Goal: Task Accomplishment & Management: Manage account settings

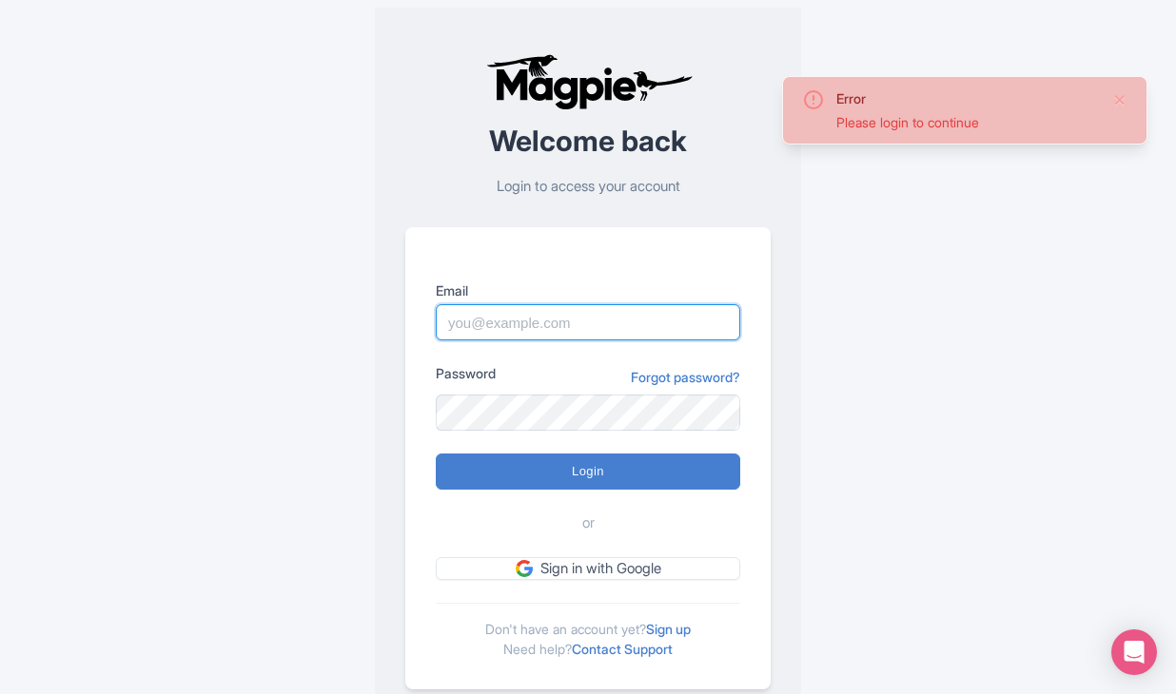
type input "dan.hughes@sportswhereiam.com"
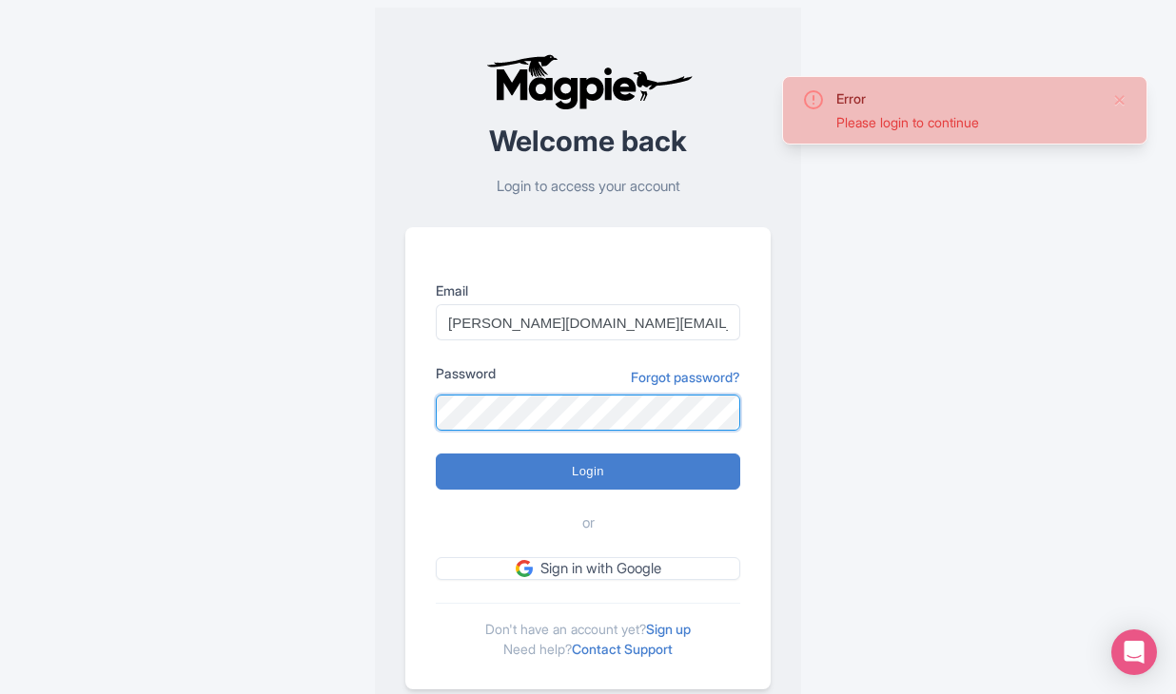
click at [588, 471] on input "Login" at bounding box center [588, 472] width 304 height 36
type input "Logging in..."
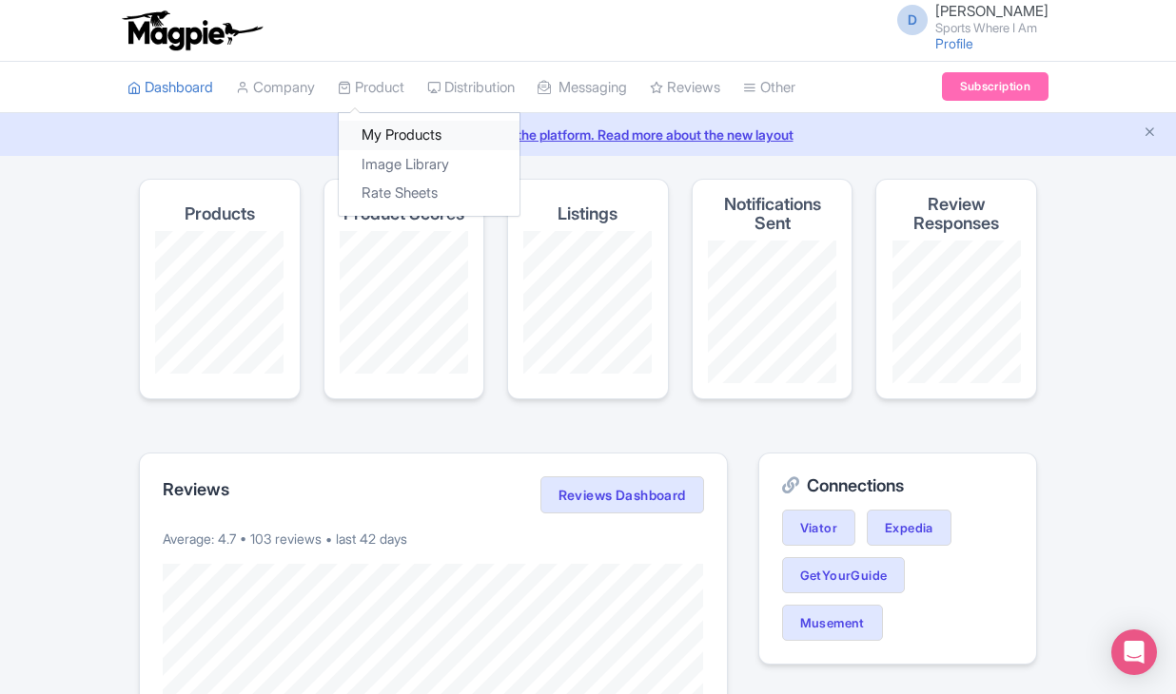
click at [394, 139] on link "My Products" at bounding box center [429, 135] width 181 height 29
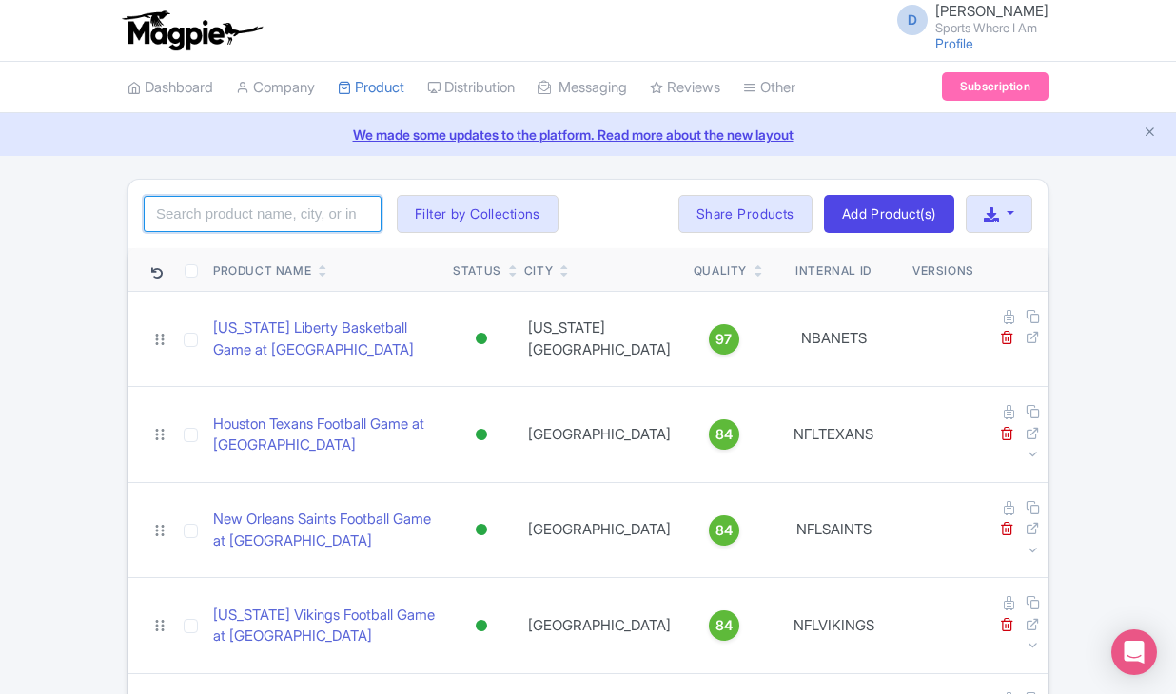
click at [267, 206] on input "search" at bounding box center [263, 214] width 238 height 36
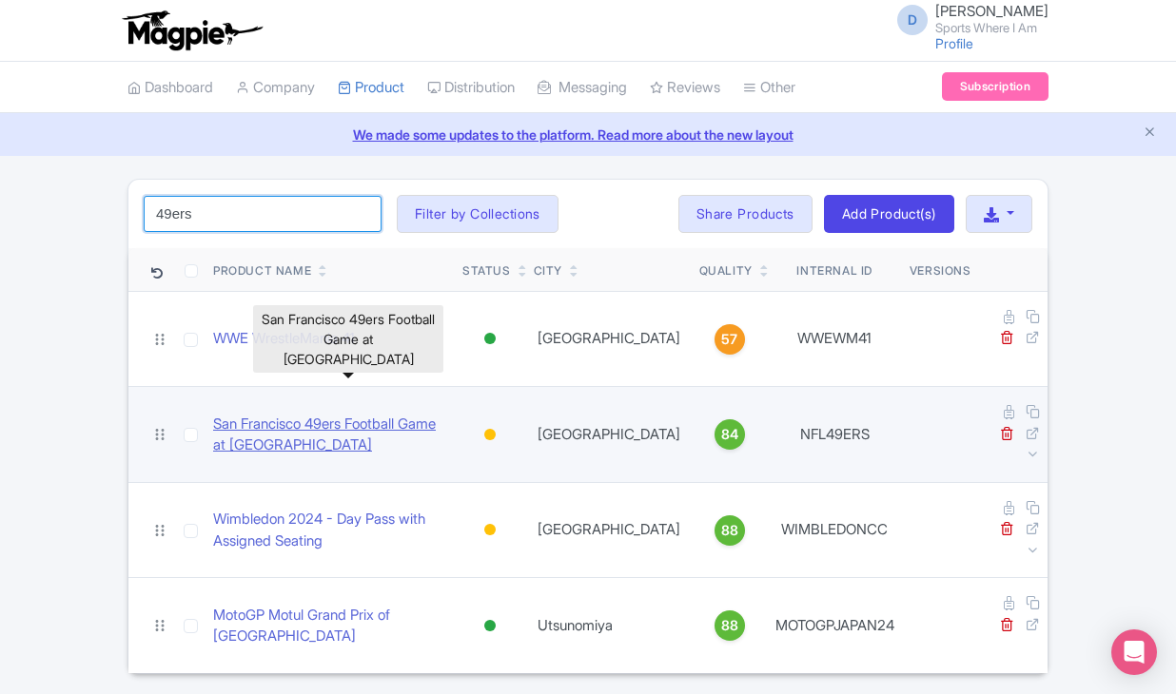
type input "49ers"
click at [231, 414] on link "San Francisco 49ers Football Game at Levi's Stadium" at bounding box center [330, 435] width 234 height 43
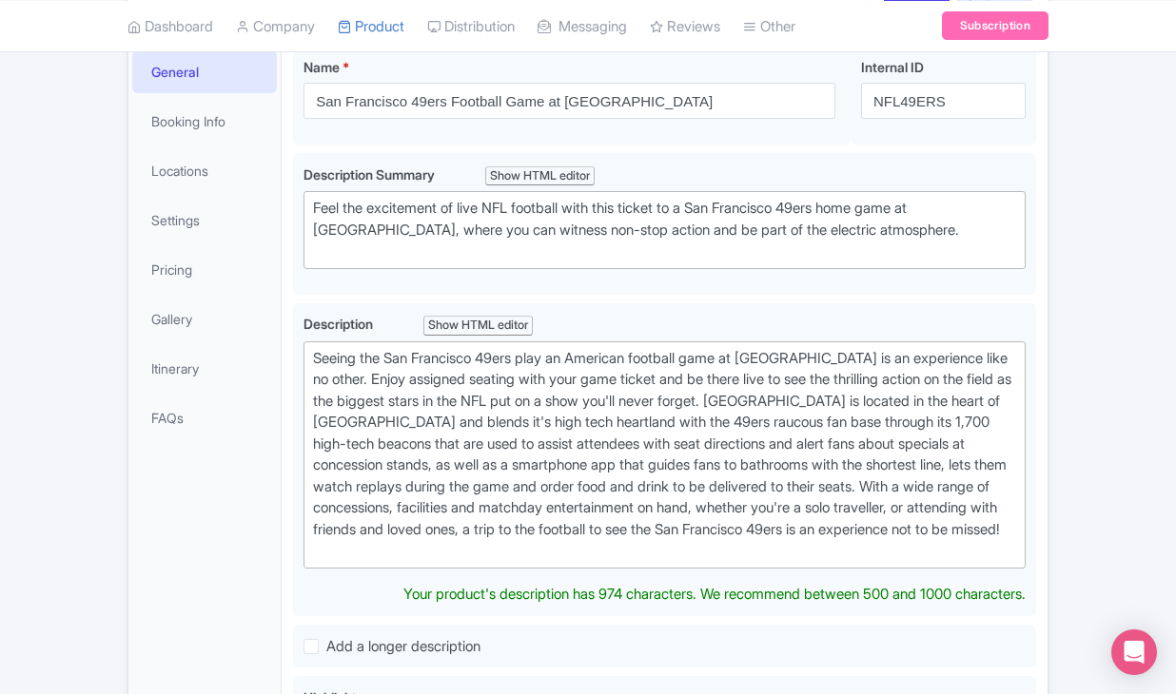
scroll to position [284, 0]
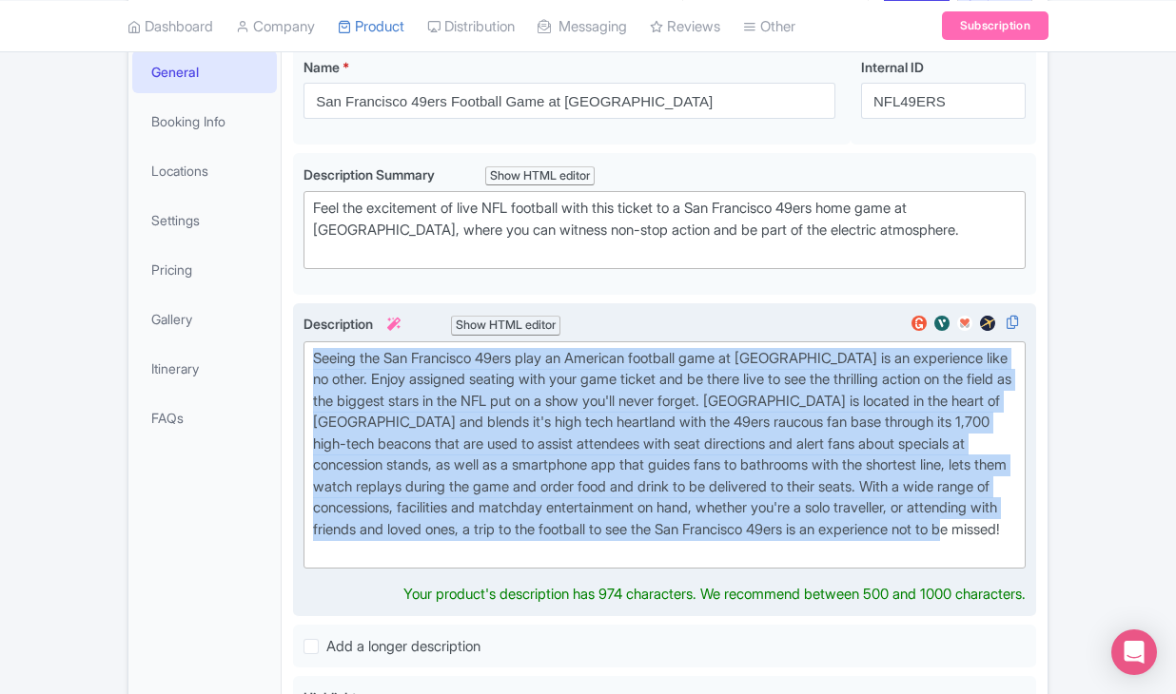
drag, startPoint x: 588, startPoint y: 614, endPoint x: 315, endPoint y: 422, distance: 333.8
click at [315, 422] on div "Seeing the San Francisco 49ers play an American football game at Levi's Stadium…" at bounding box center [664, 455] width 703 height 214
paste trix-editor "The 49ers are one of the NFL's most iconic franchises, boasting five<strong> </…"
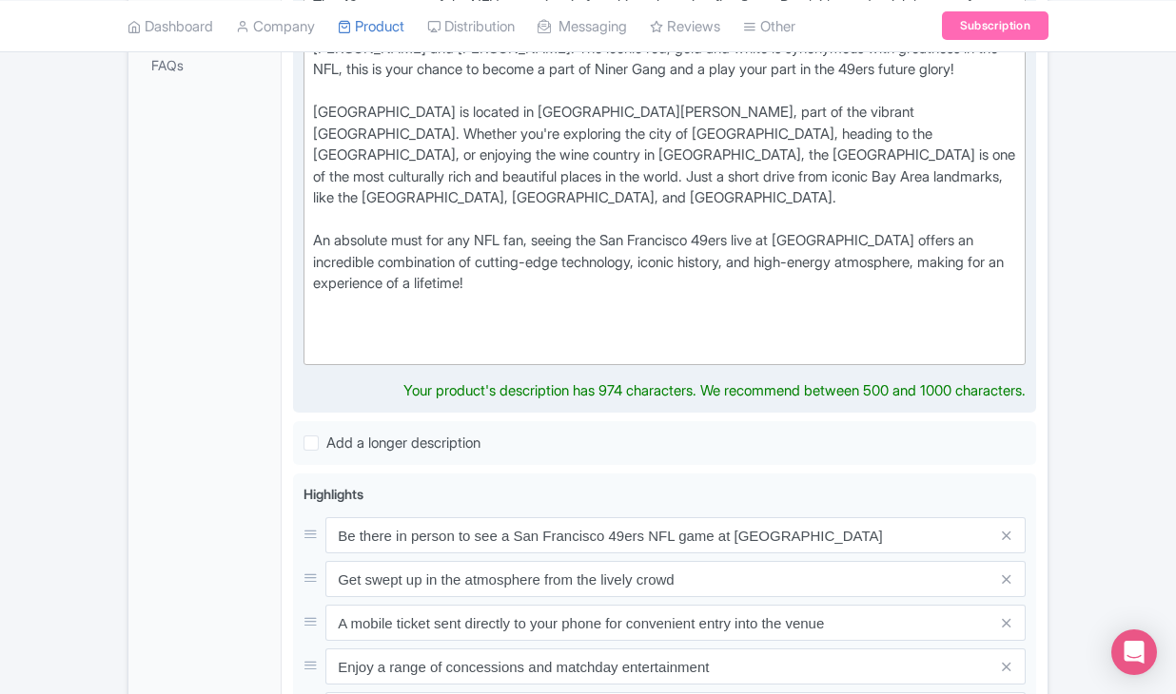
scroll to position [639, 0]
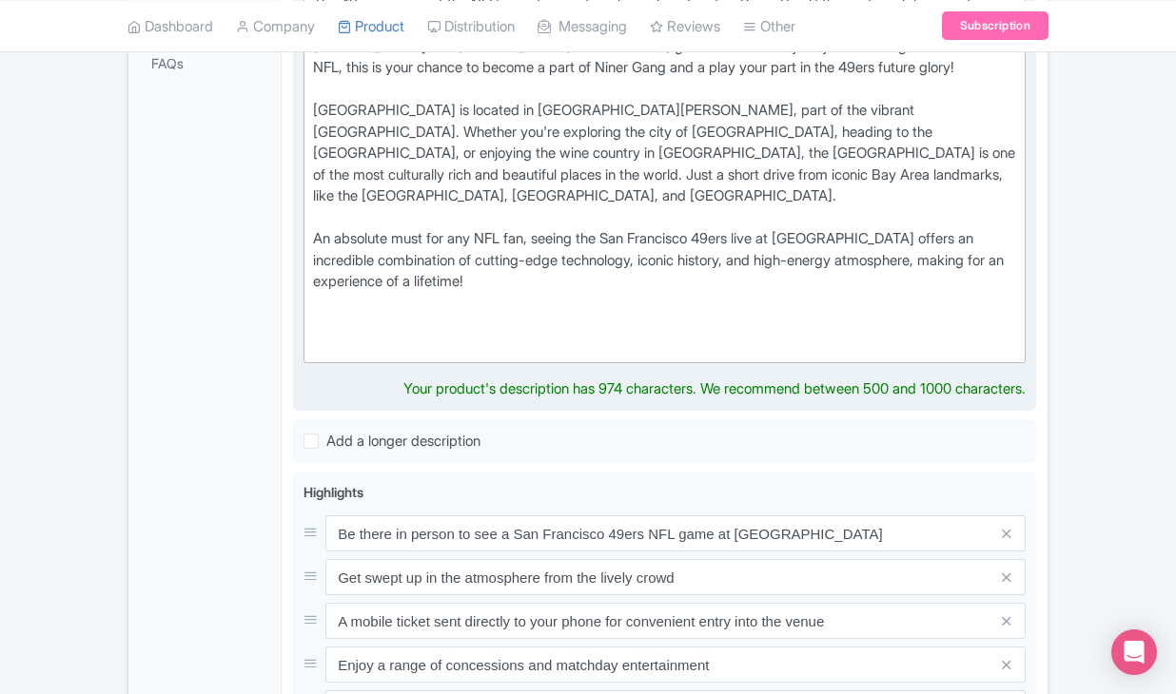
type trix-editor "<div>The 49ers are one of the NFL's most iconic franchises, boasting five<stron…"
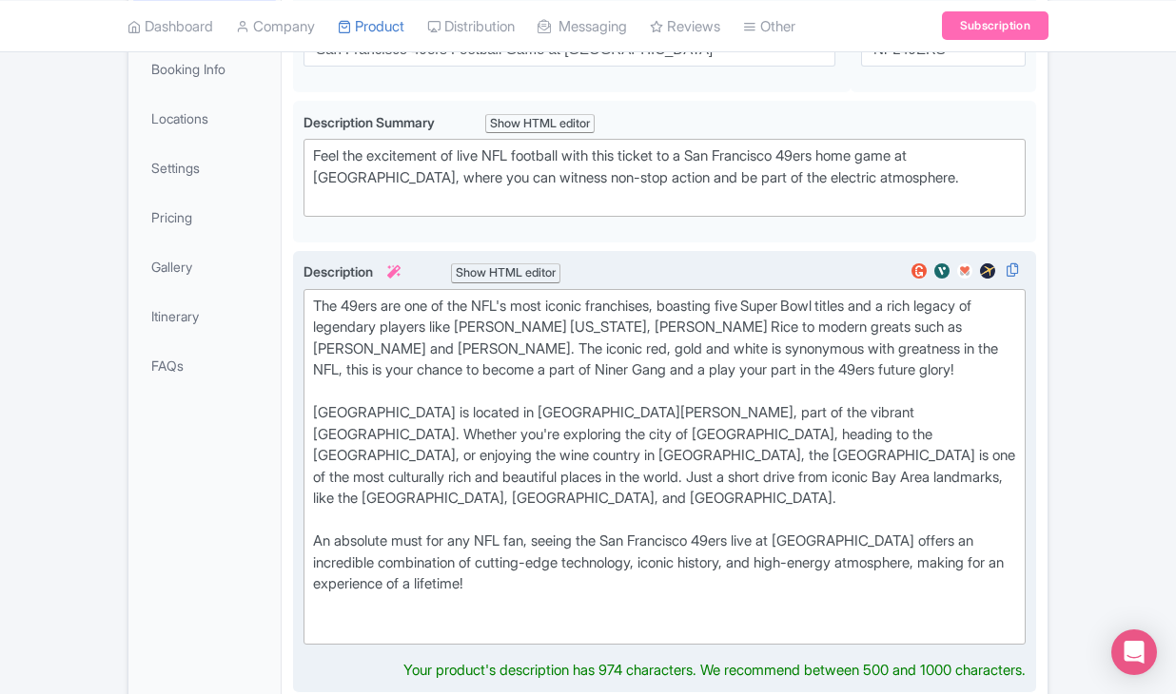
scroll to position [57, 0]
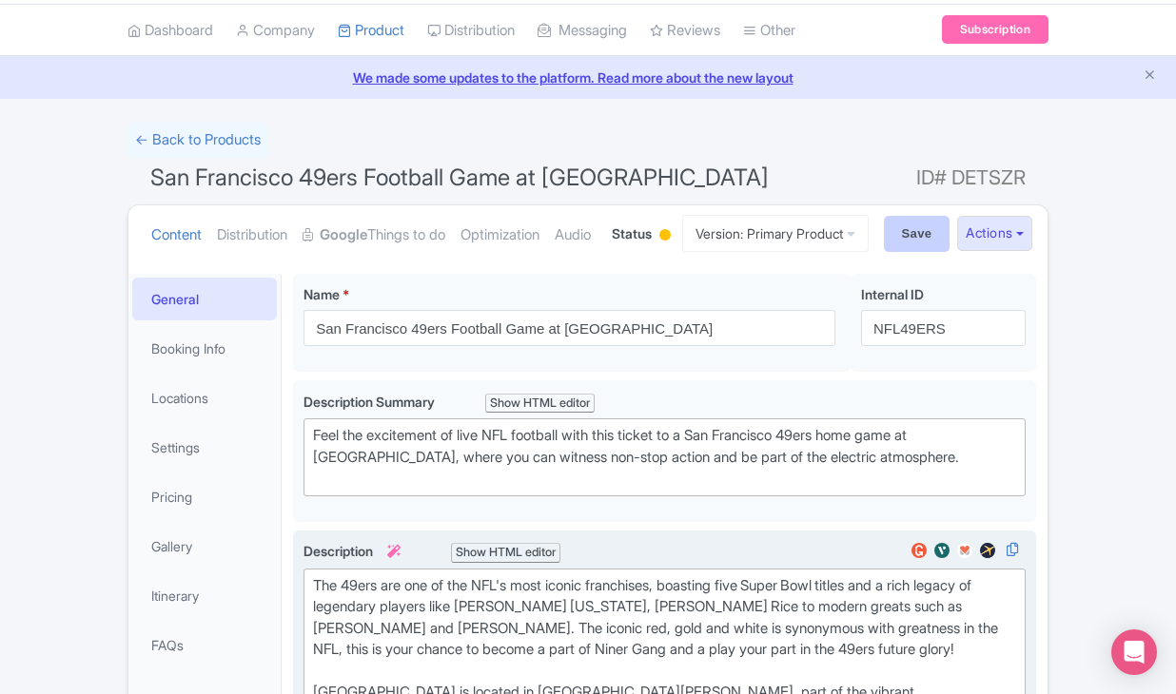
click at [904, 252] on input "Save" at bounding box center [917, 234] width 67 height 36
type input "Saving..."
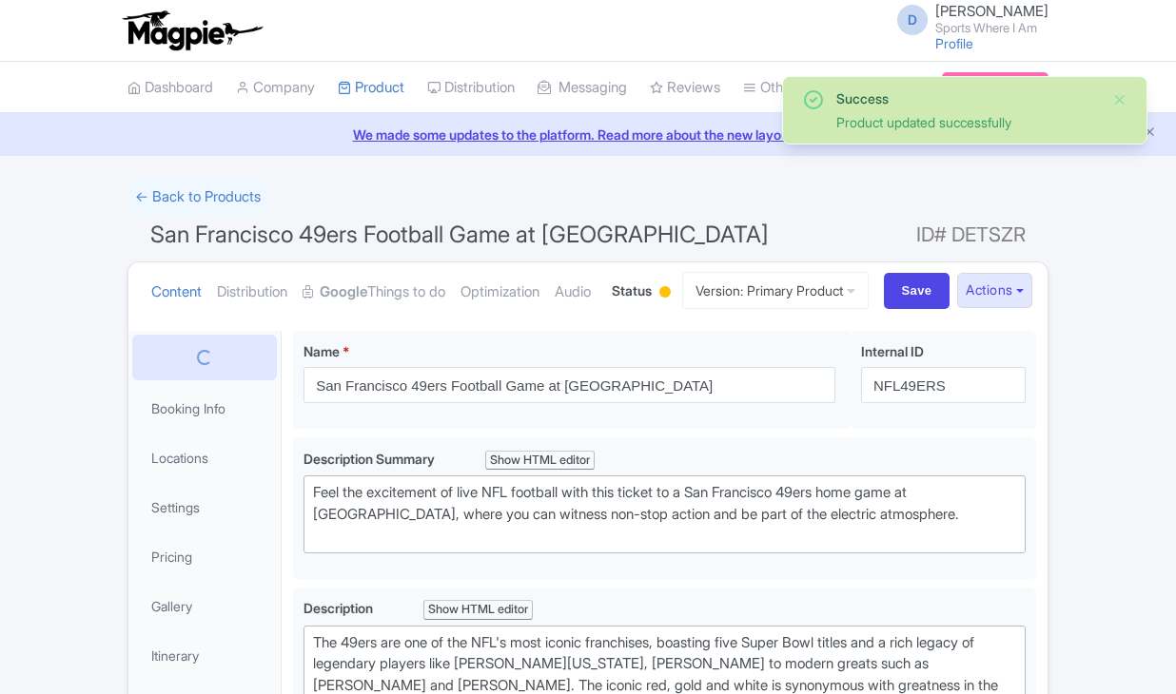
scroll to position [402, 0]
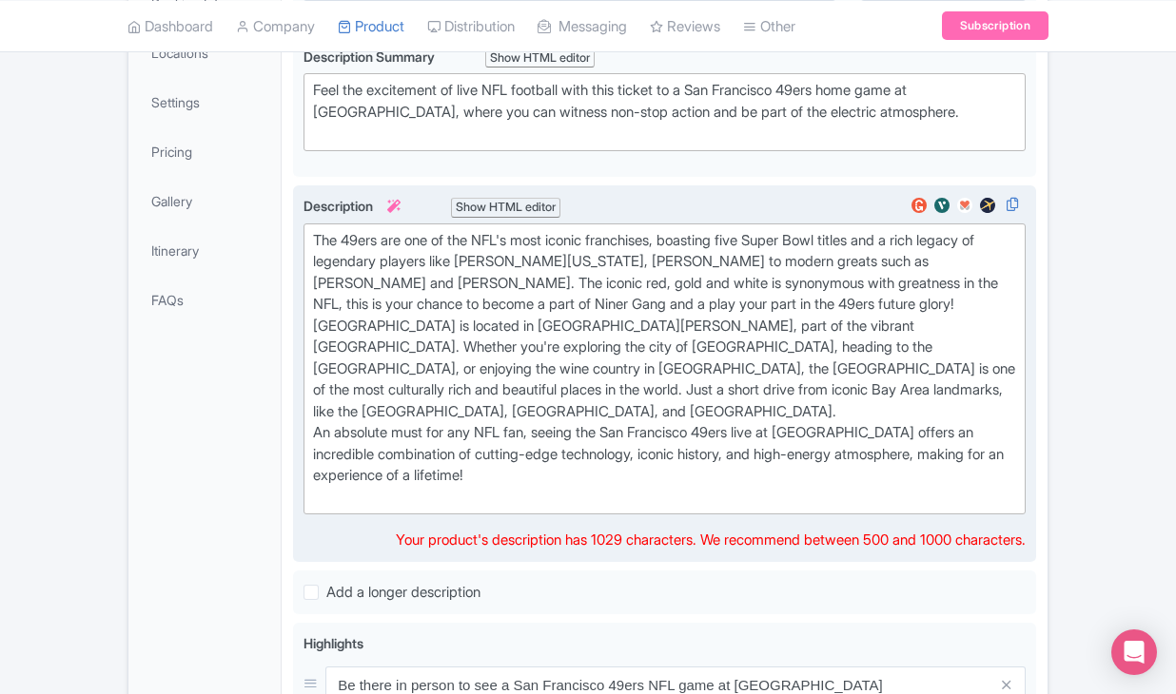
click at [317, 388] on div "The 49ers are one of the NFL's most iconic franchises, boasting five Super Bowl…" at bounding box center [664, 369] width 703 height 279
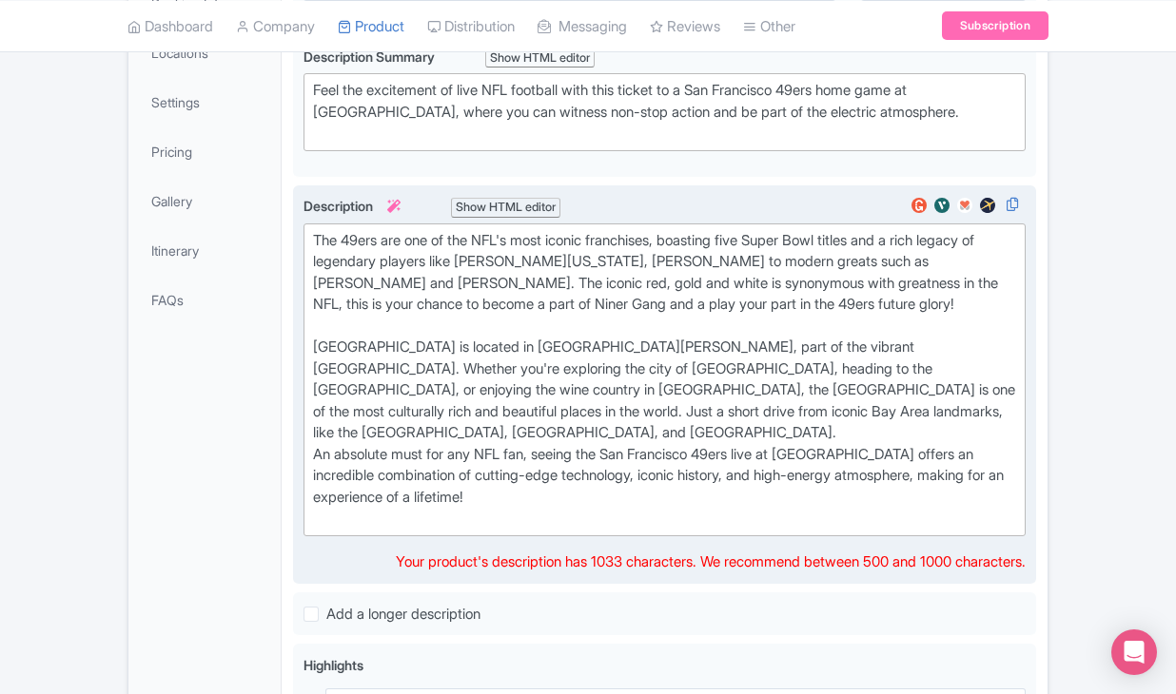
click at [317, 494] on div "The 49ers are one of the NFL's most iconic franchises, boasting five Super Bowl…" at bounding box center [664, 380] width 703 height 300
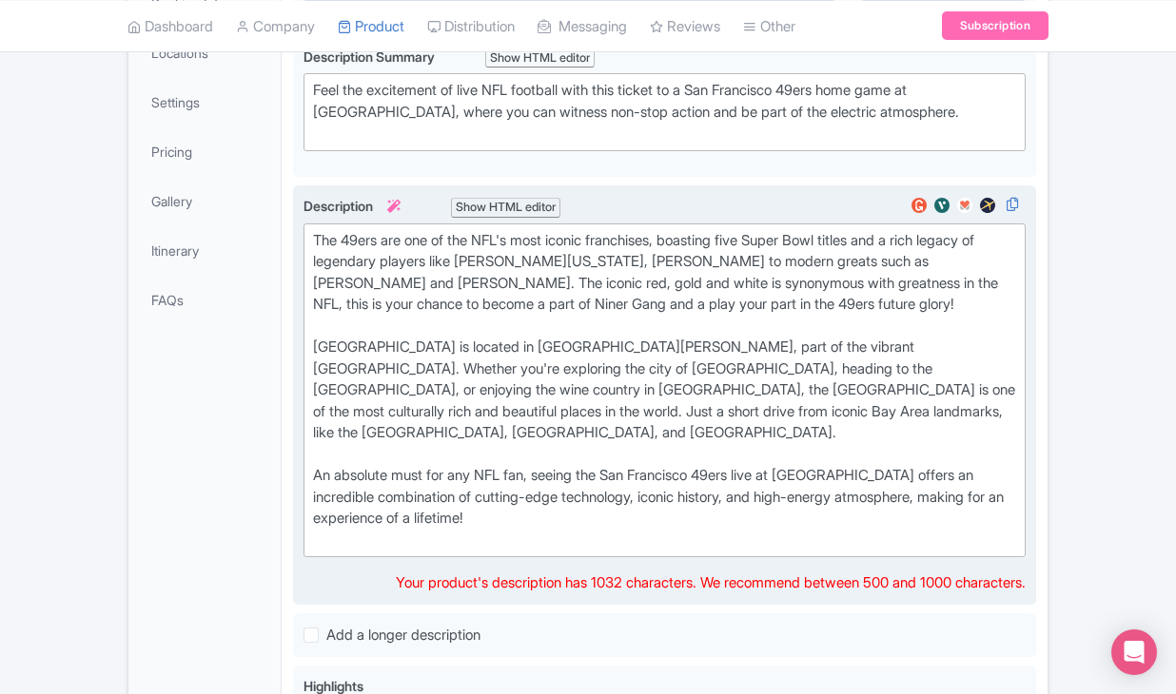
click at [554, 552] on div "The 49ers are one of the NFL's most iconic franchises, boasting five Super Bowl…" at bounding box center [664, 390] width 703 height 321
click at [653, 552] on div "The 49ers are one of the NFL's most iconic franchises, boasting five Super Bowl…" at bounding box center [664, 390] width 703 height 321
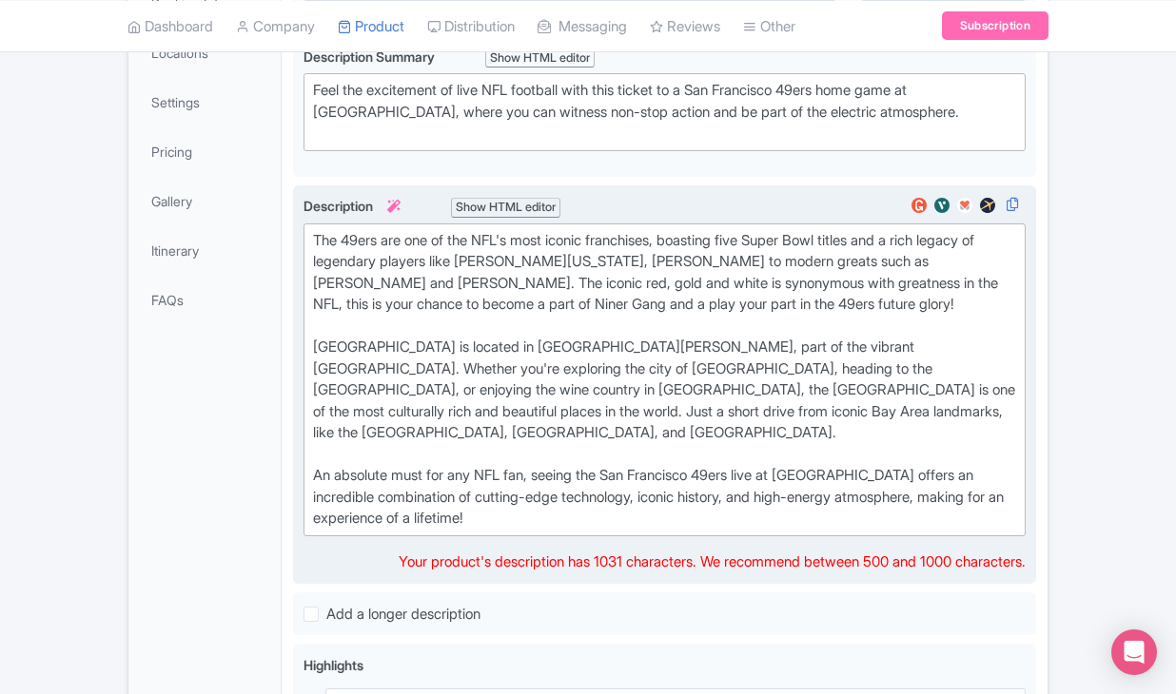
type trix-editor "<div>The 49ers are one of the NFL's most iconic franchises, boasting five Super…"
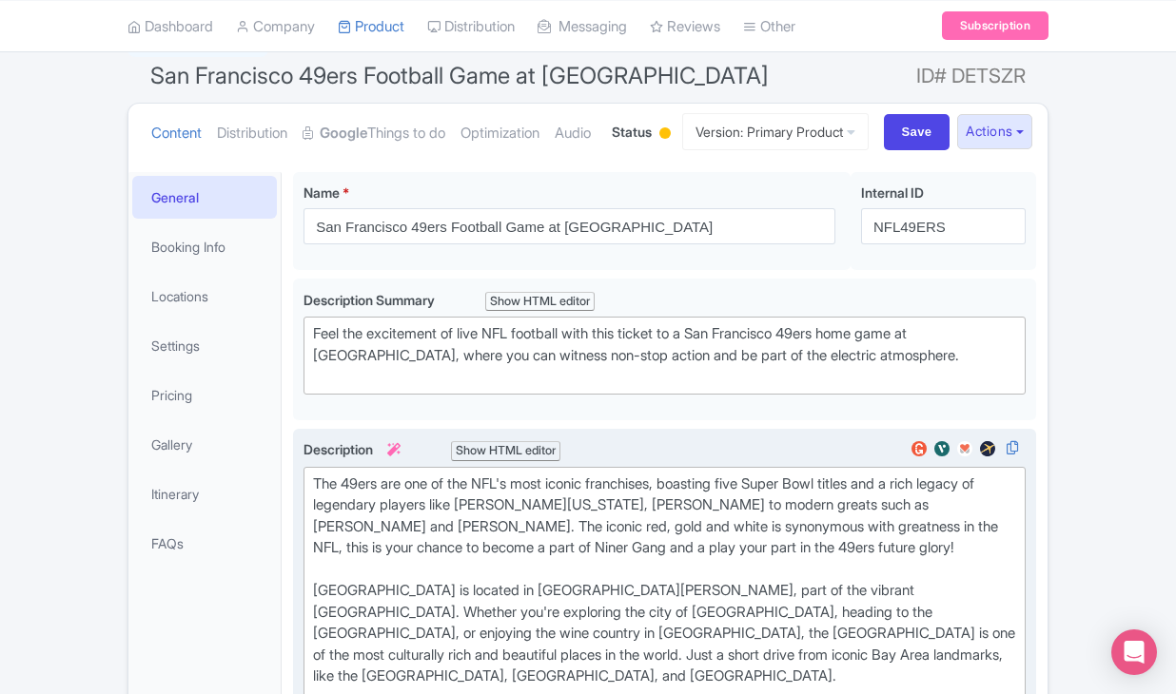
scroll to position [137, 0]
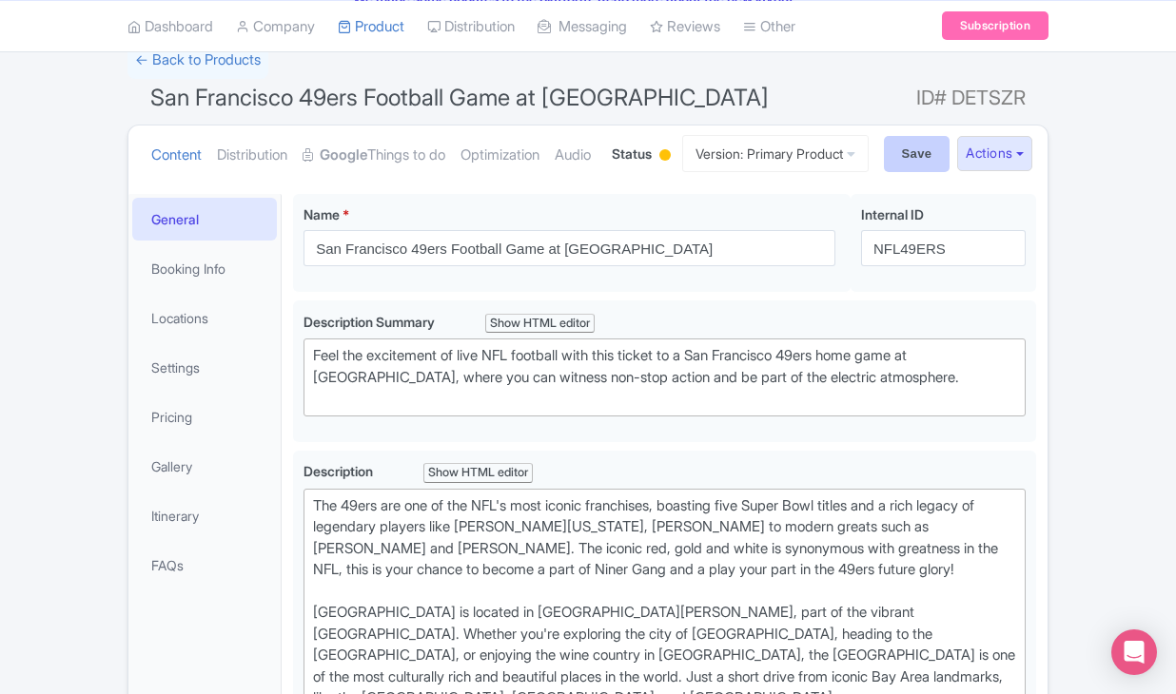
click at [915, 172] on input "Save" at bounding box center [917, 154] width 67 height 36
type input "Saving..."
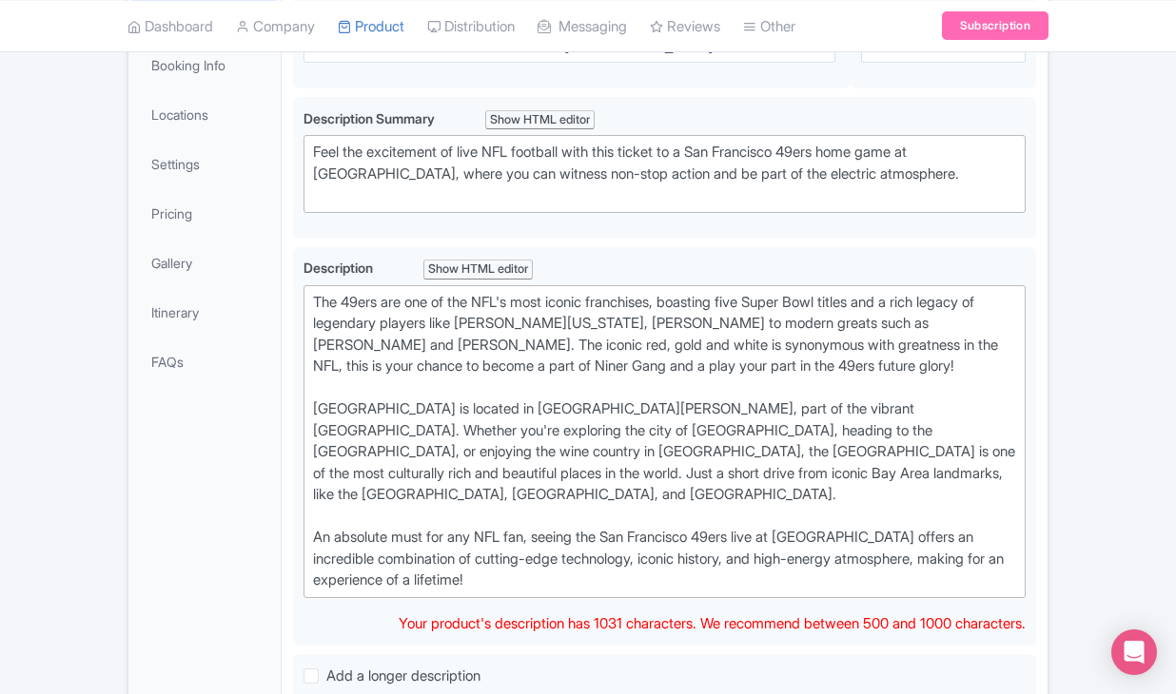
scroll to position [341, 0]
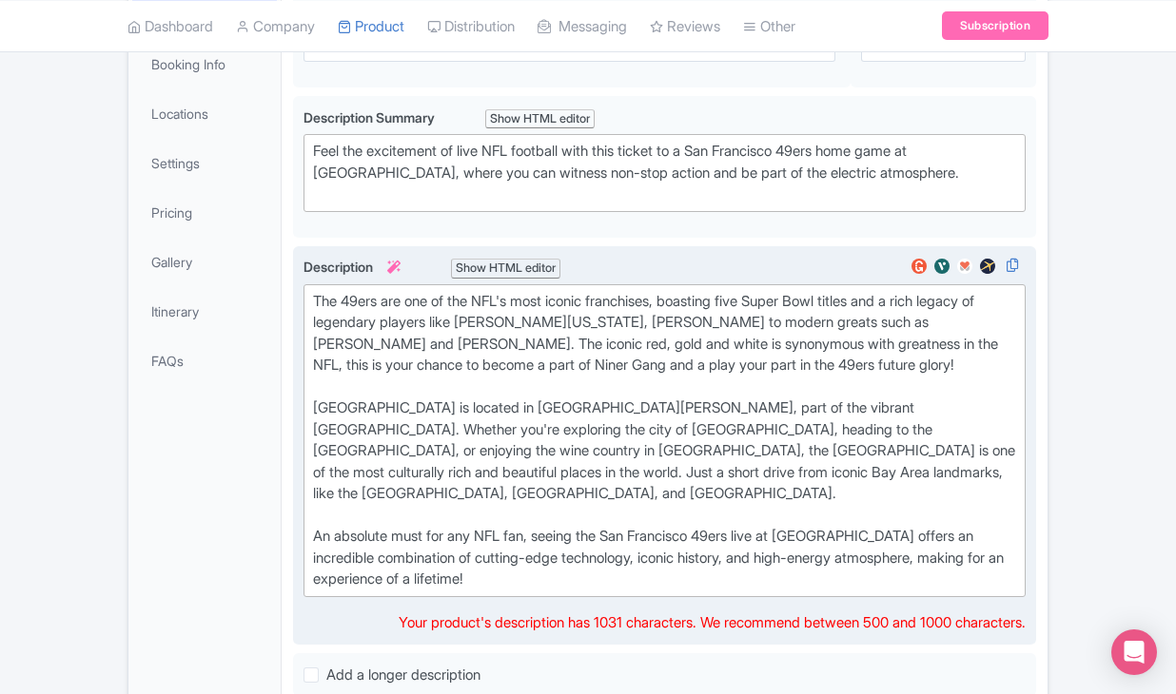
click at [885, 476] on div "The 49ers are one of the NFL's most iconic franchises, boasting five Super Bowl…" at bounding box center [664, 441] width 703 height 300
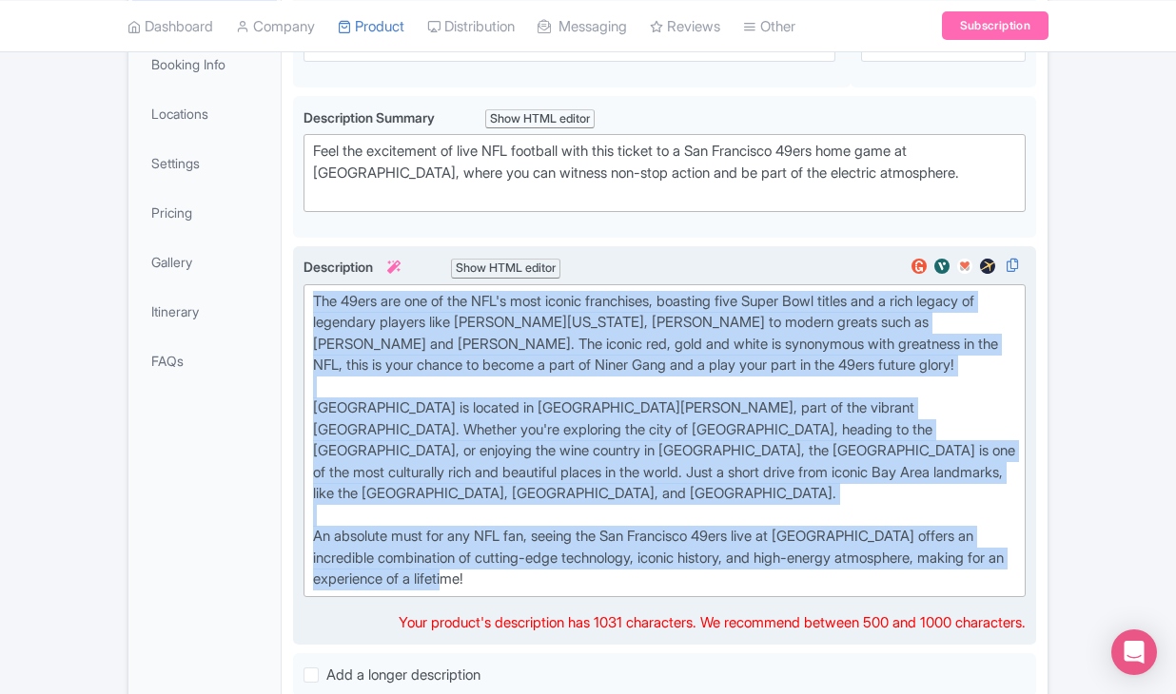
drag, startPoint x: 309, startPoint y: 363, endPoint x: 846, endPoint y: 622, distance: 596.4
click at [846, 597] on trix-editor "The 49ers are one of the NFL's most iconic franchises, boasting five Super Bowl…" at bounding box center [664, 440] width 722 height 313
paste trix-editor ". The iconic red, gold and white is synonymous with greatness in the NFL, this …"
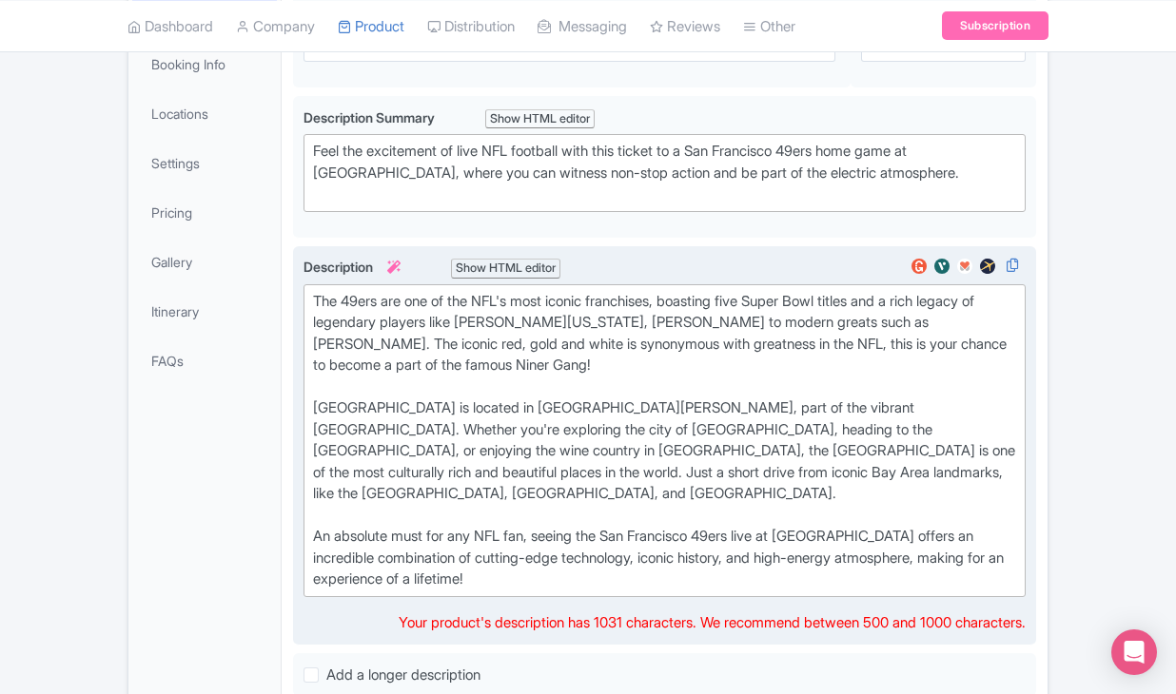
click at [413, 450] on div "The 49ers are one of the NFL's most iconic franchises, boasting five Super Bowl…" at bounding box center [664, 441] width 703 height 300
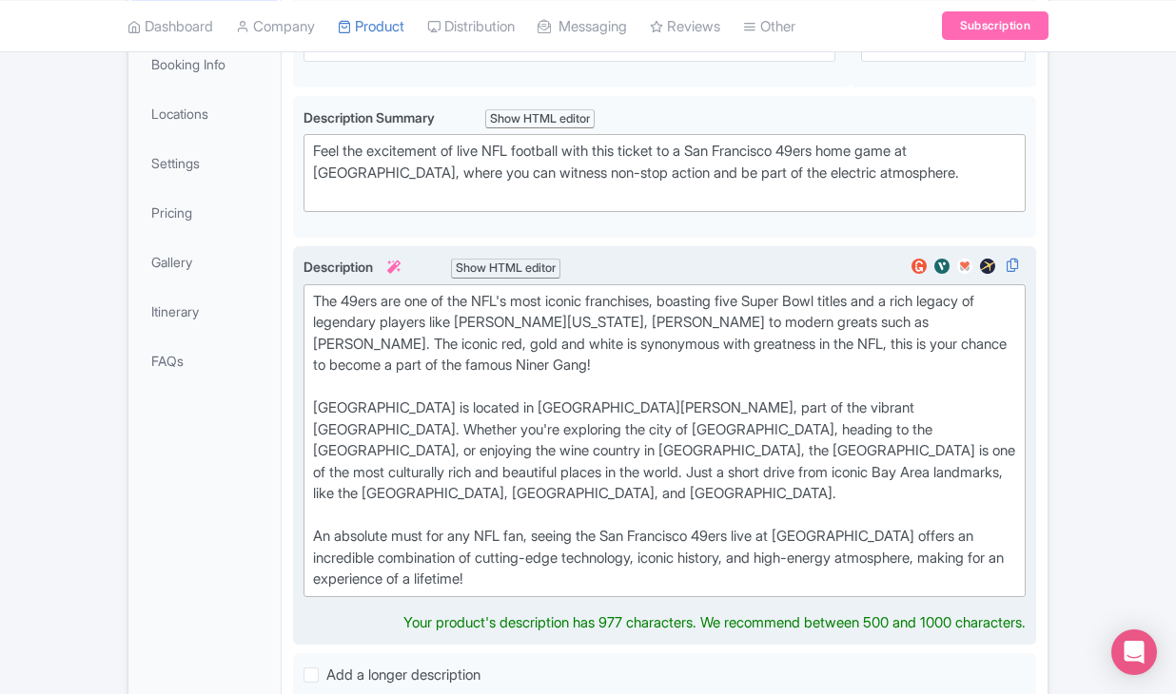
click at [331, 565] on div "The 49ers are one of the NFL's most iconic franchises, boasting five Super Bowl…" at bounding box center [664, 441] width 703 height 300
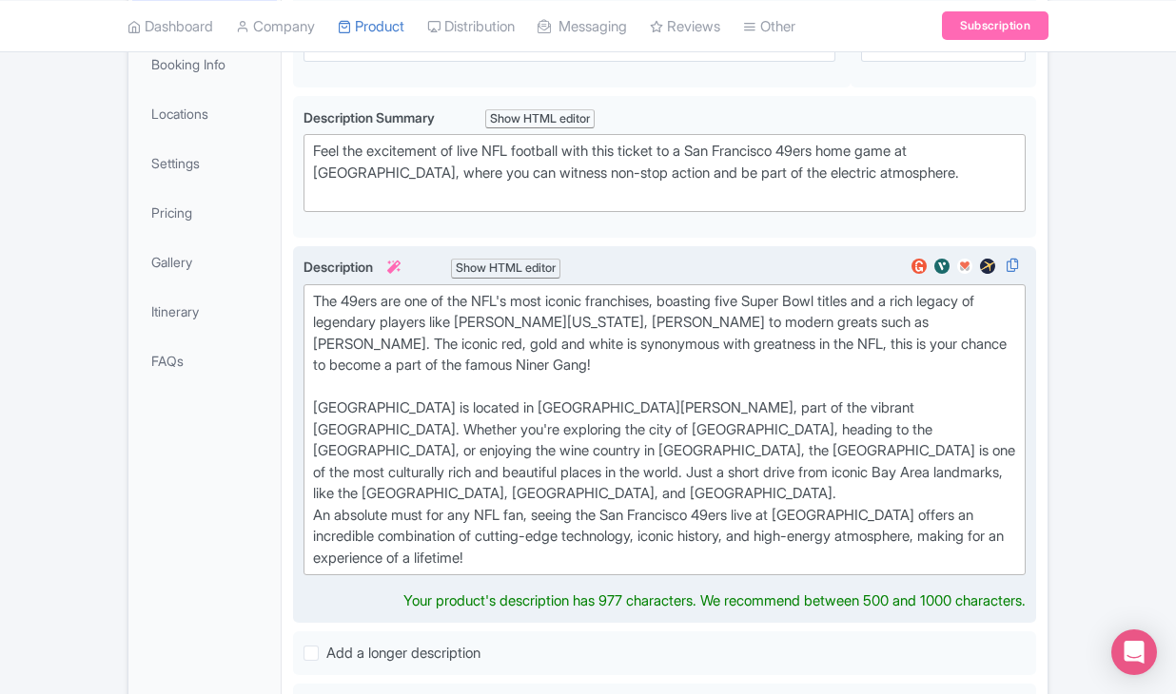
type trix-editor "<div>The 49ers are one of the NFL's most iconic franchises, boasting five Super…"
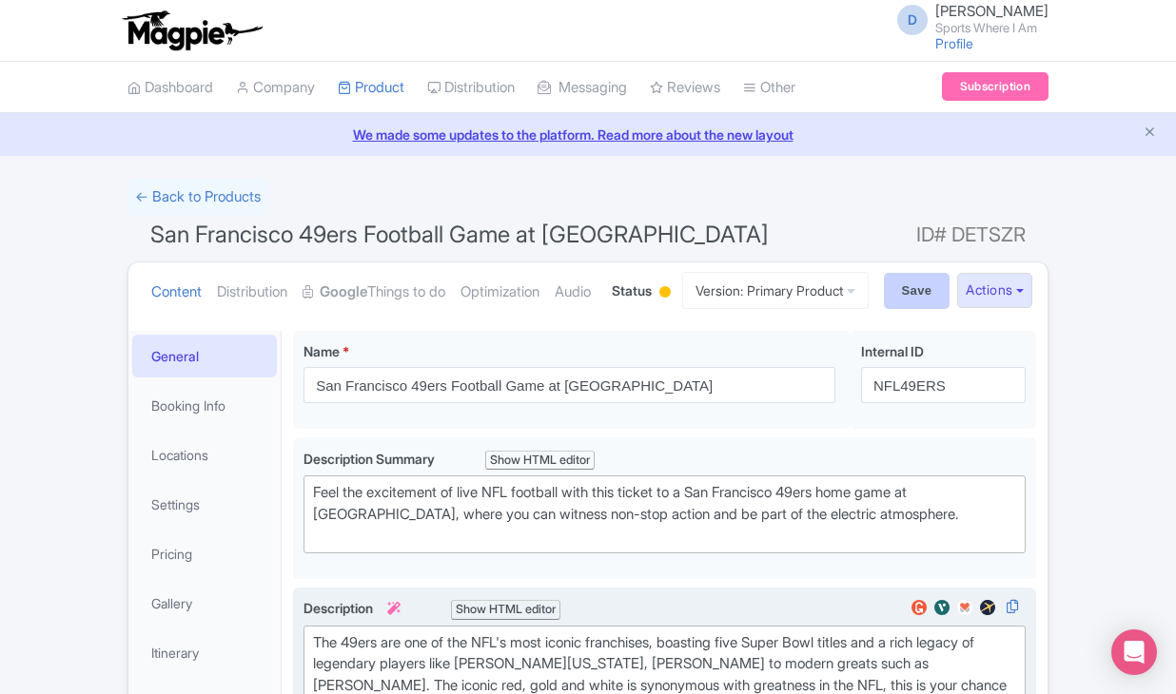
scroll to position [0, 0]
click at [892, 309] on input "Save" at bounding box center [917, 291] width 67 height 36
type input "Saving..."
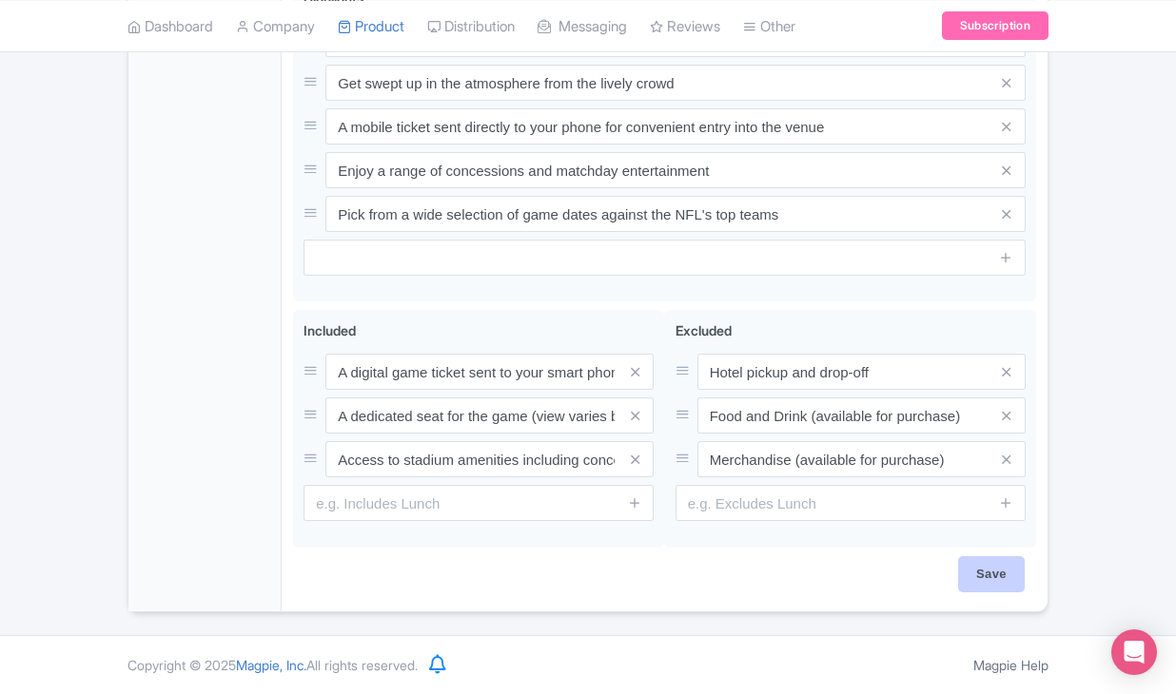
scroll to position [1088, 0]
click at [994, 584] on input "Save" at bounding box center [991, 574] width 67 height 36
type input "Saving..."
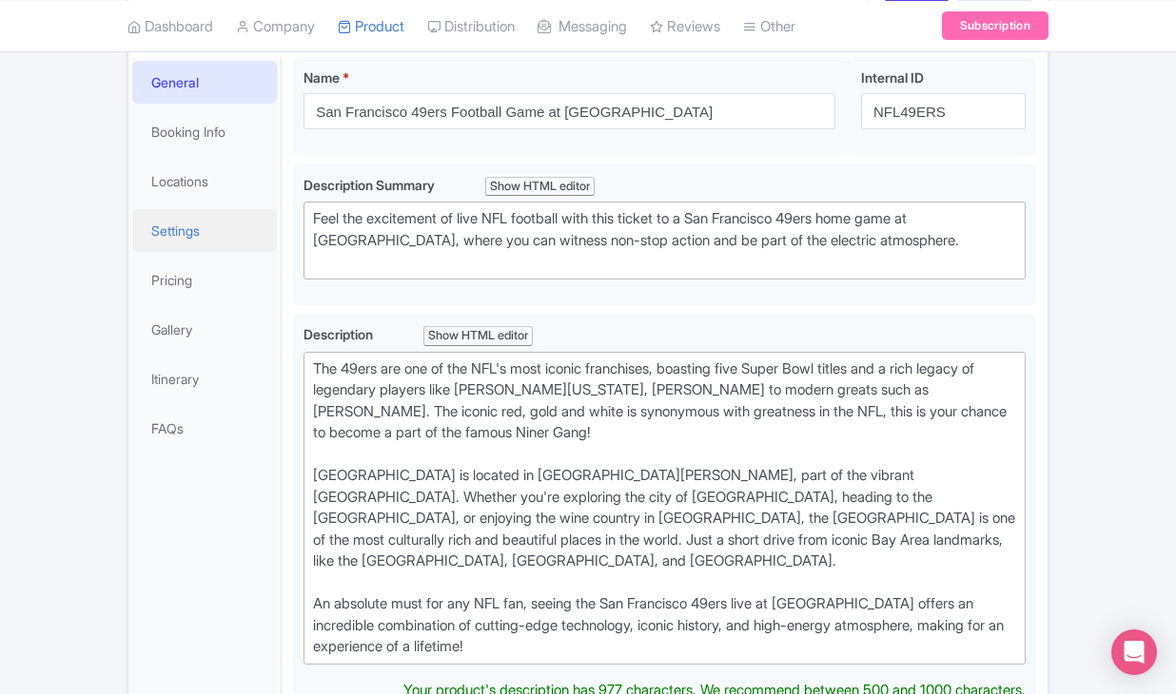
scroll to position [257, 0]
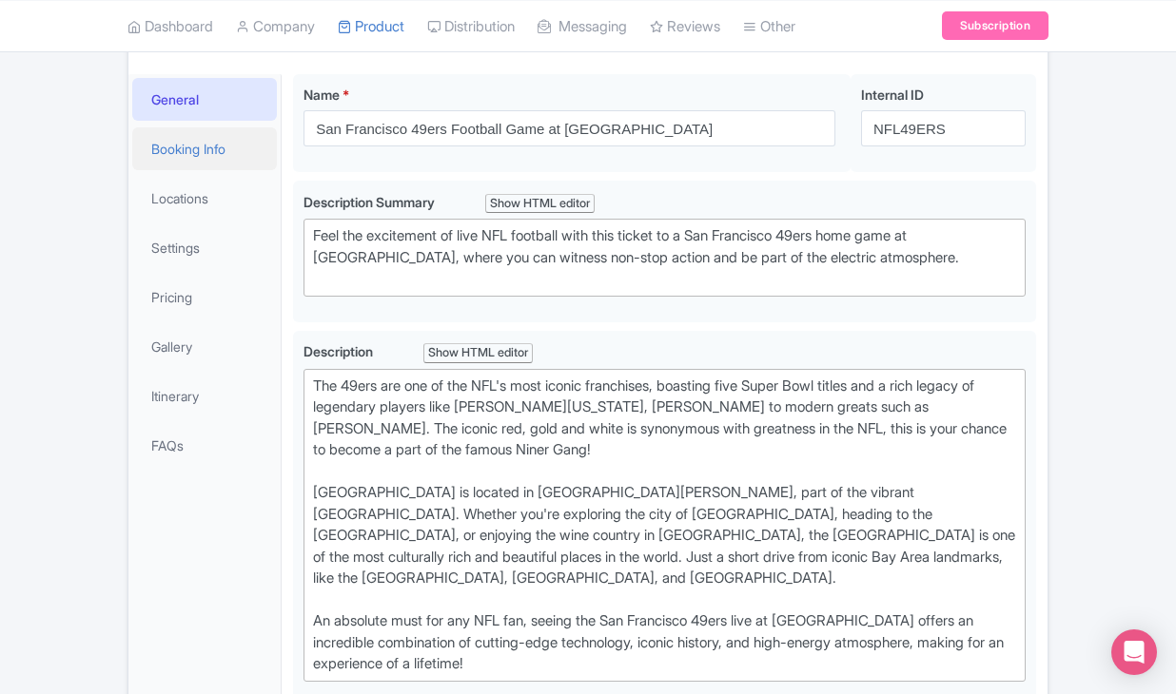
click at [226, 170] on link "Booking Info" at bounding box center [204, 148] width 145 height 43
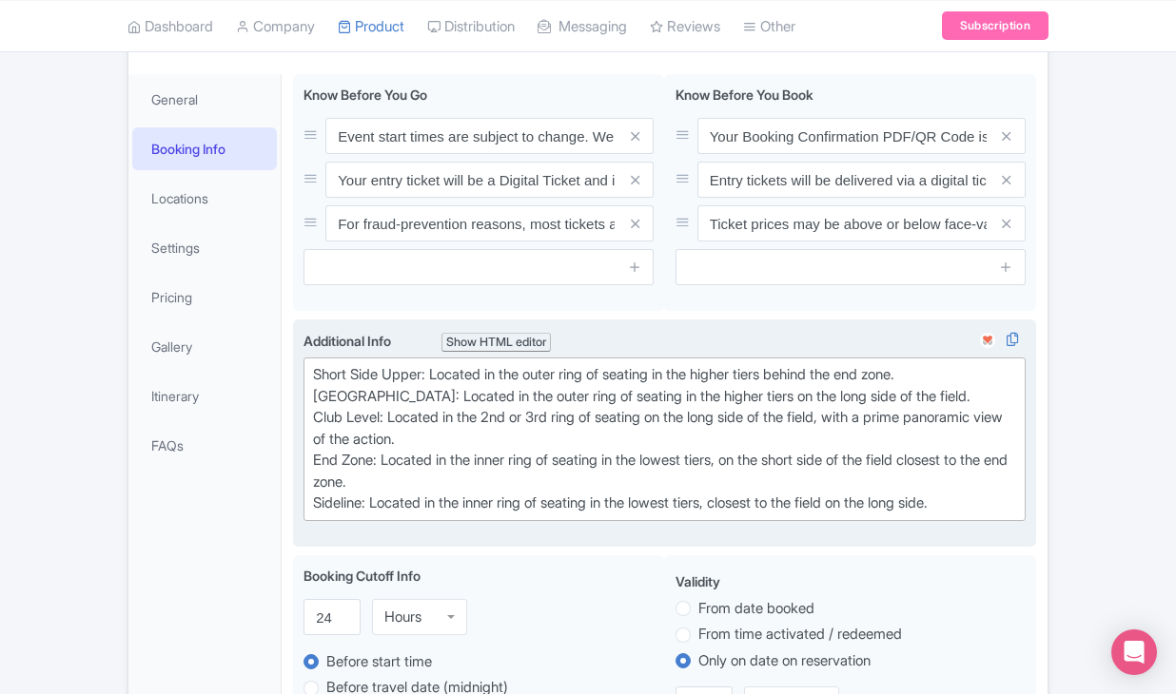
click at [319, 467] on div "Short Side Upper: Located in the outer ring of seating in the higher tiers behi…" at bounding box center [664, 439] width 703 height 150
click at [320, 486] on div "Short Side Upper: Located in the outer ring of seating in the higher tiers behi…" at bounding box center [664, 439] width 703 height 150
click at [319, 515] on div "Short Side Upper: Located in the outer ring of seating in the higher tiers behi…" at bounding box center [664, 439] width 703 height 150
type trix-editor "<div>Short Side Upper: Located in the outer ring of seating in the higher tiers…"
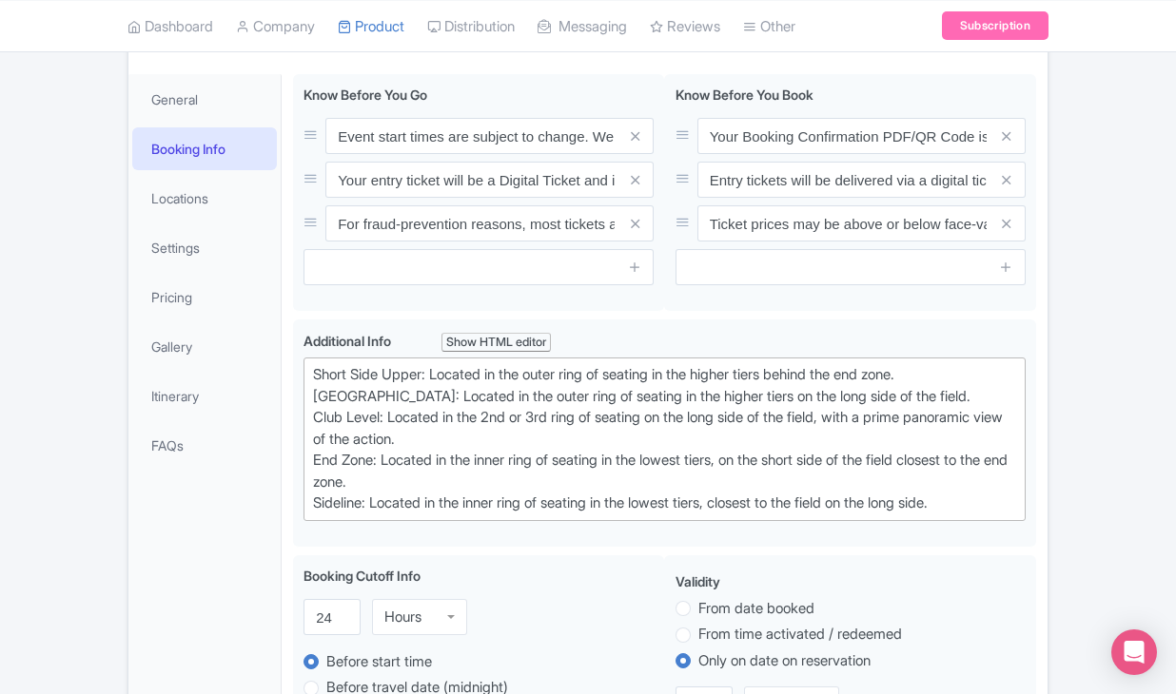
click at [906, 52] on input "Save" at bounding box center [917, 34] width 67 height 36
type input "Saving..."
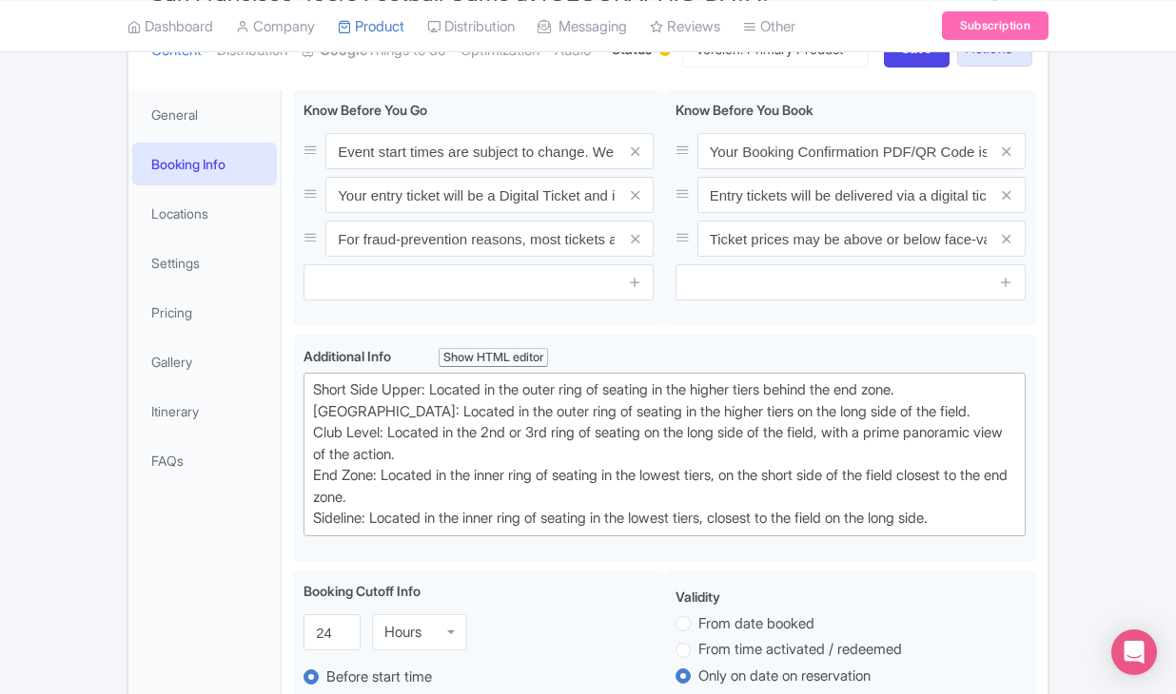
scroll to position [87, 0]
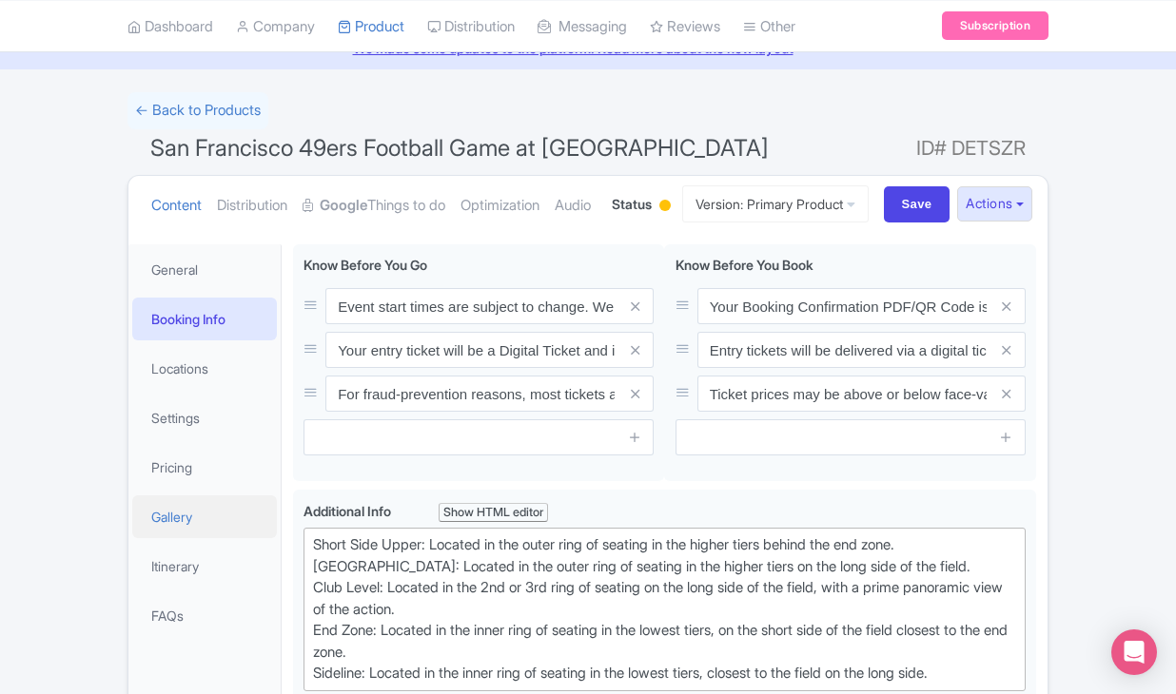
click at [190, 538] on link "Gallery" at bounding box center [204, 517] width 145 height 43
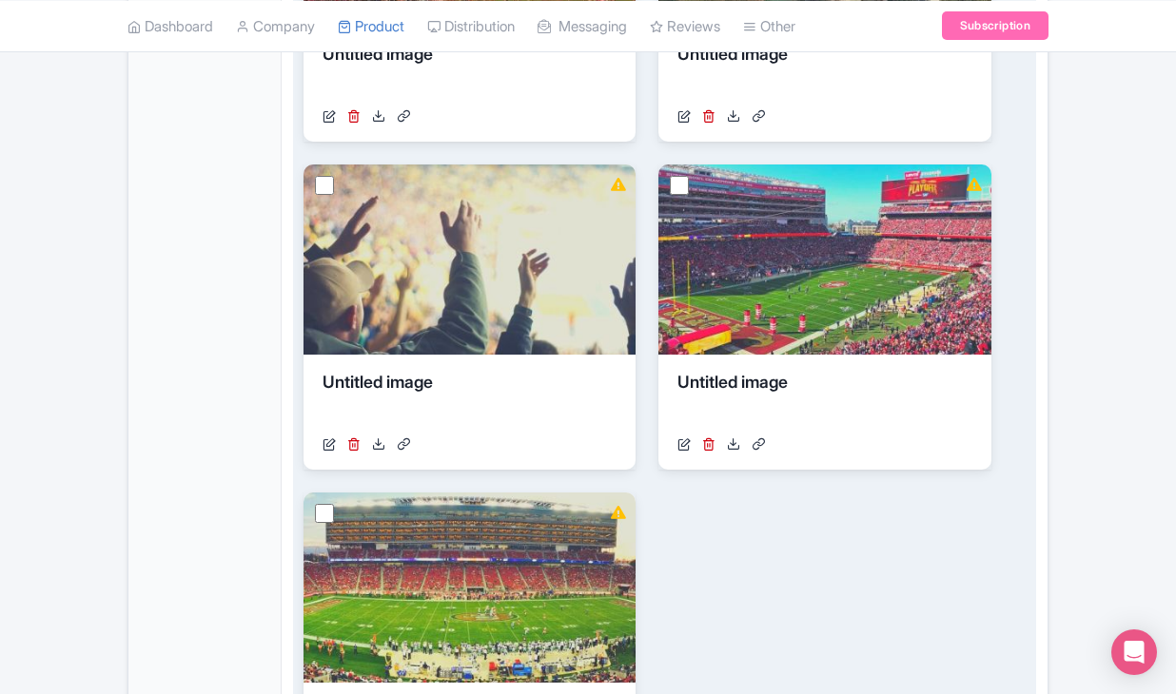
scroll to position [1581, 0]
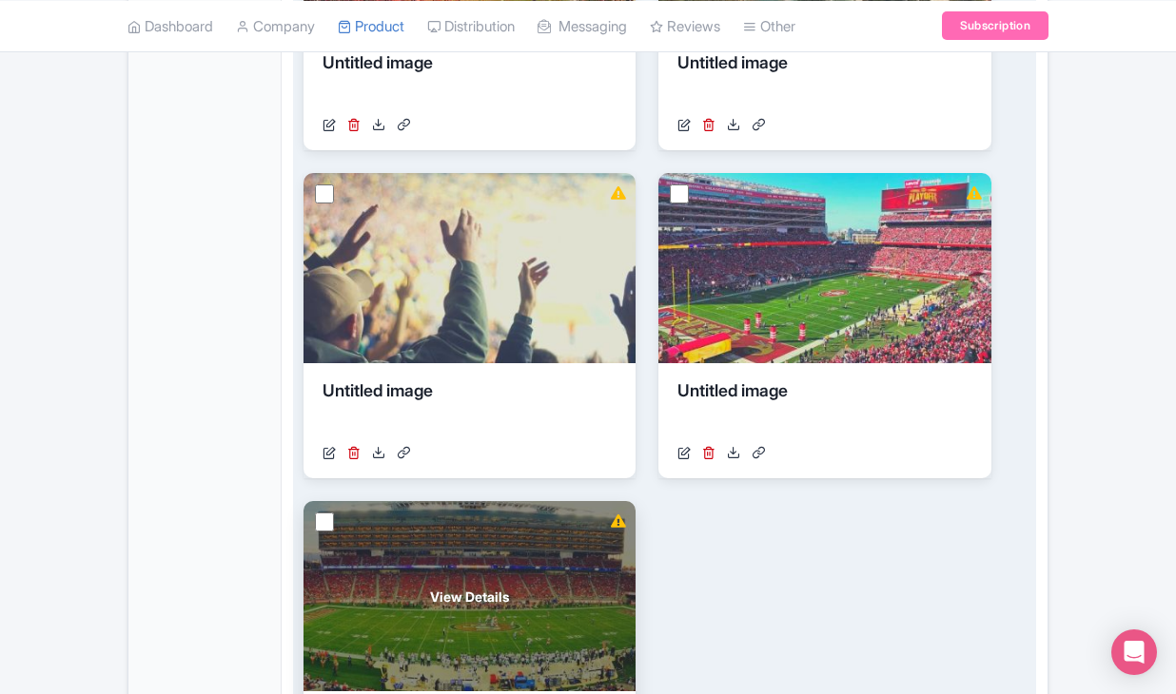
click at [324, 532] on input "checkbox" at bounding box center [324, 522] width 19 height 19
checkbox input "true"
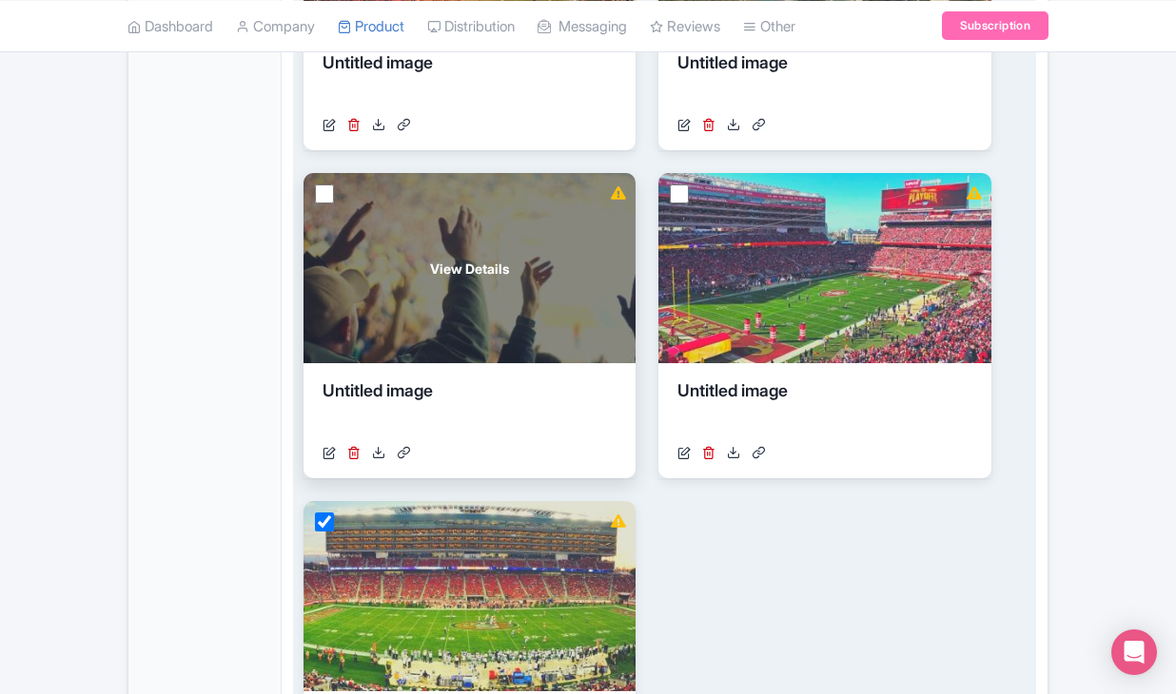
click at [326, 204] on input "checkbox" at bounding box center [324, 194] width 19 height 19
checkbox input "true"
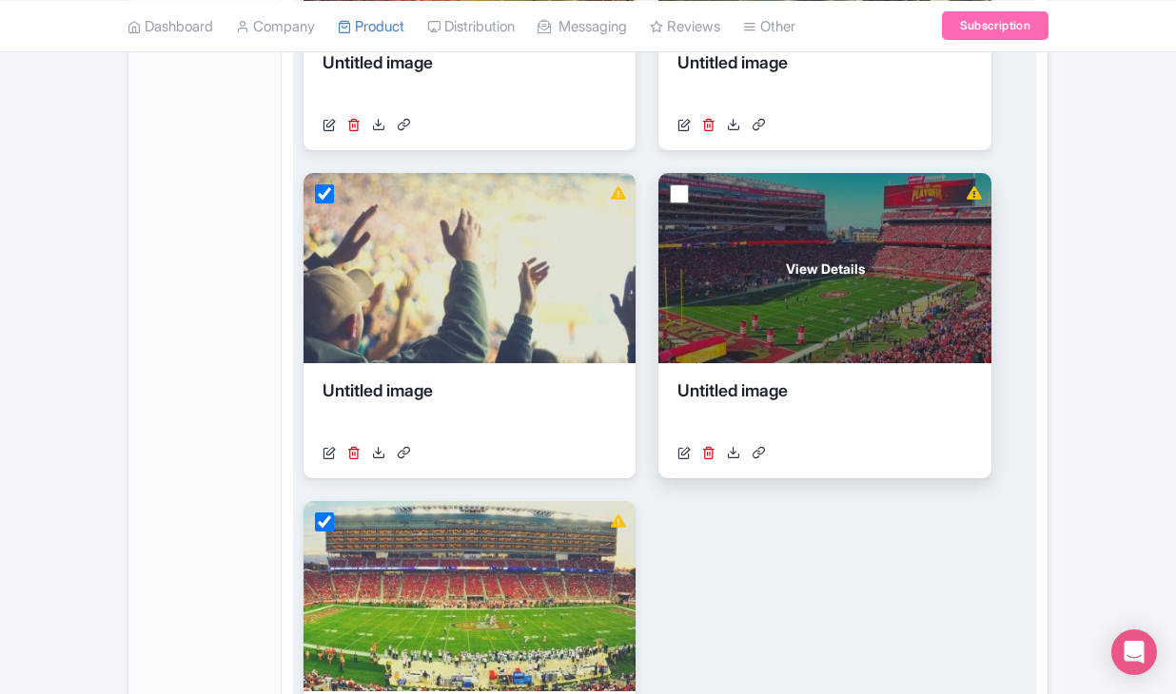
click at [681, 204] on input "checkbox" at bounding box center [679, 194] width 19 height 19
checkbox input "true"
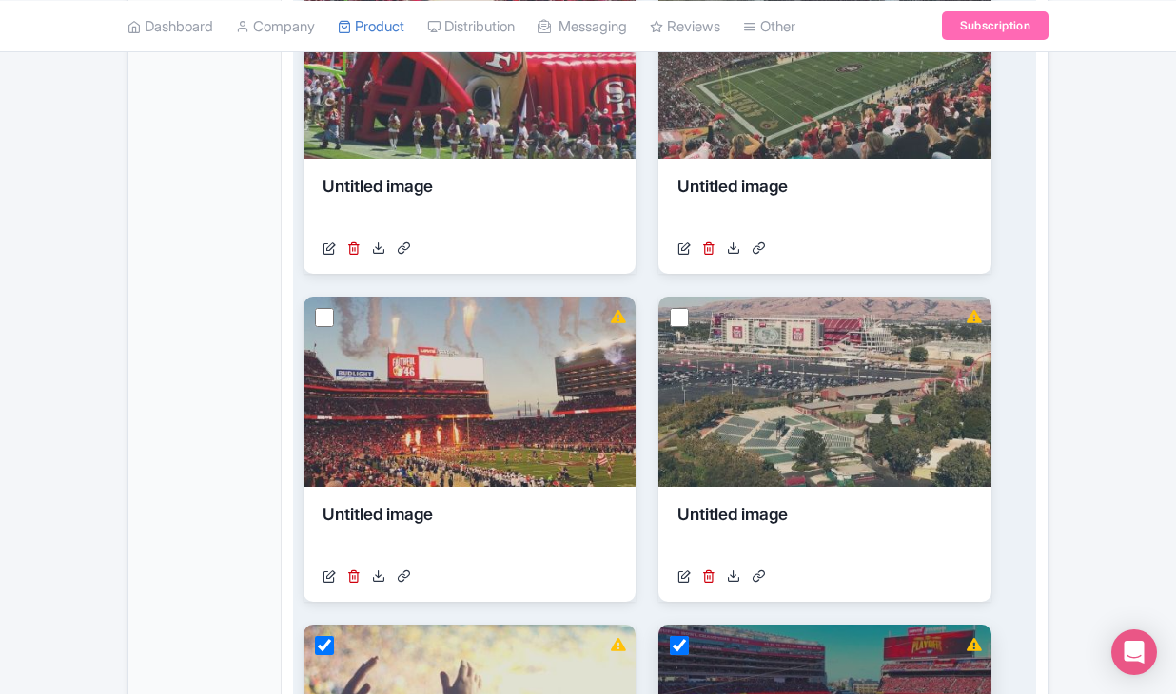
scroll to position [1119, 0]
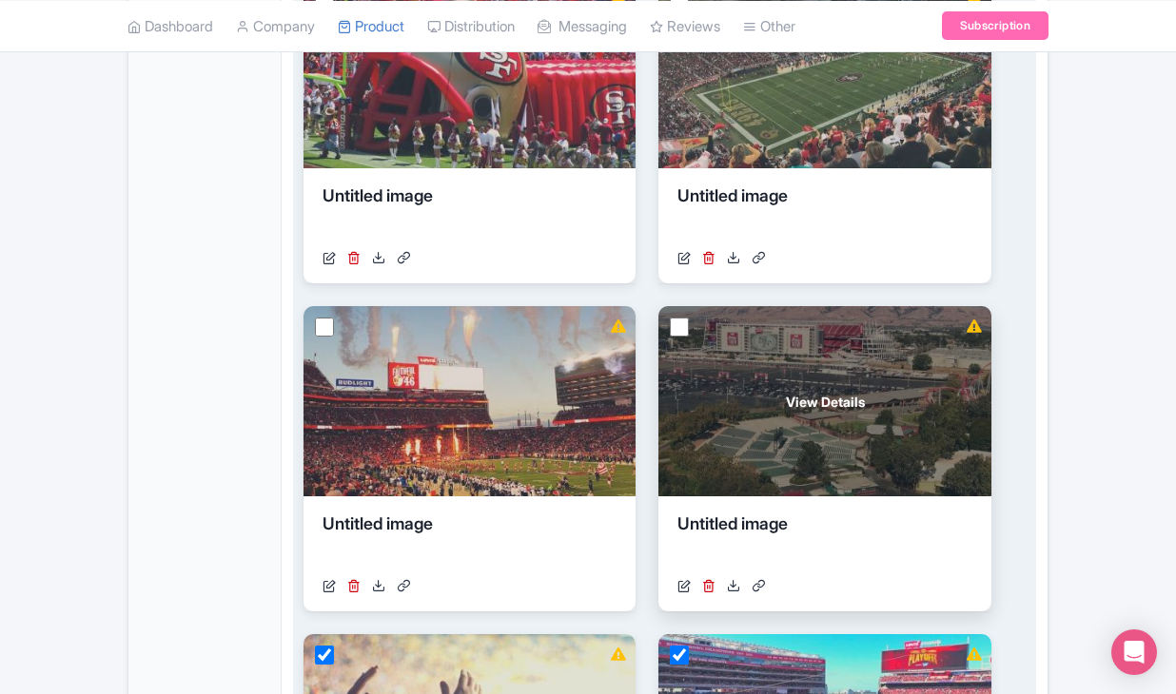
click at [685, 337] on input "checkbox" at bounding box center [679, 327] width 19 height 19
checkbox input "true"
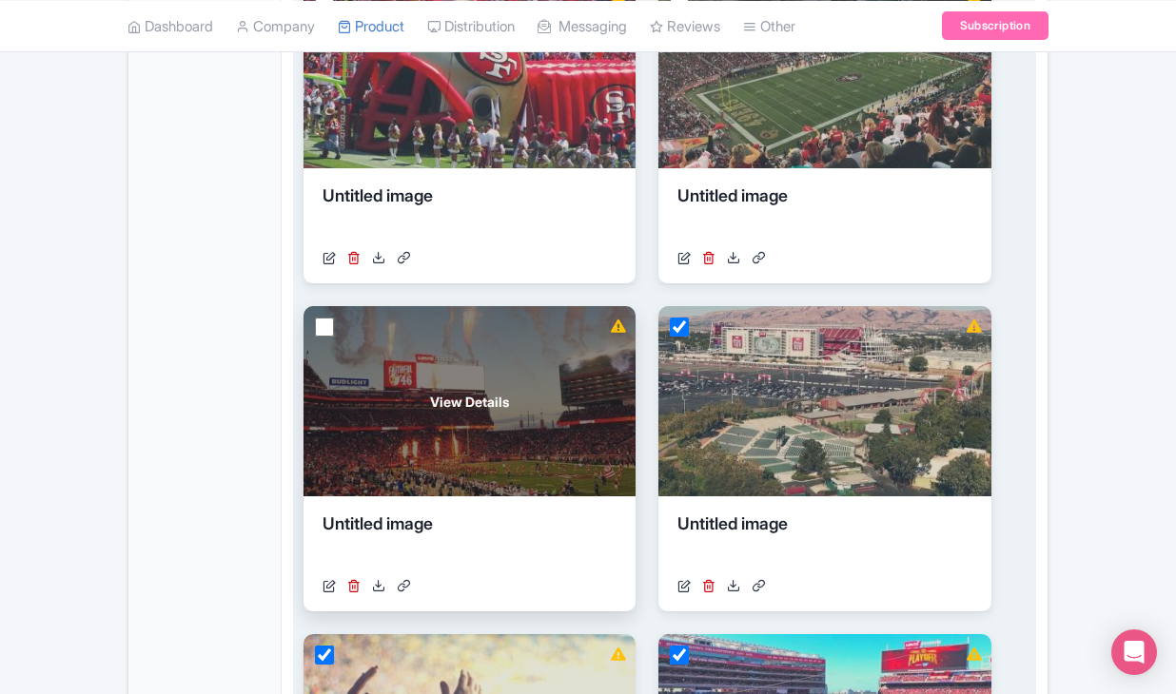
click at [324, 337] on input "checkbox" at bounding box center [324, 327] width 19 height 19
checkbox input "true"
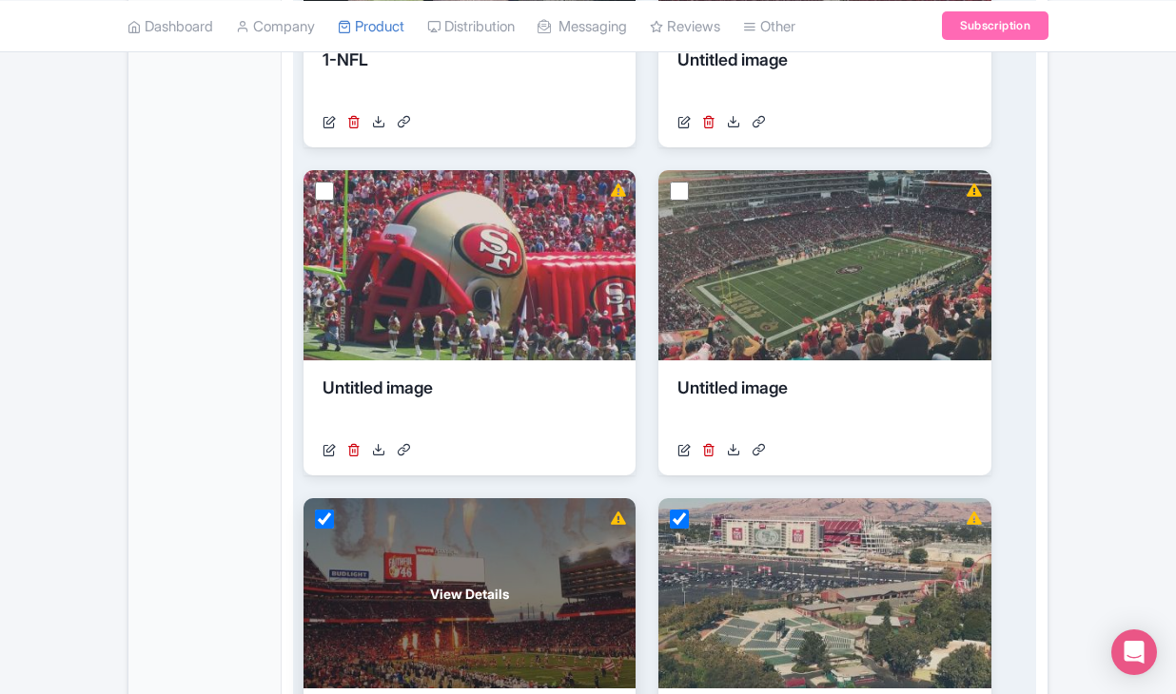
scroll to position [810, 0]
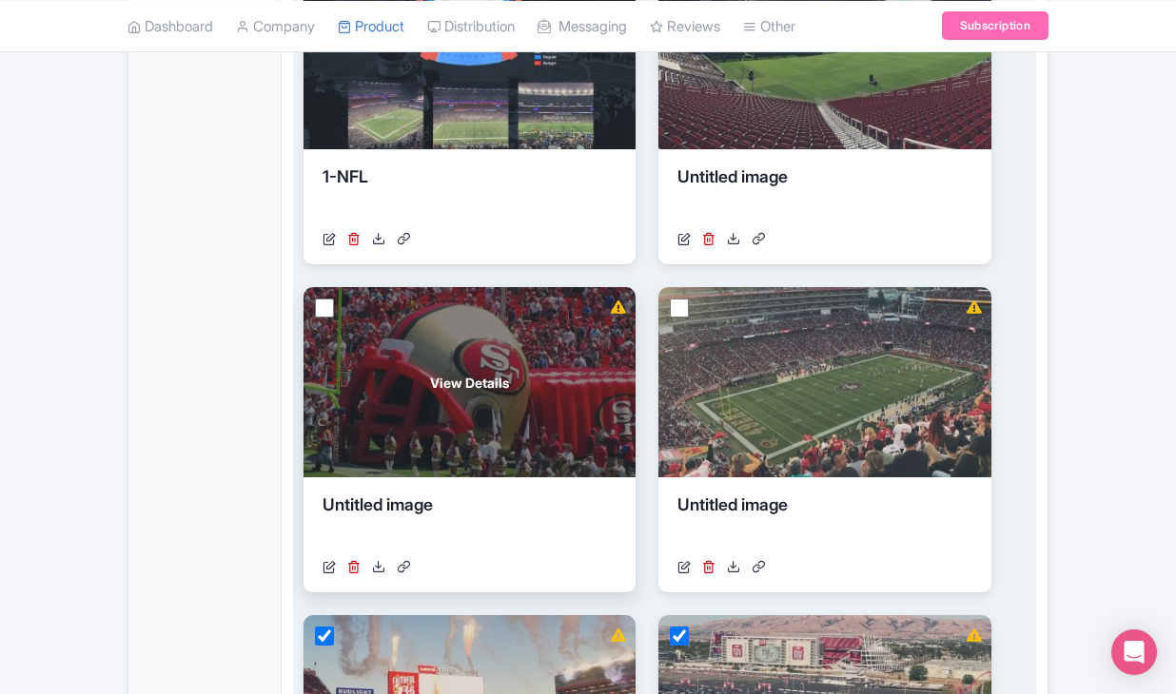
click at [322, 318] on input "checkbox" at bounding box center [324, 308] width 19 height 19
checkbox input "true"
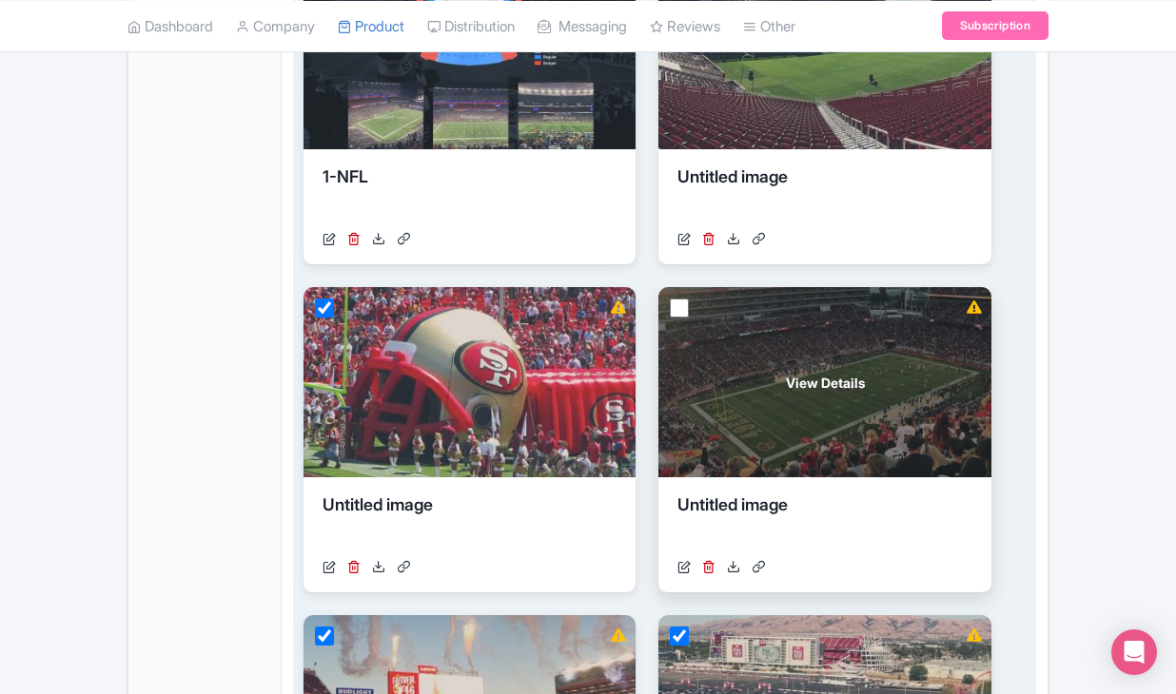
click at [685, 318] on input "checkbox" at bounding box center [679, 308] width 19 height 19
checkbox input "true"
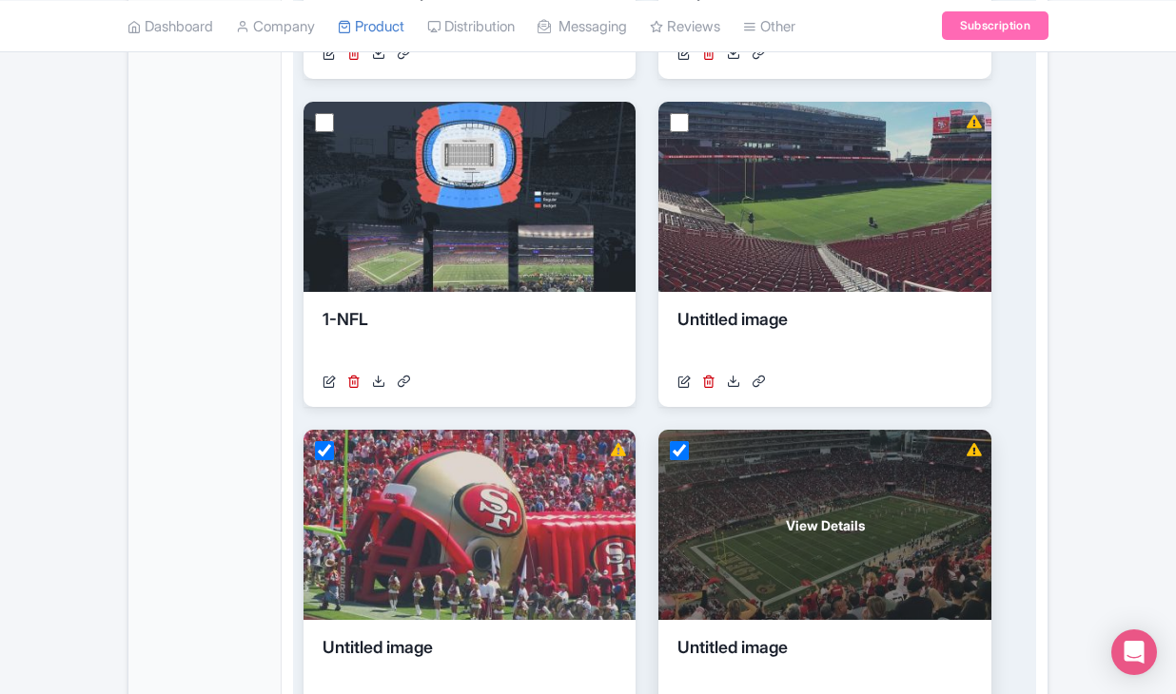
scroll to position [582, 0]
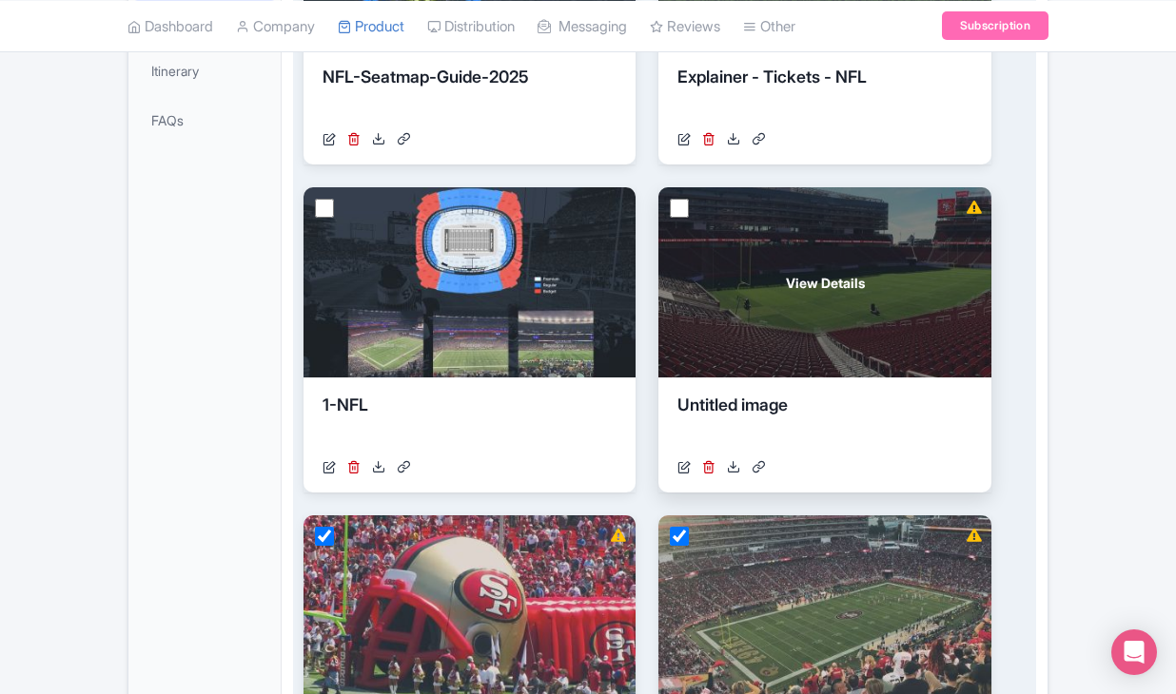
click at [678, 218] on input "checkbox" at bounding box center [679, 208] width 19 height 19
checkbox input "true"
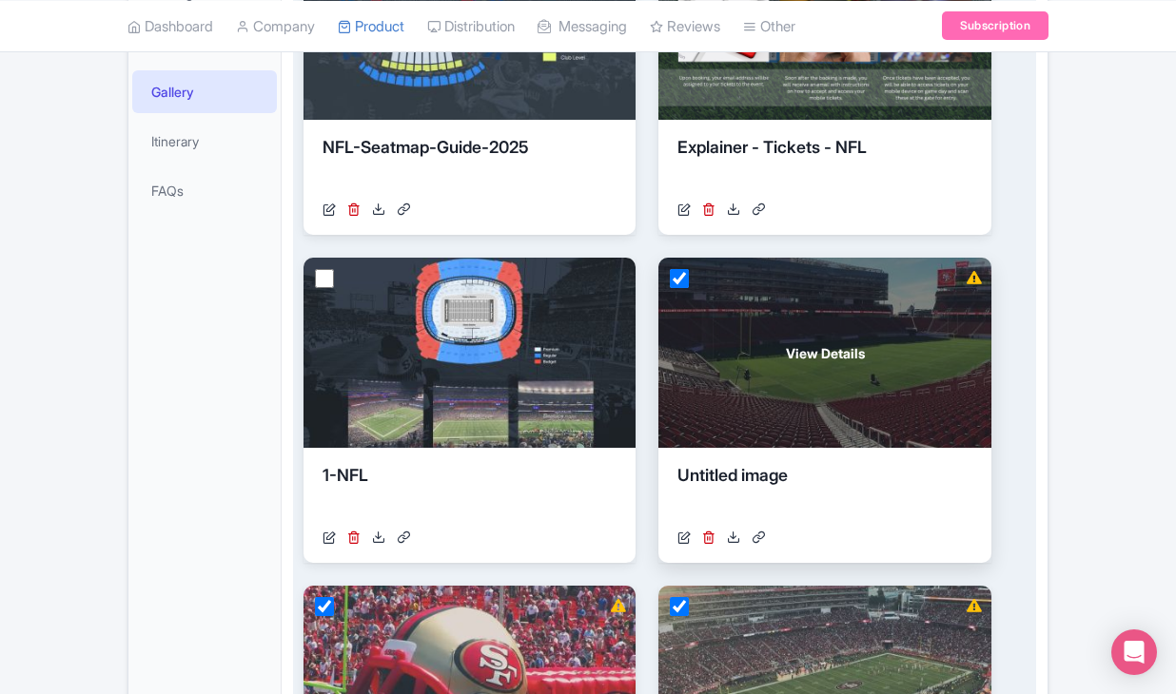
scroll to position [476, 0]
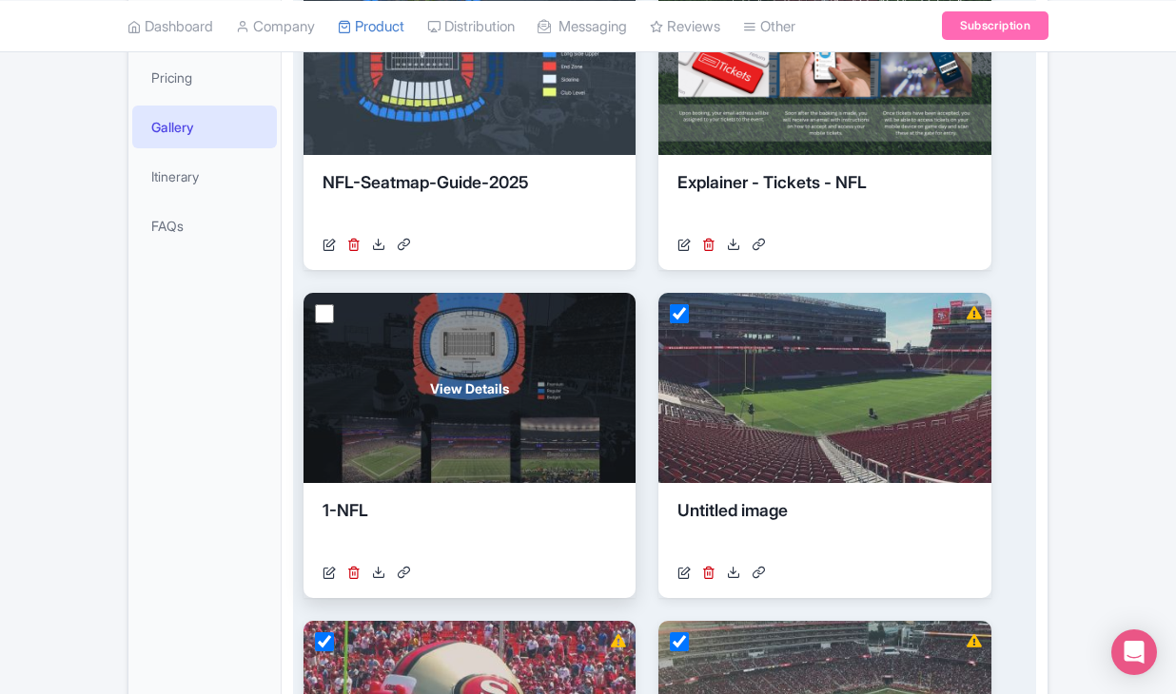
click at [326, 323] on input "checkbox" at bounding box center [324, 313] width 19 height 19
checkbox input "true"
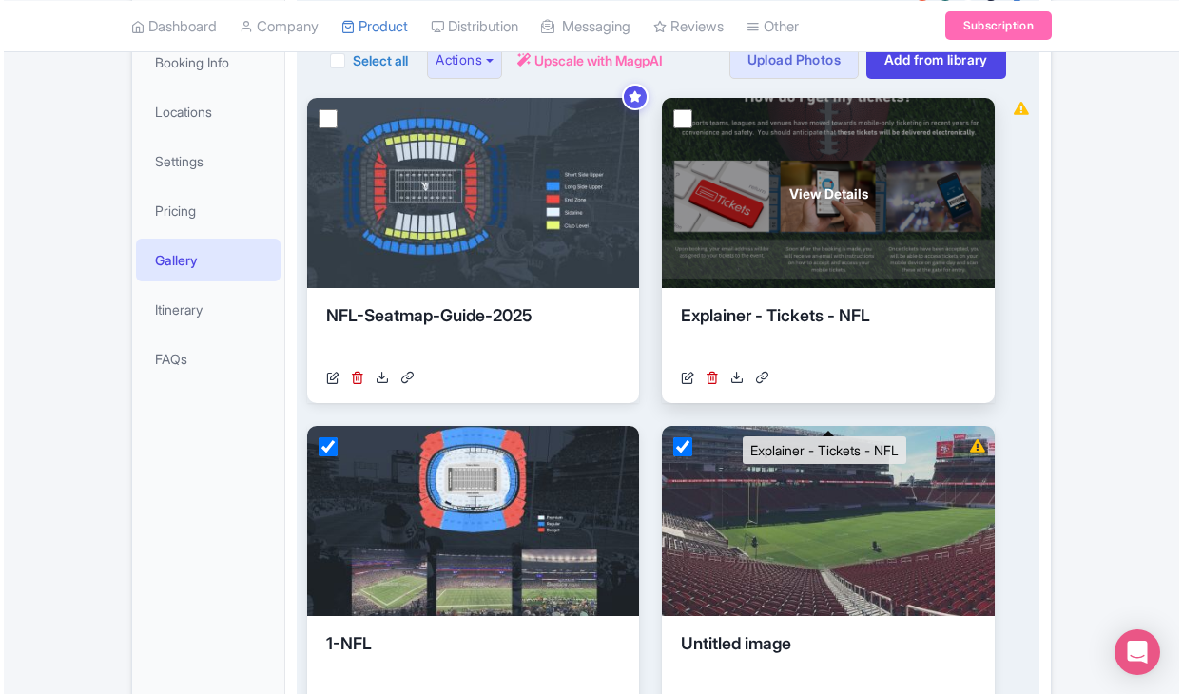
scroll to position [340, 0]
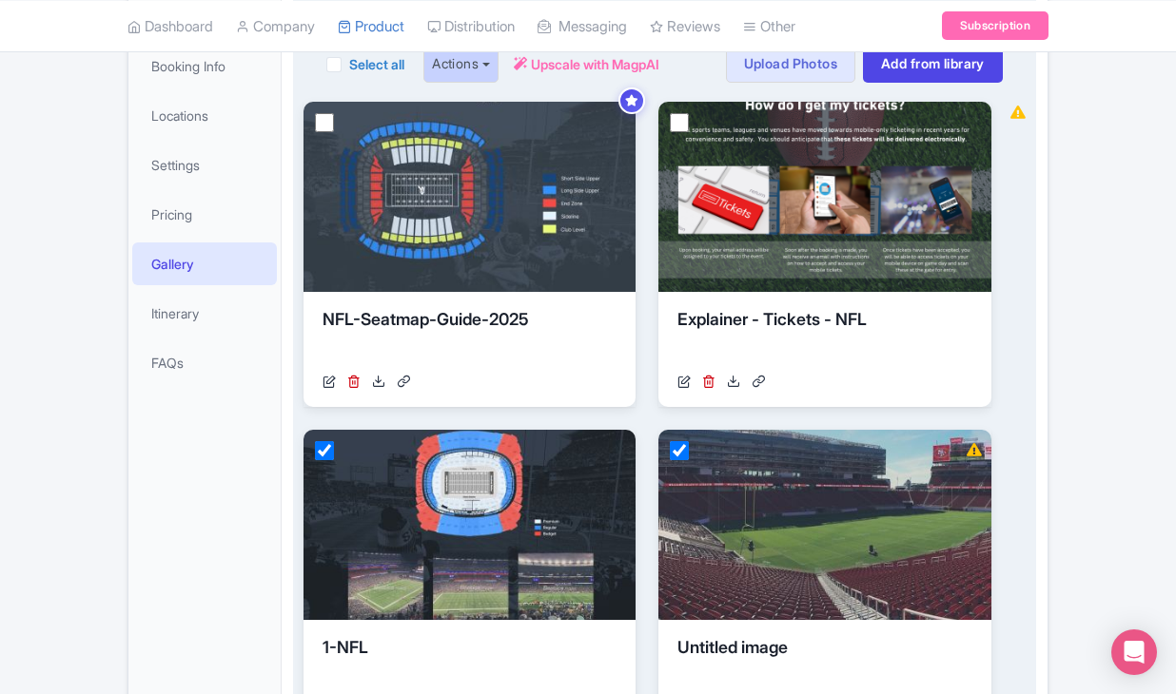
click at [472, 83] on button "Actions" at bounding box center [460, 64] width 75 height 38
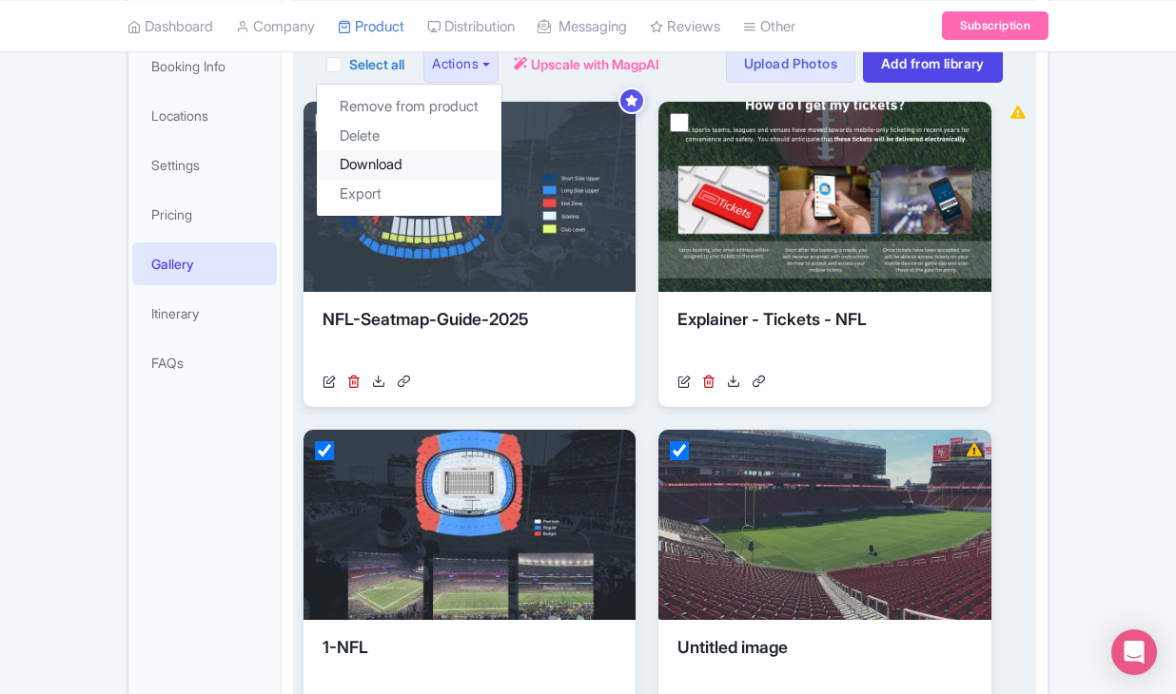
click at [434, 180] on link "Download" at bounding box center [409, 164] width 185 height 29
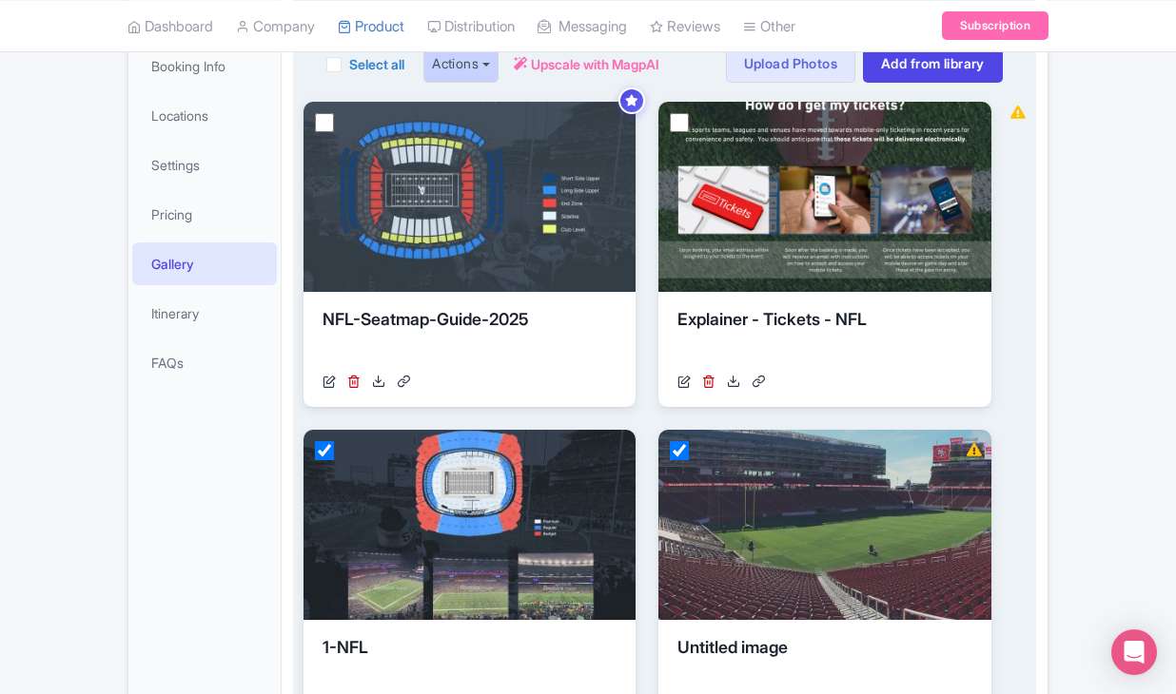
click at [449, 83] on button "Actions" at bounding box center [460, 64] width 75 height 38
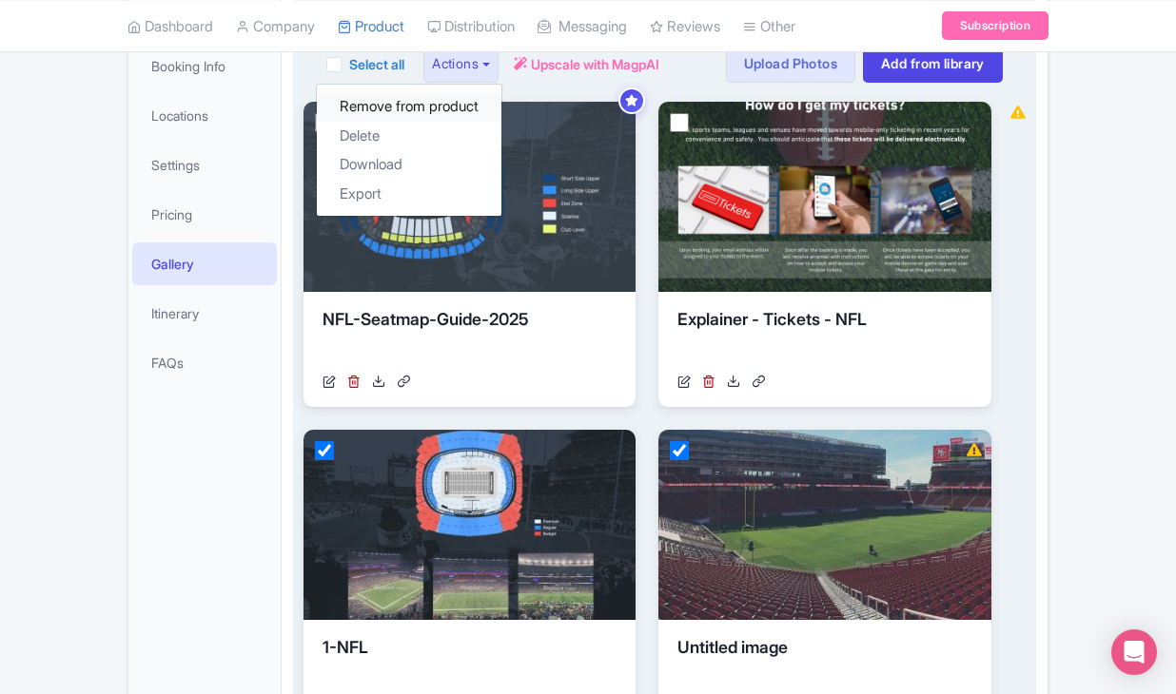
click at [441, 122] on link "Remove from product" at bounding box center [409, 106] width 185 height 29
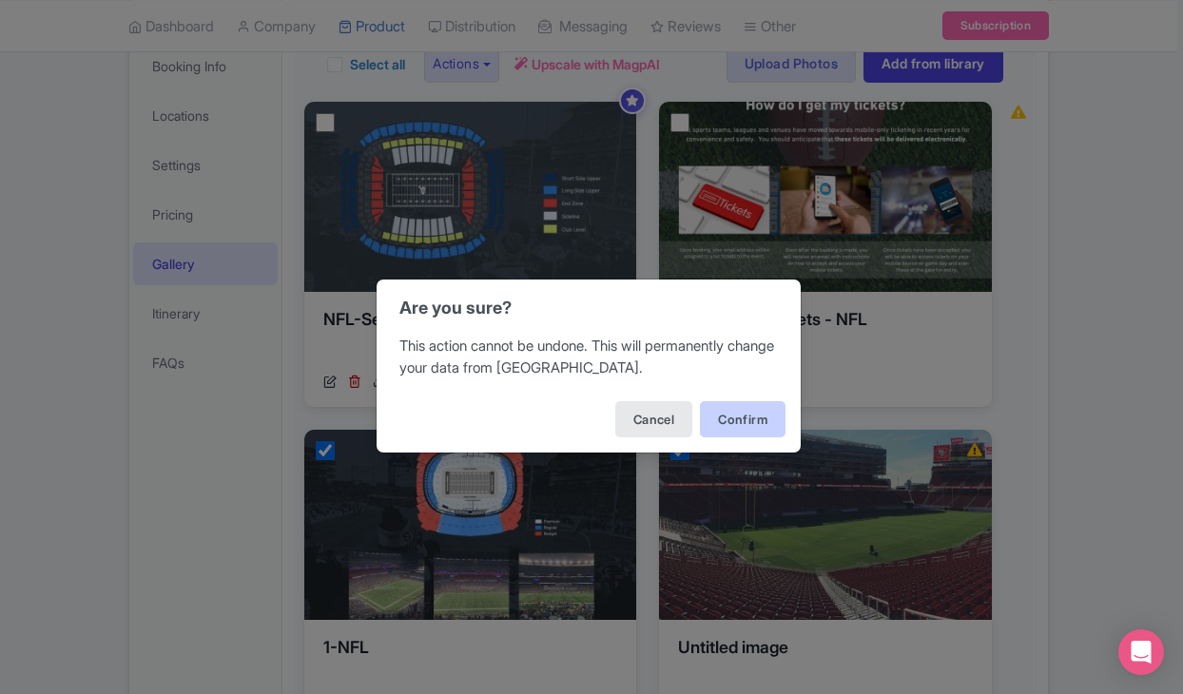
click at [729, 415] on button "Confirm" at bounding box center [743, 419] width 86 height 36
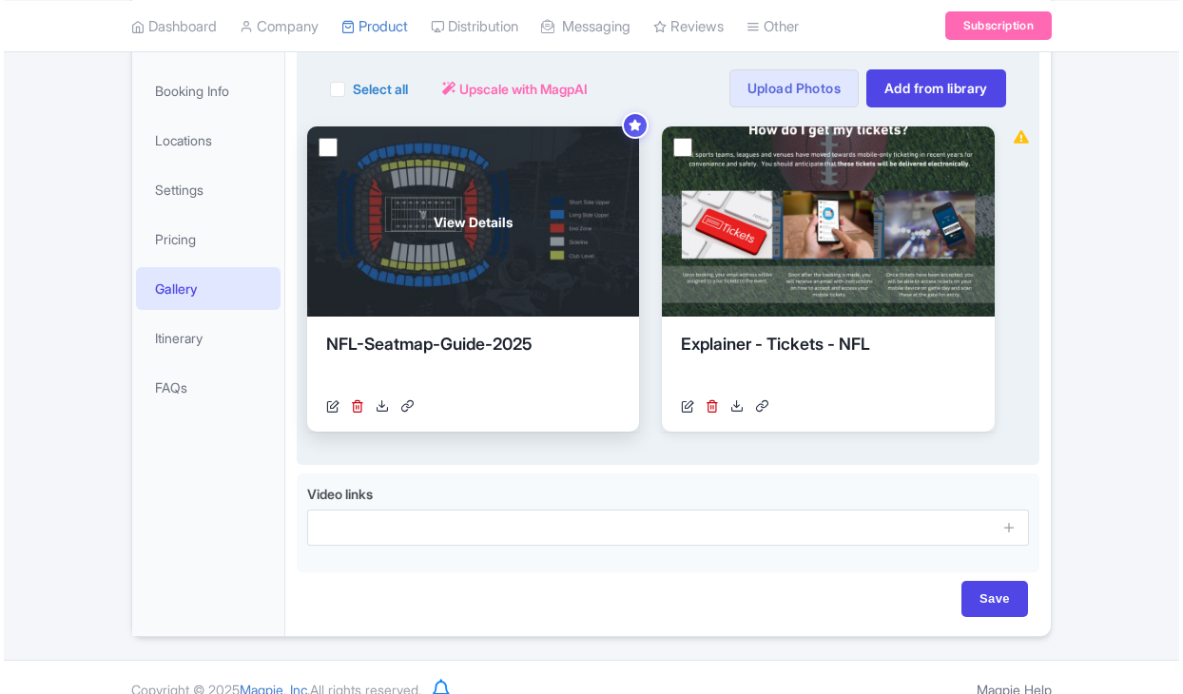
scroll to position [329, 0]
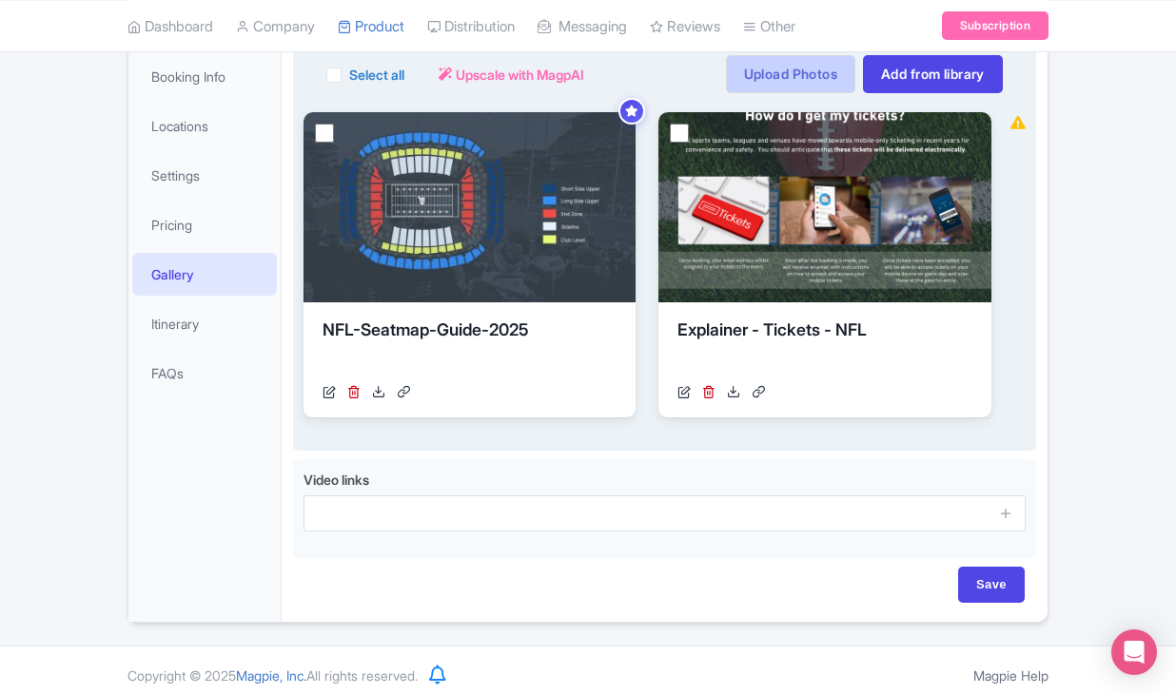
click at [804, 93] on link "Upload Photos" at bounding box center [790, 74] width 129 height 38
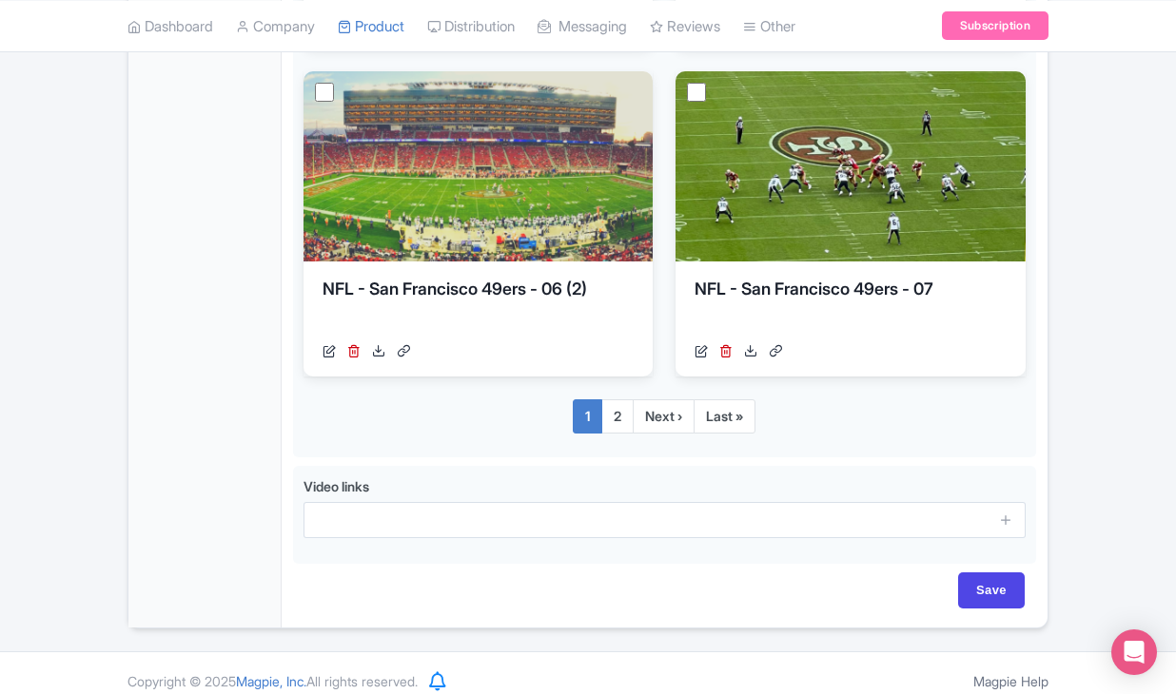
scroll to position [2012, 0]
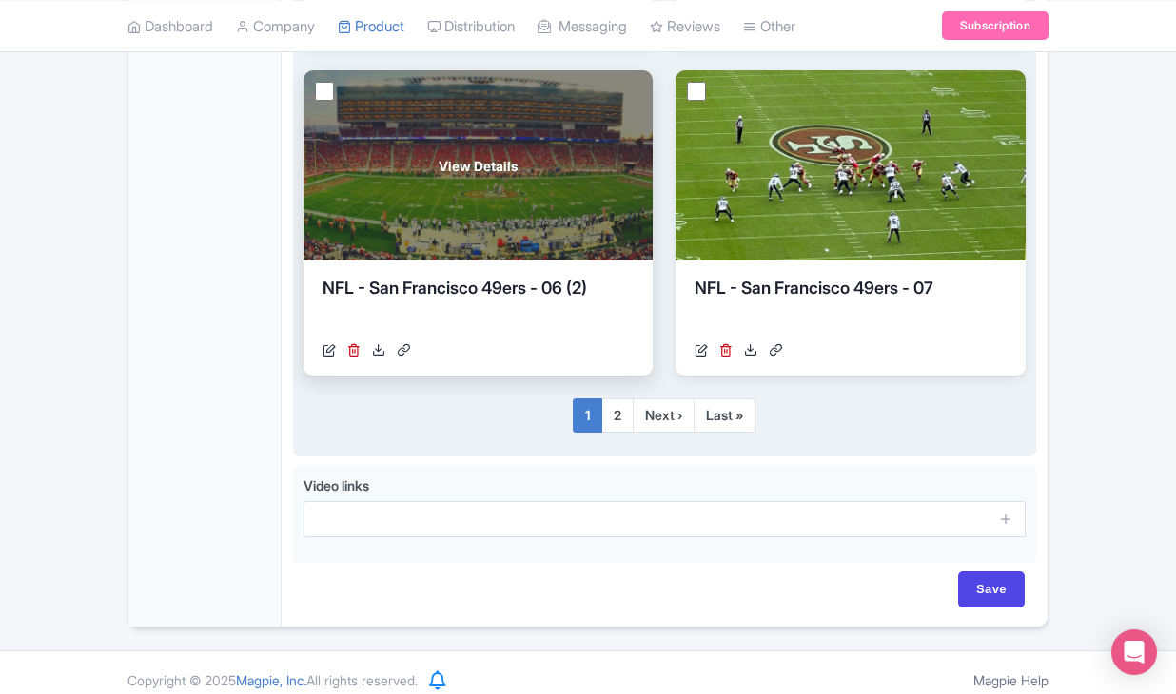
click at [326, 101] on input "checkbox" at bounding box center [324, 91] width 19 height 19
checkbox input "true"
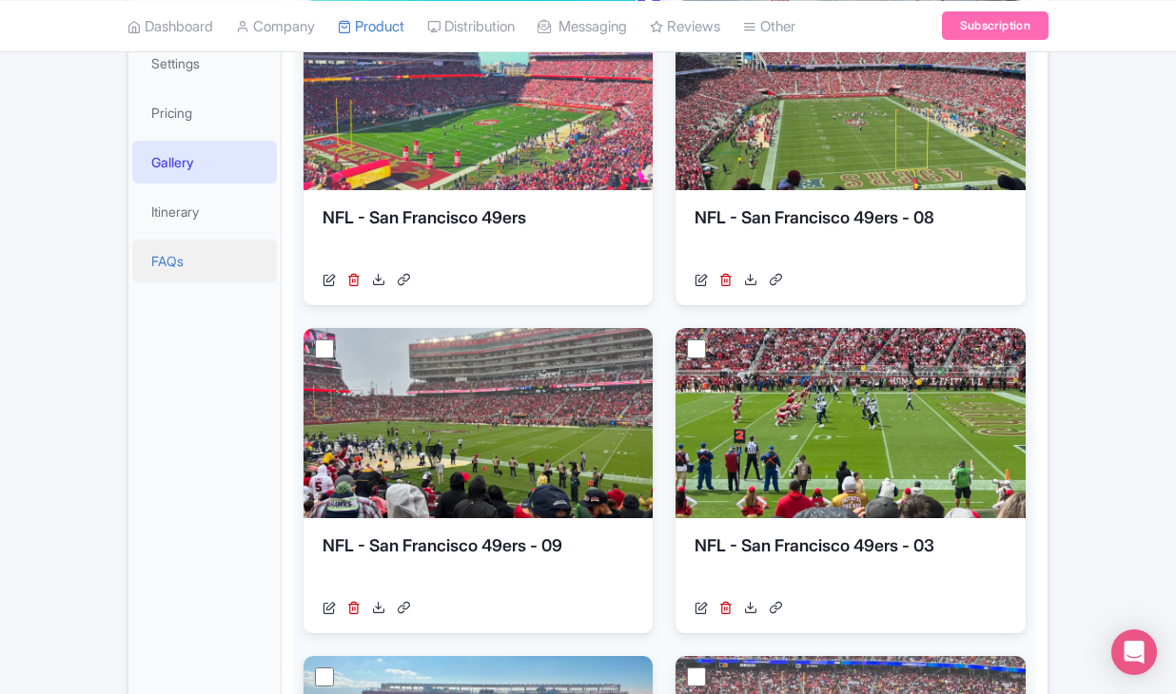
scroll to position [403, 0]
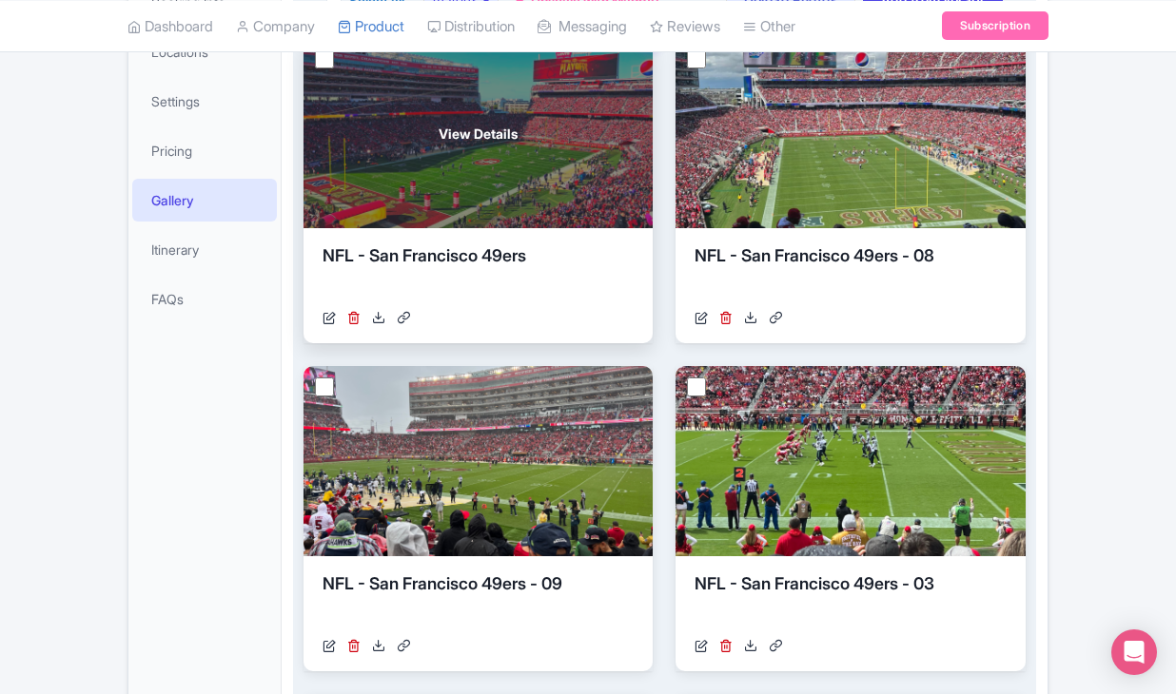
click at [327, 68] on input "checkbox" at bounding box center [324, 58] width 19 height 19
checkbox input "true"
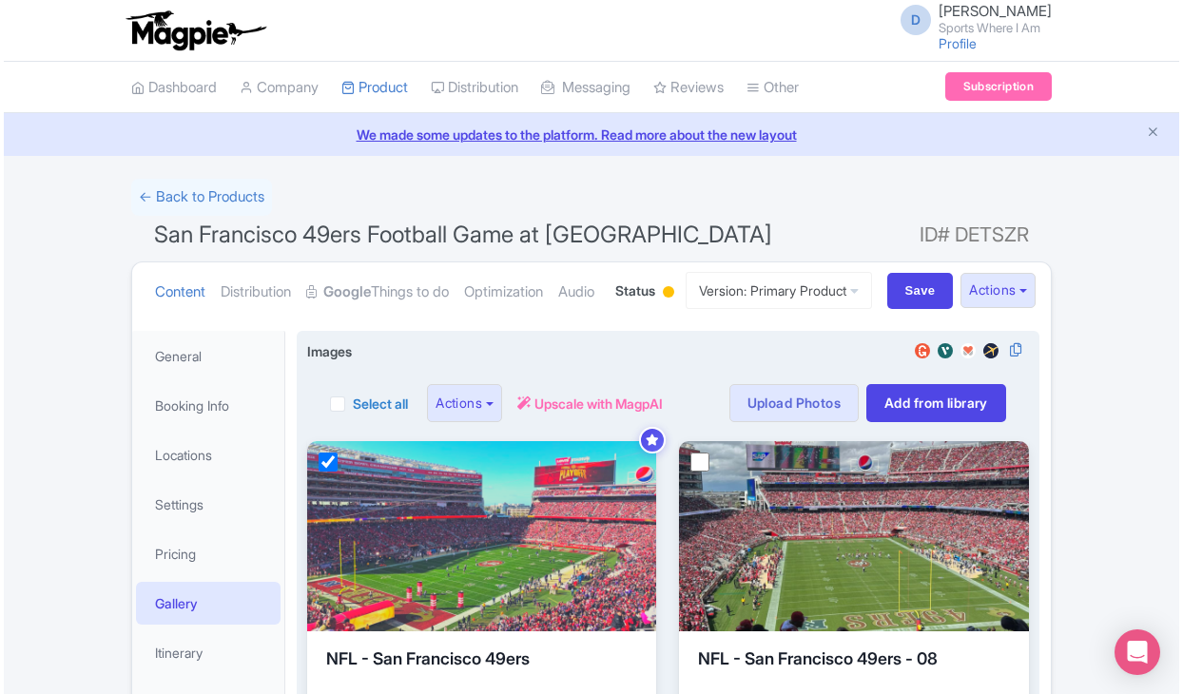
scroll to position [0, 0]
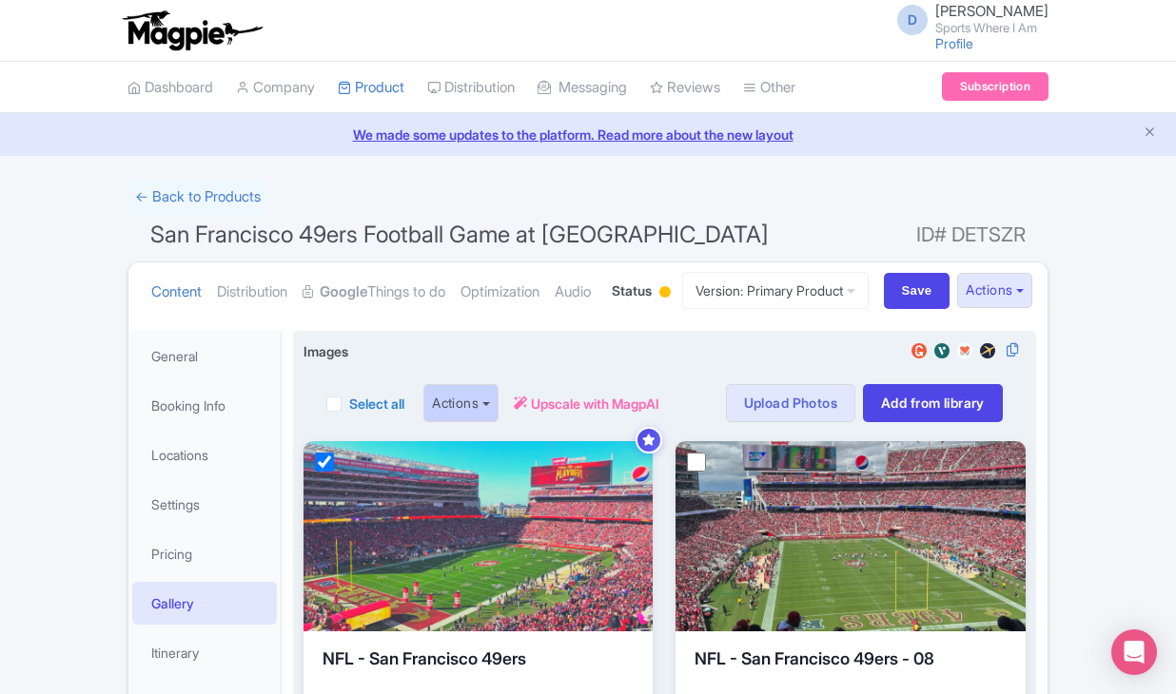
click at [486, 422] on button "Actions" at bounding box center [460, 403] width 75 height 38
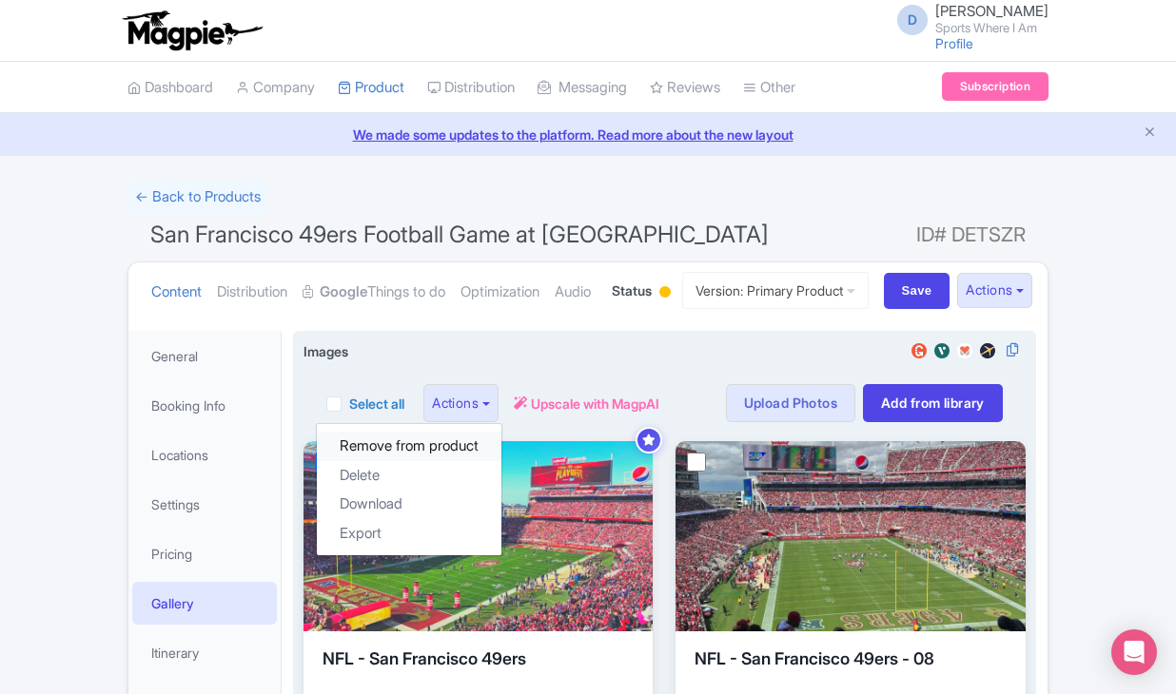
click at [461, 461] on link "Remove from product" at bounding box center [409, 446] width 185 height 29
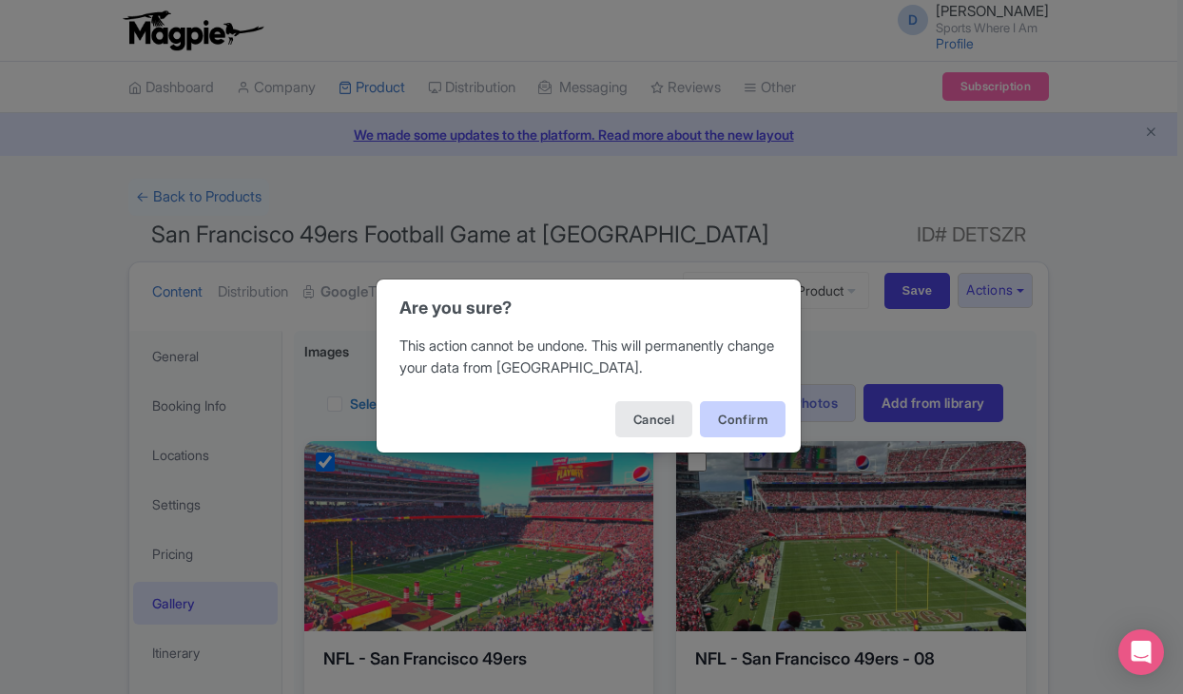
click at [743, 425] on button "Confirm" at bounding box center [743, 419] width 86 height 36
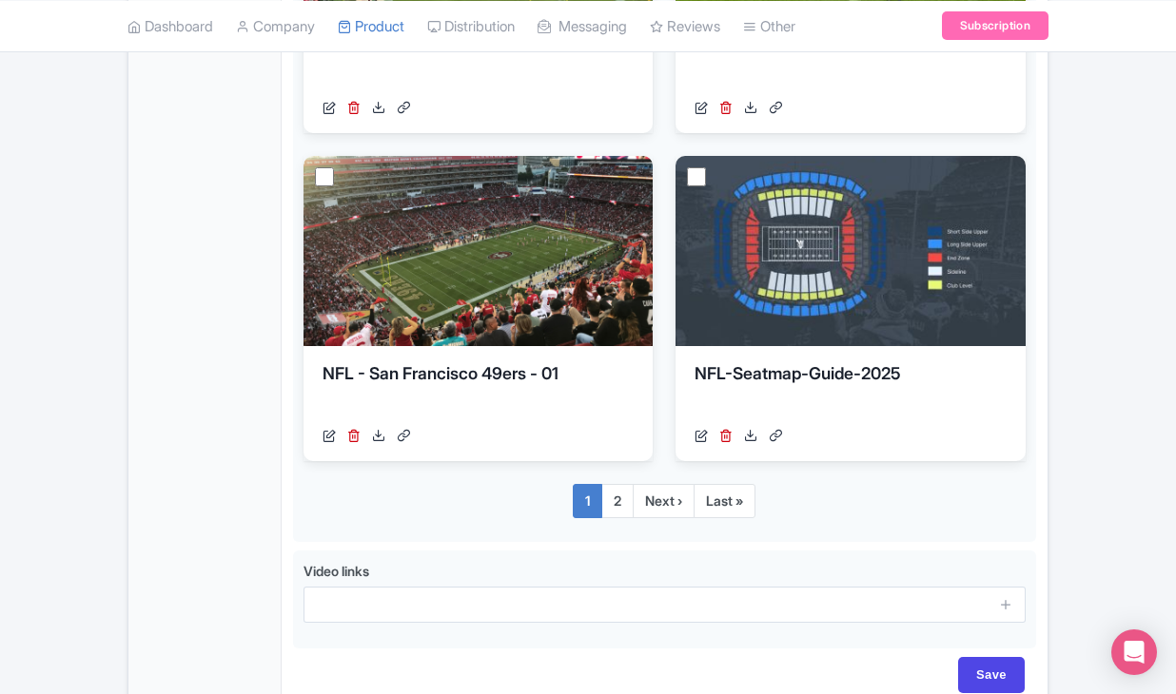
scroll to position [1953, 0]
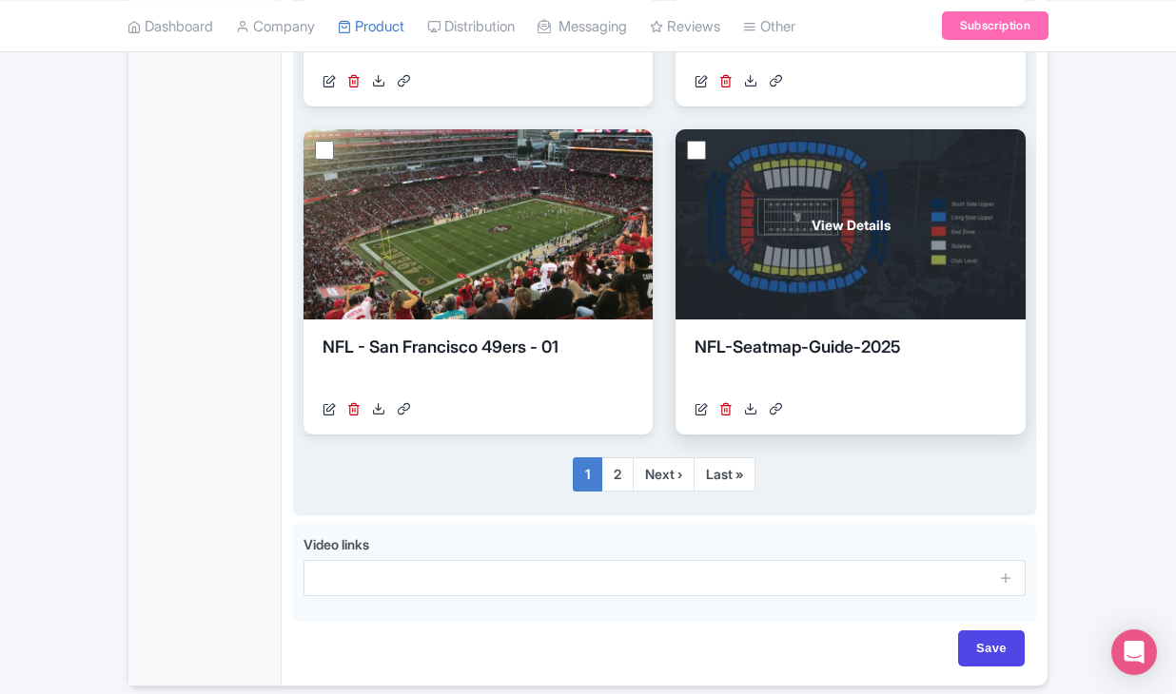
click at [692, 160] on input "checkbox" at bounding box center [696, 150] width 19 height 19
checkbox input "true"
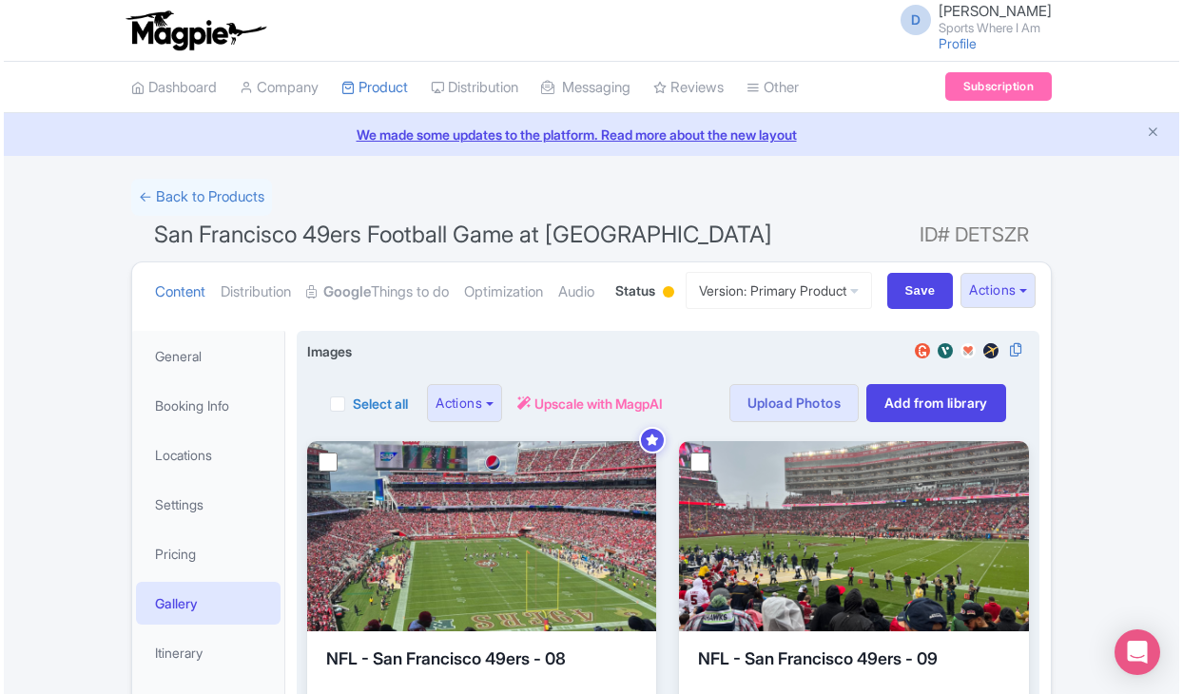
scroll to position [0, 0]
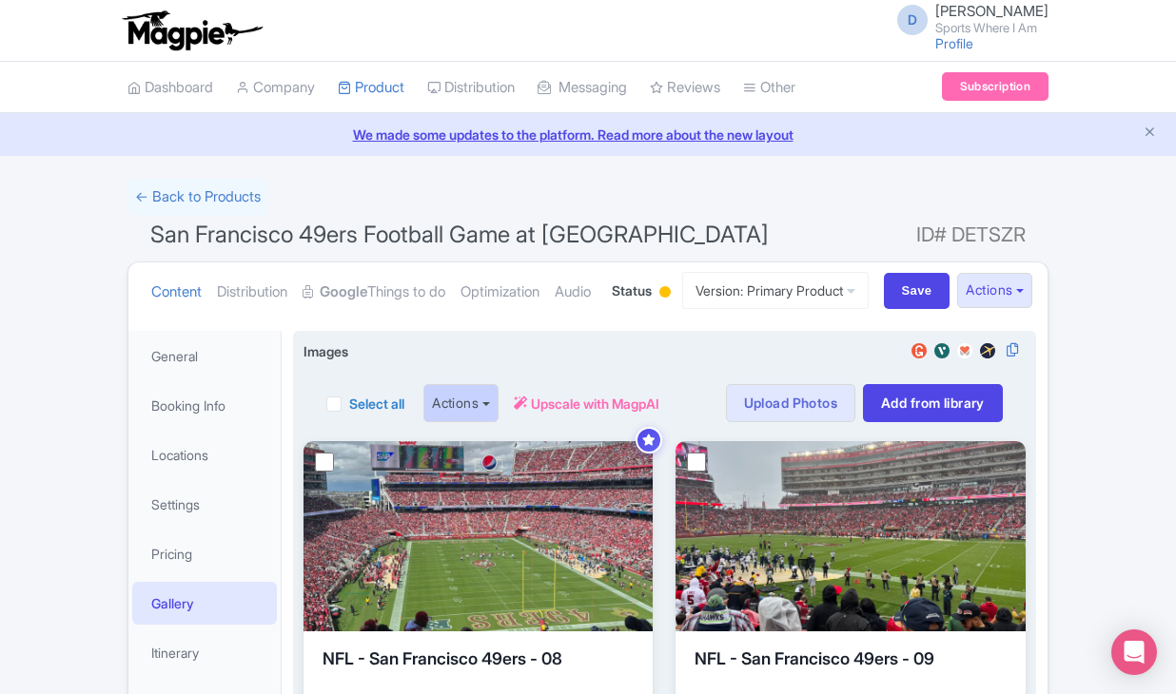
click at [489, 422] on button "Actions" at bounding box center [460, 403] width 75 height 38
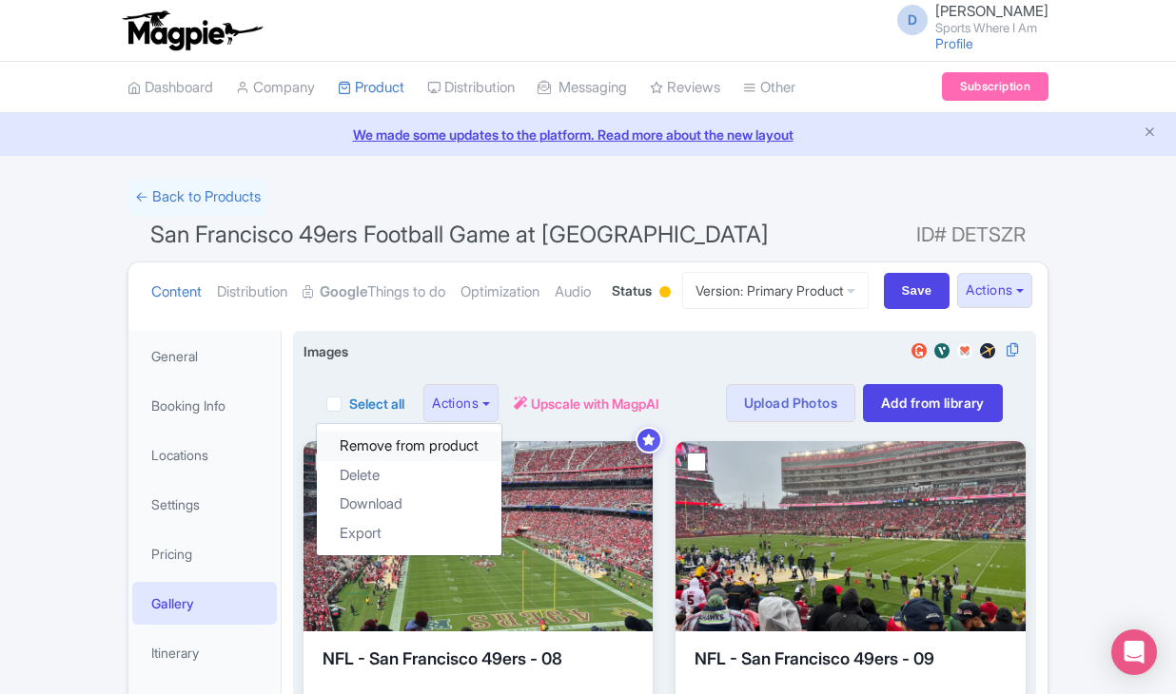
click at [458, 461] on link "Remove from product" at bounding box center [409, 446] width 185 height 29
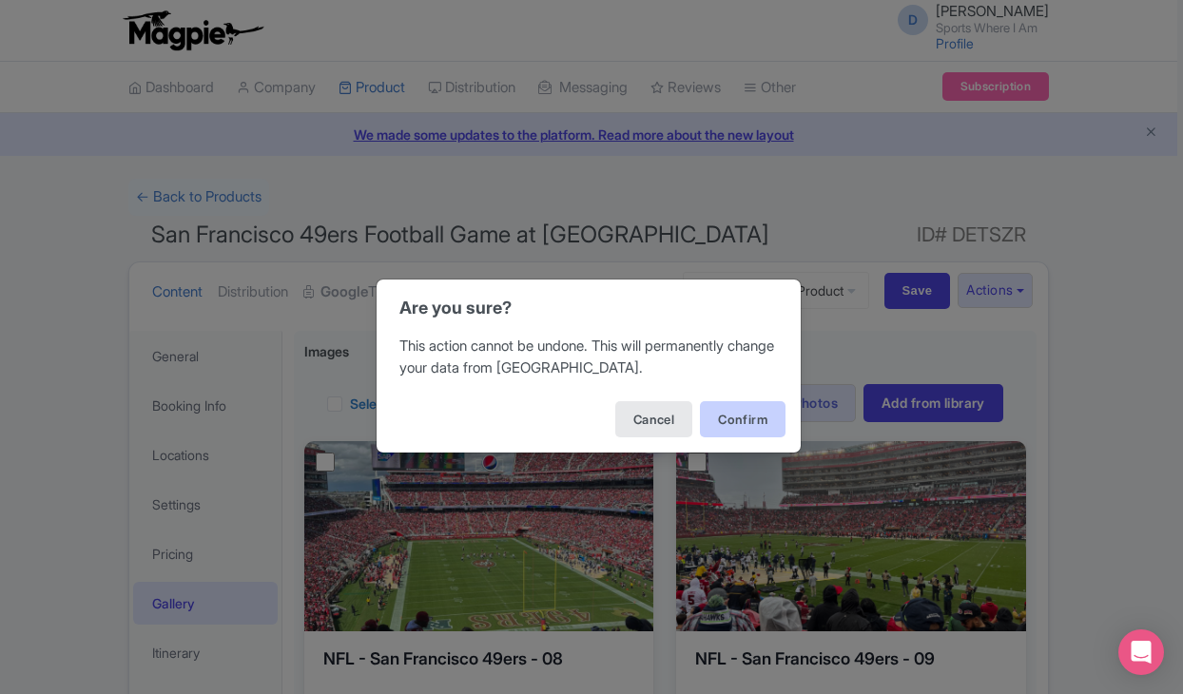
click at [727, 414] on button "Confirm" at bounding box center [743, 419] width 86 height 36
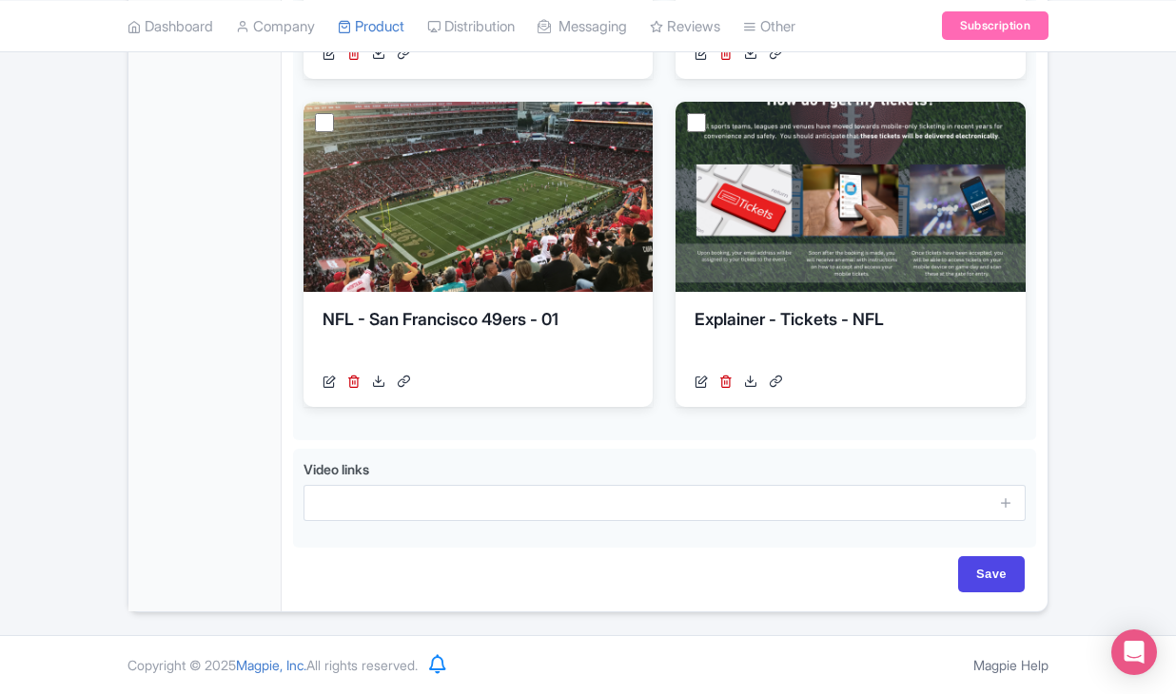
scroll to position [2050, 0]
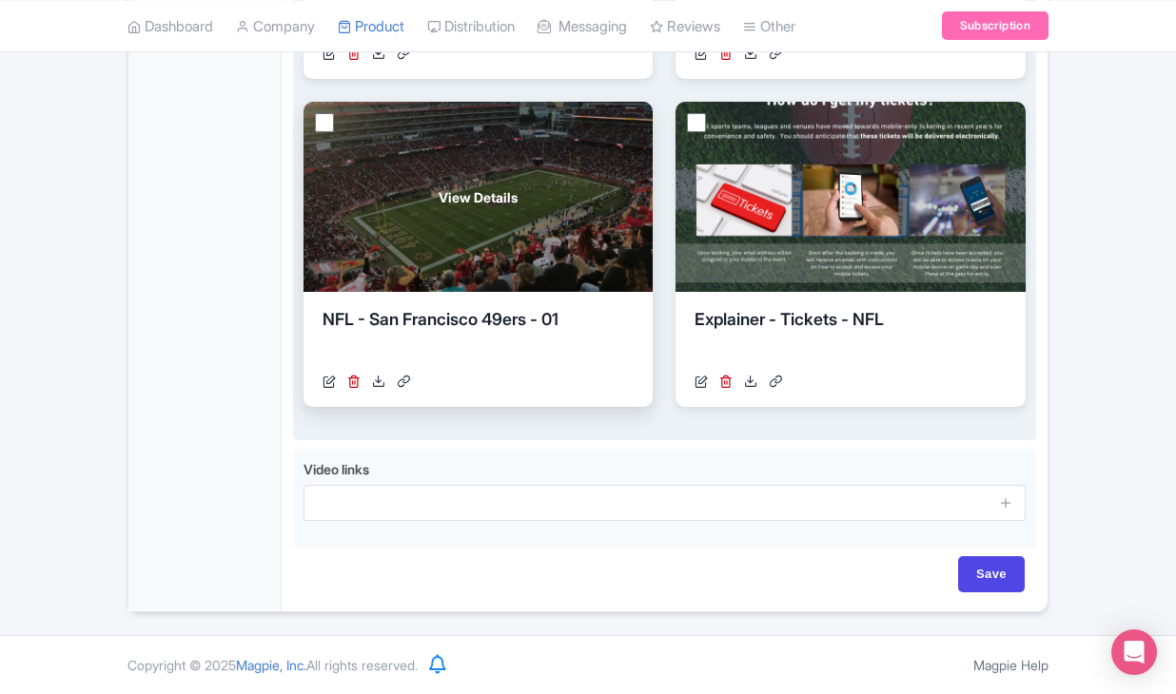
click at [466, 226] on div "View Details" at bounding box center [477, 197] width 349 height 190
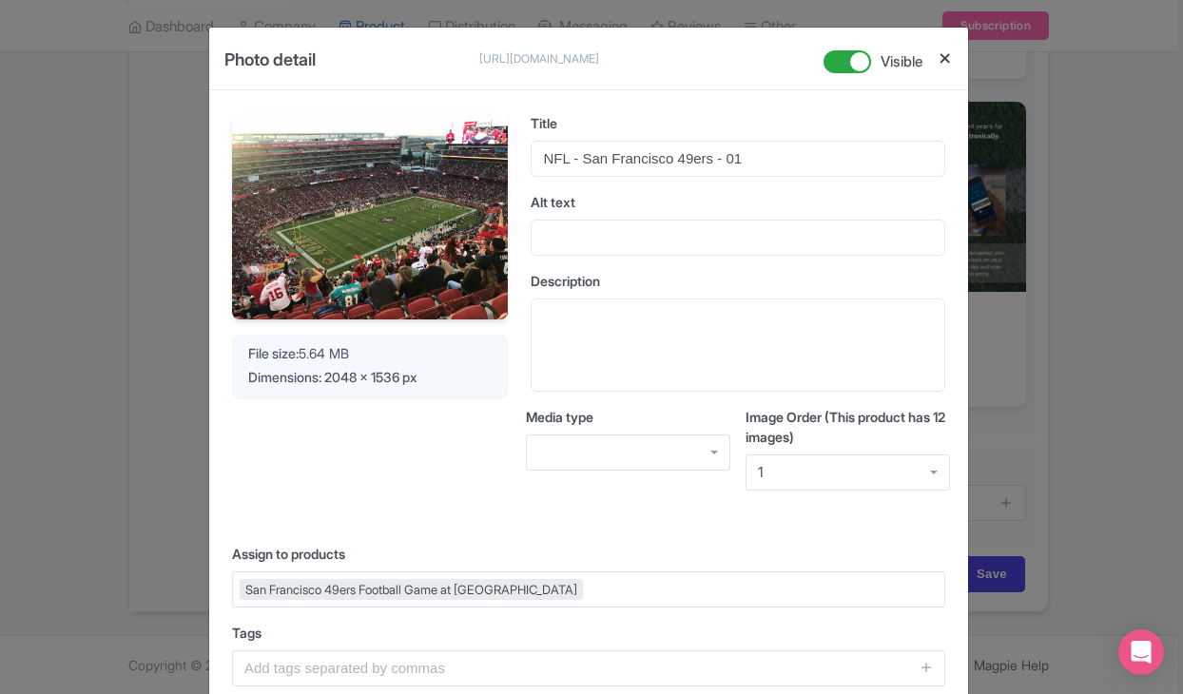
click at [939, 55] on button "Close" at bounding box center [945, 59] width 15 height 24
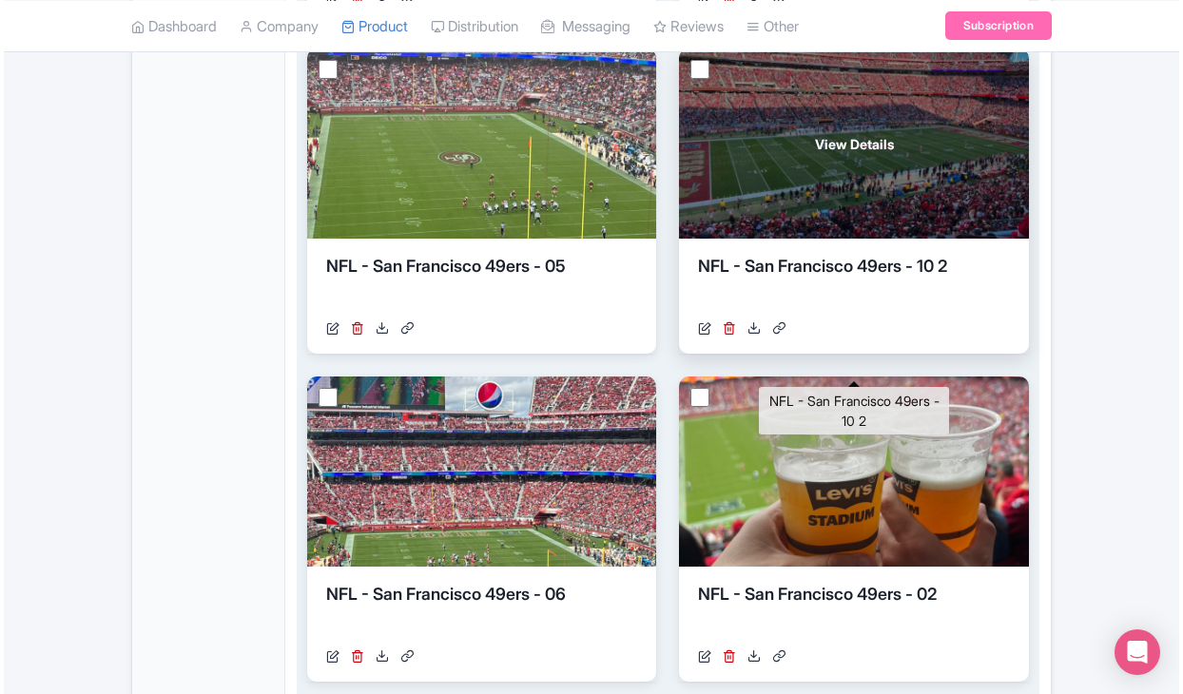
scroll to position [1053, 0]
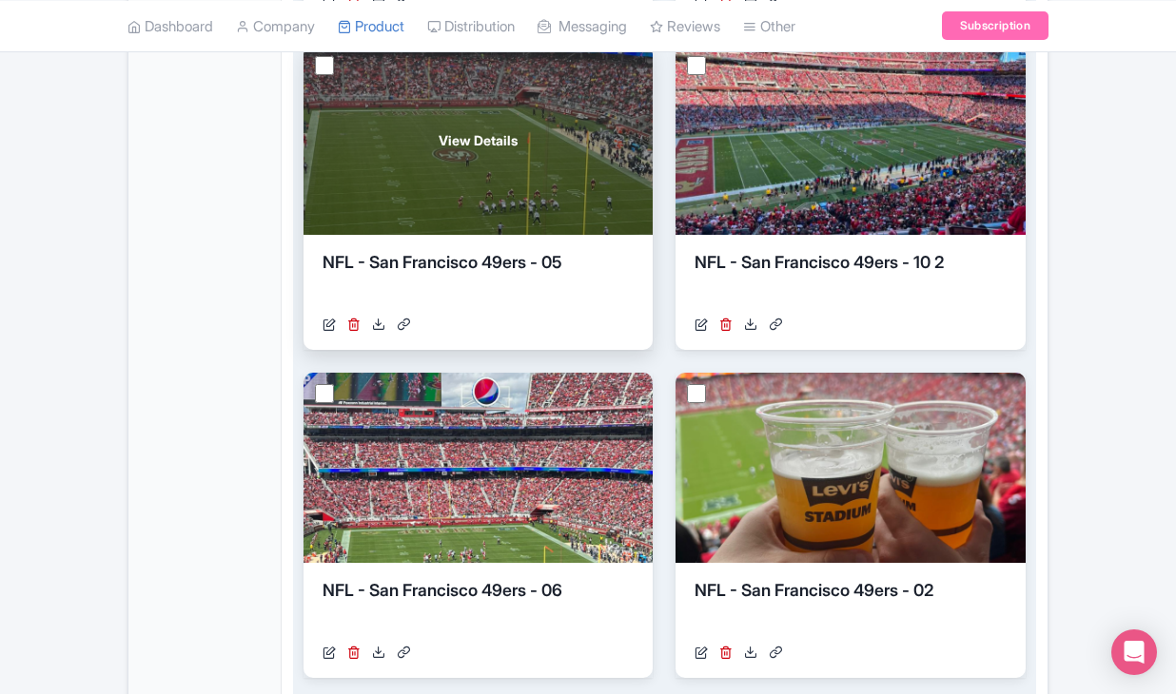
click at [321, 75] on input "checkbox" at bounding box center [324, 65] width 19 height 19
checkbox input "true"
click at [359, 331] on icon at bounding box center [353, 324] width 13 height 13
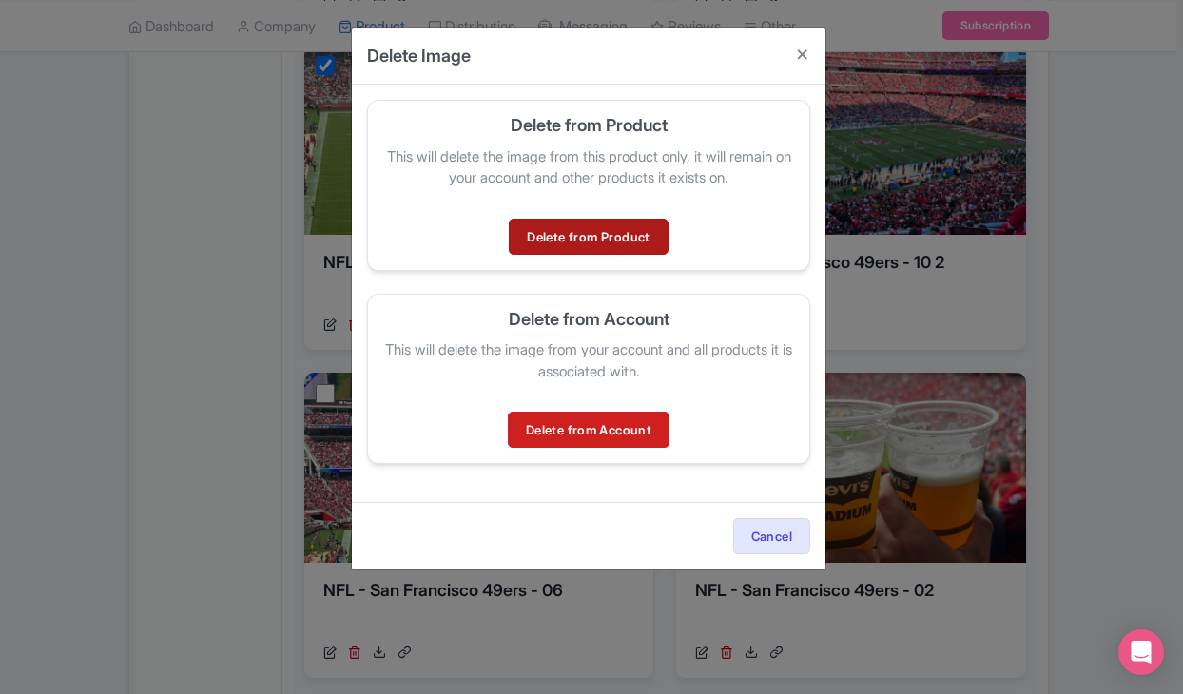
click at [594, 236] on link "Delete from Product" at bounding box center [588, 237] width 159 height 36
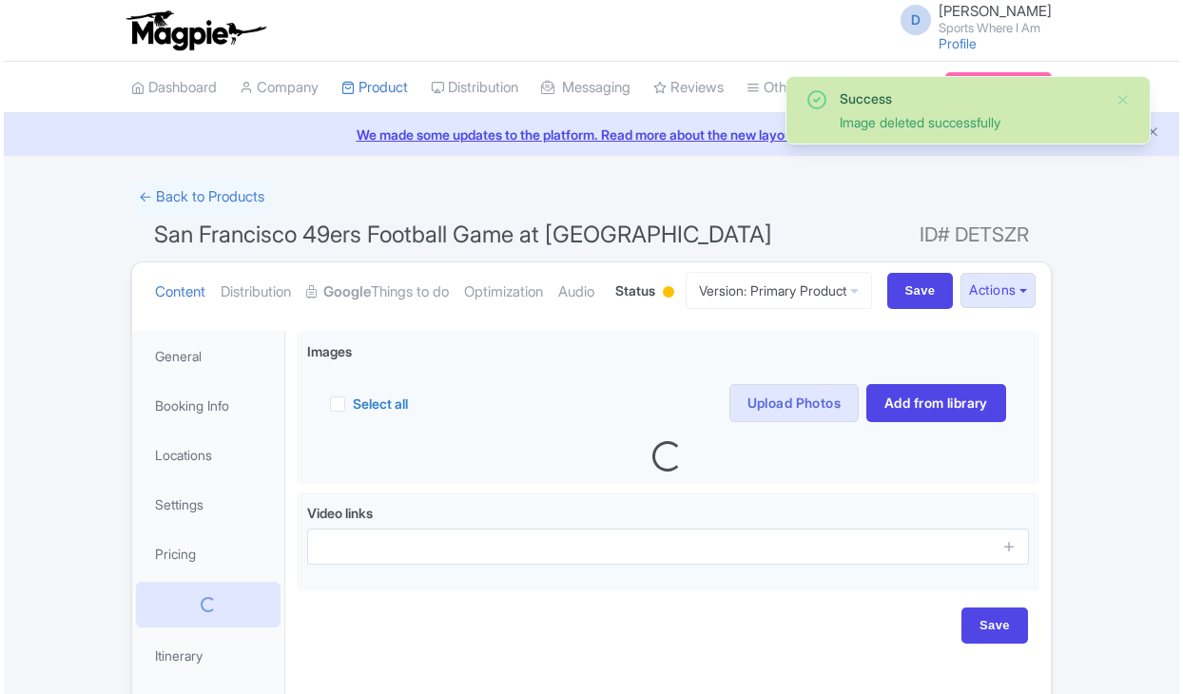
scroll to position [209, 0]
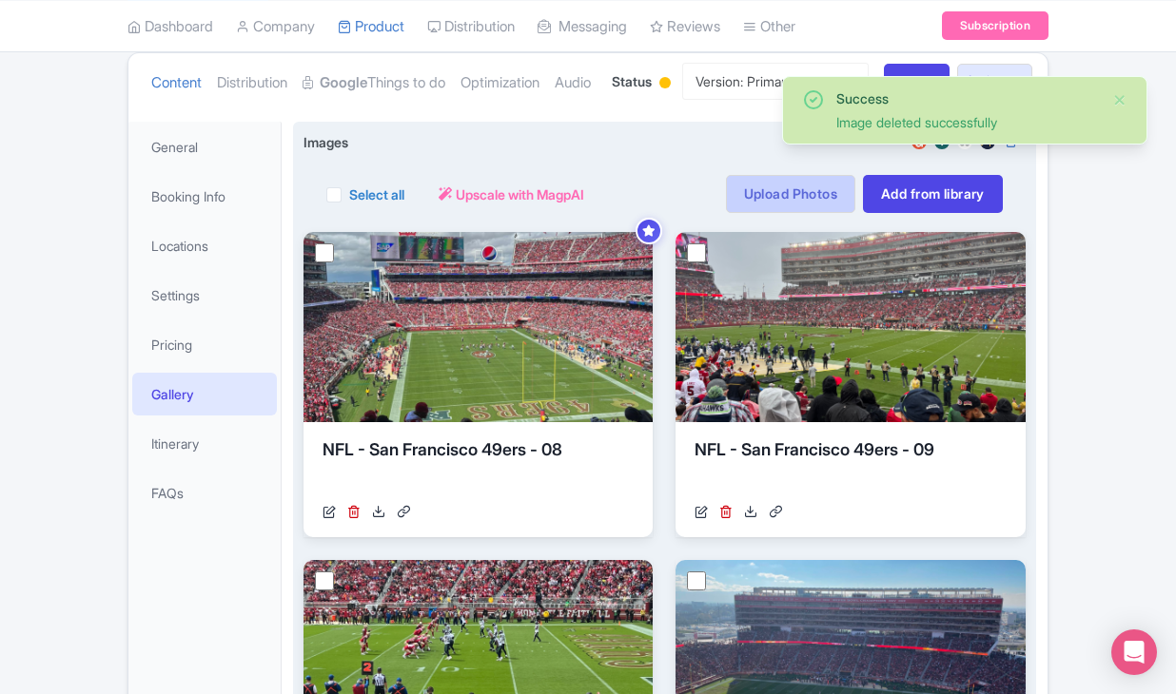
click at [817, 213] on link "Upload Photos" at bounding box center [790, 194] width 129 height 38
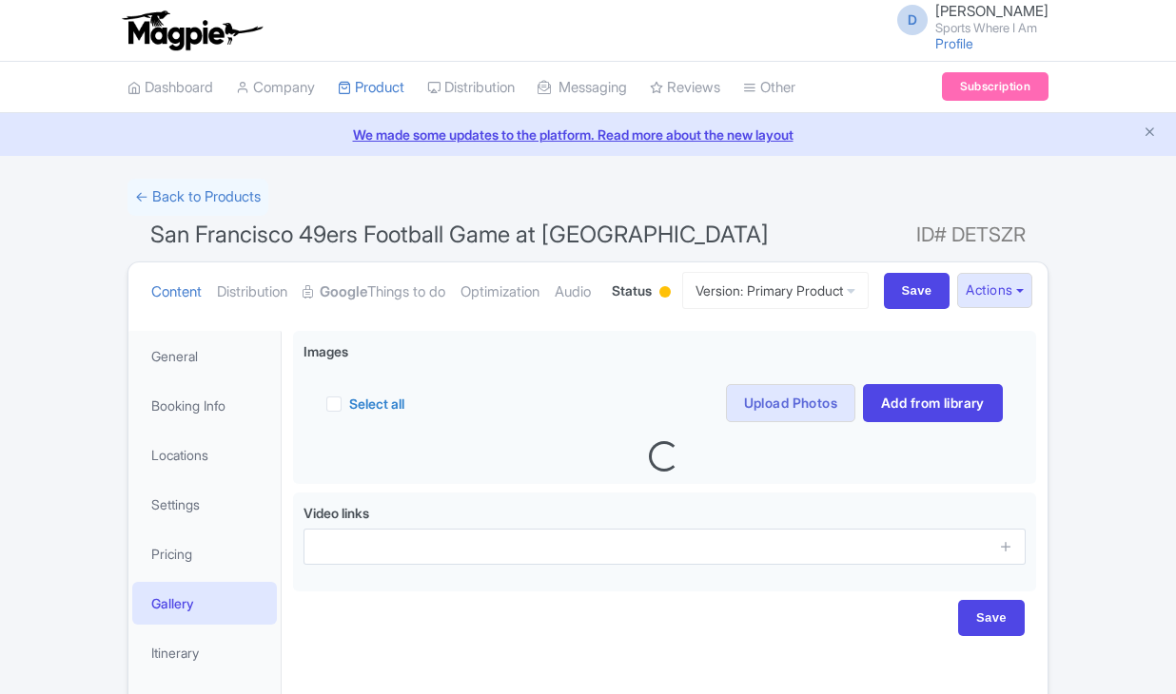
scroll to position [209, 0]
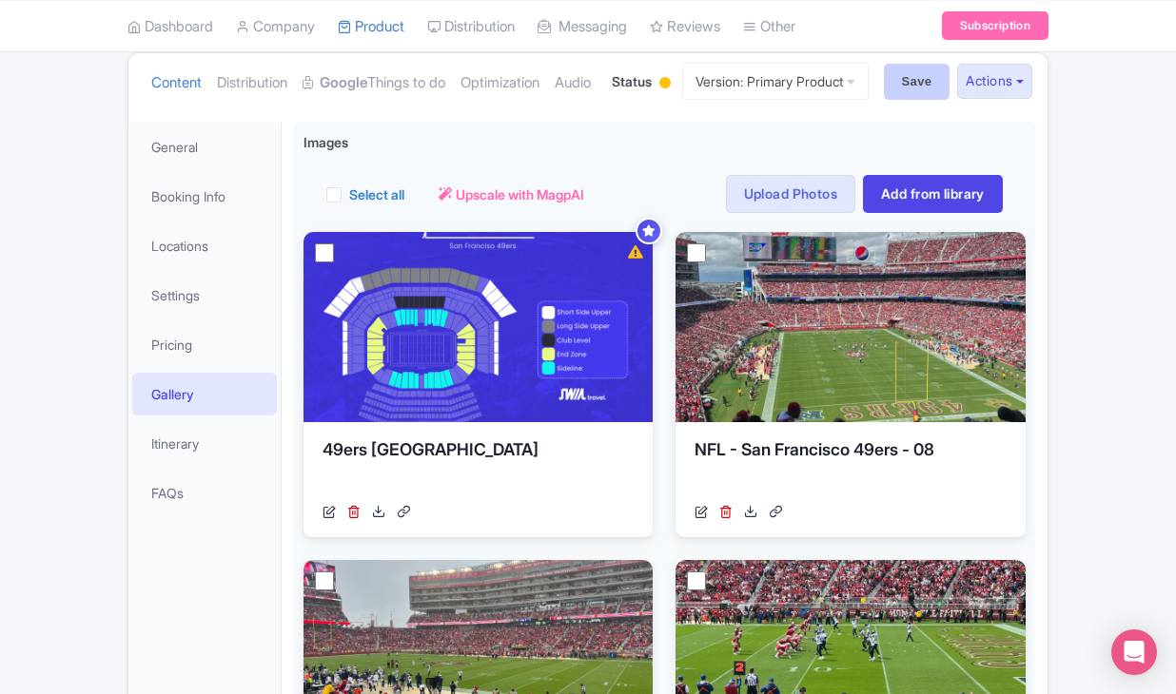
click at [909, 100] on input "Save" at bounding box center [917, 82] width 67 height 36
type input "Saving..."
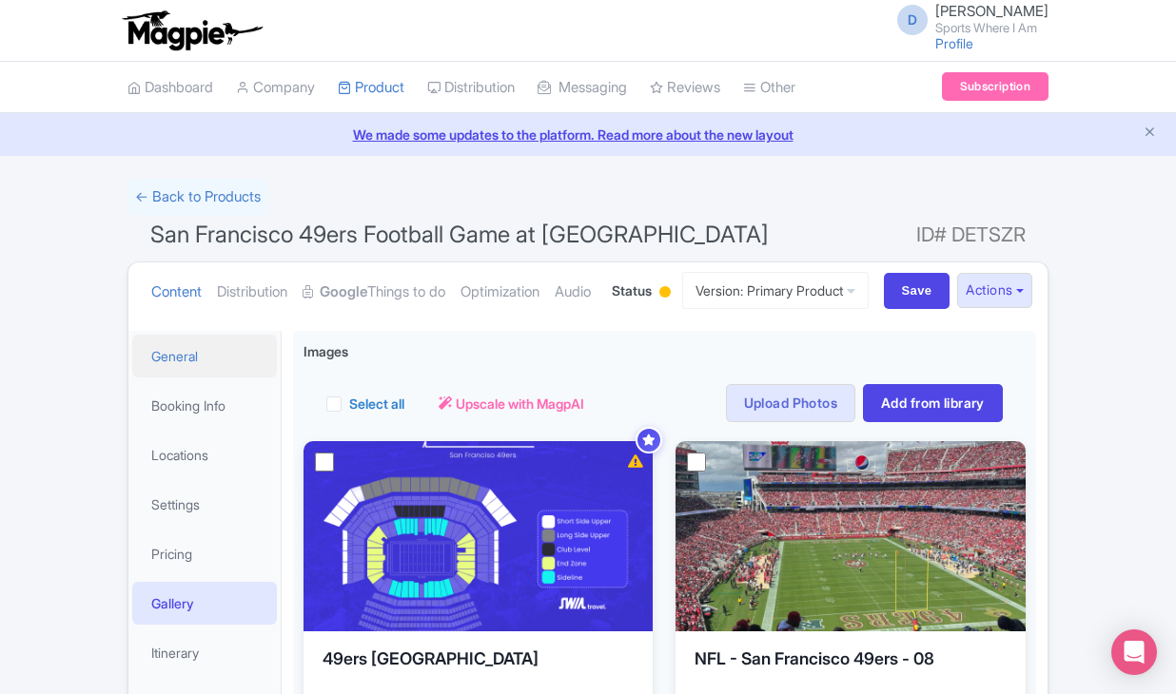
click at [185, 378] on link "General" at bounding box center [204, 356] width 145 height 43
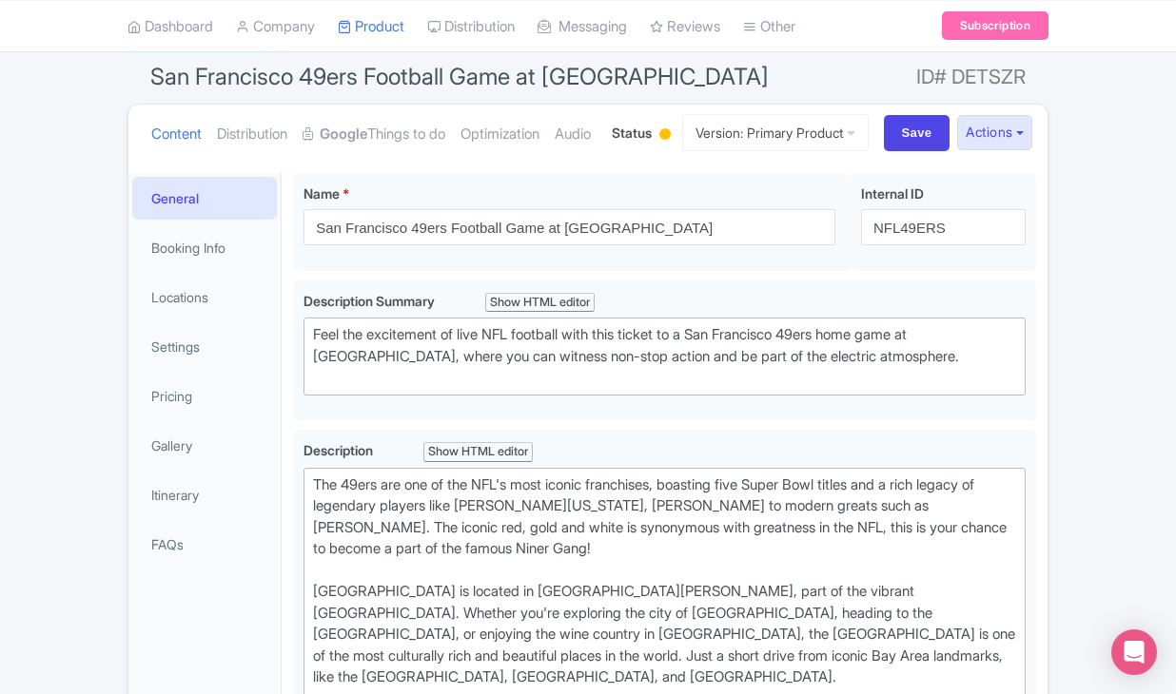
scroll to position [224, 0]
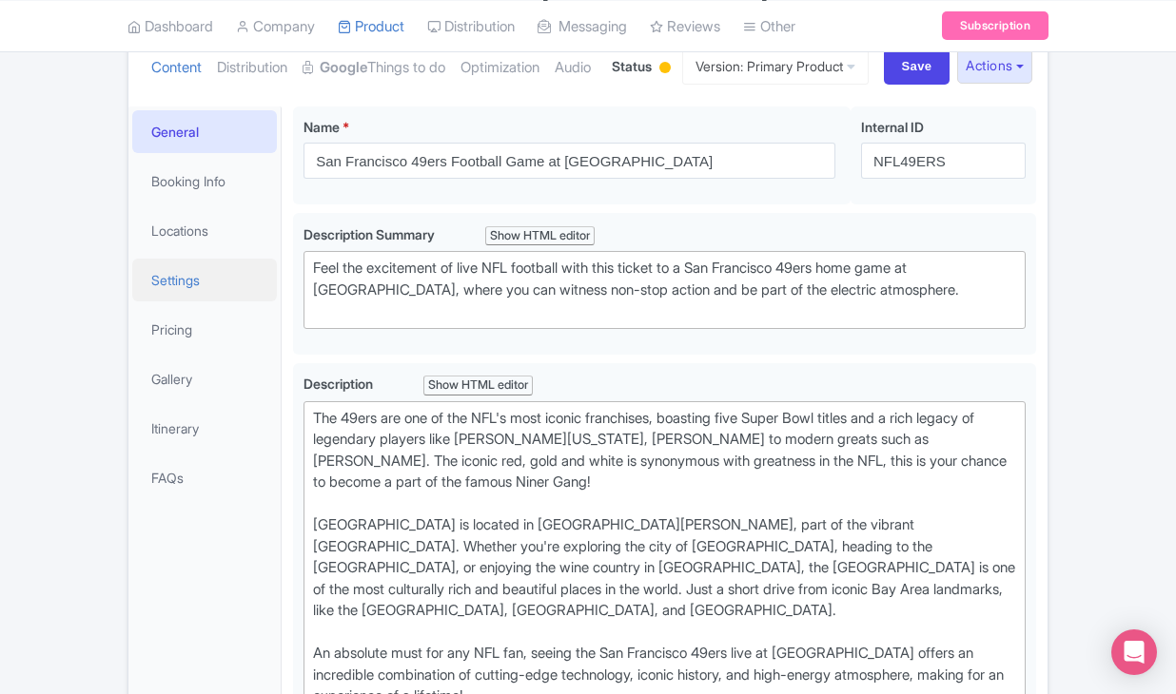
click at [178, 301] on link "Settings" at bounding box center [204, 280] width 145 height 43
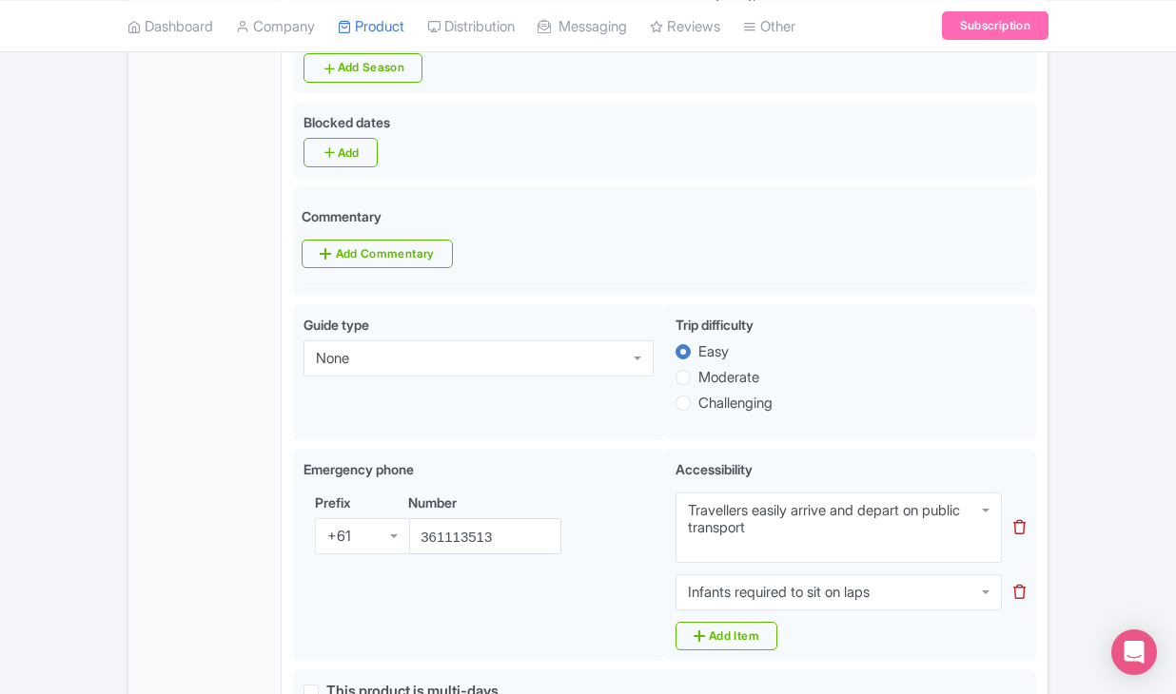
scroll to position [899, 0]
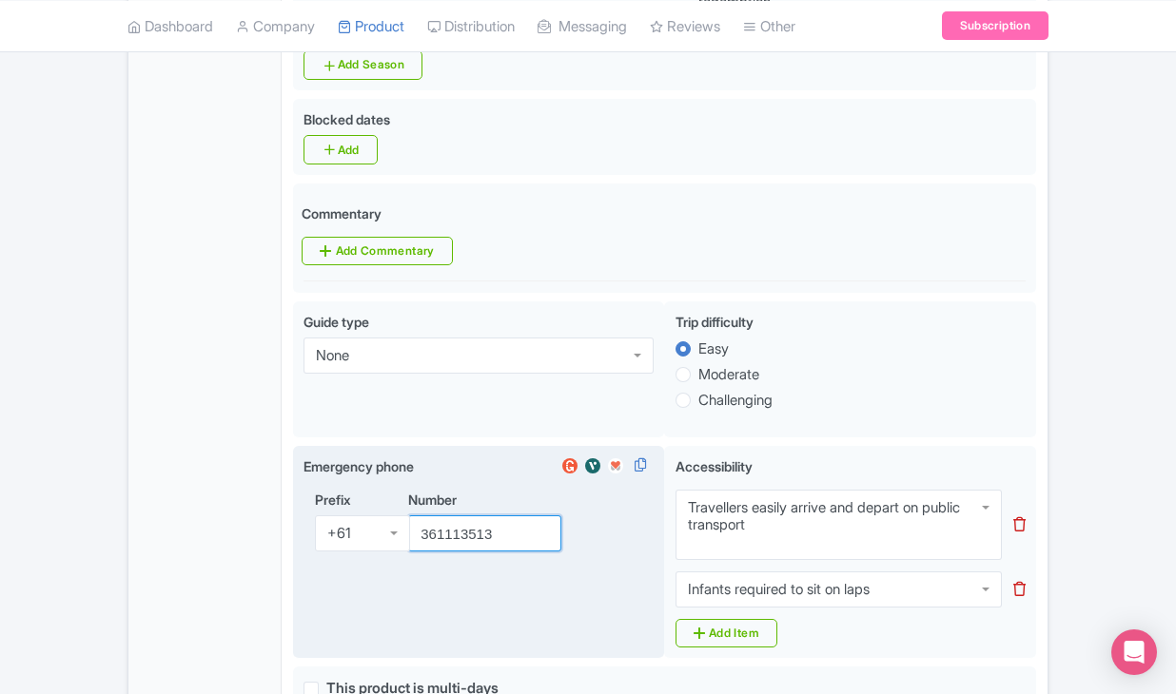
click at [471, 552] on input "361113513" at bounding box center [484, 533] width 153 height 36
paste input "41517525"
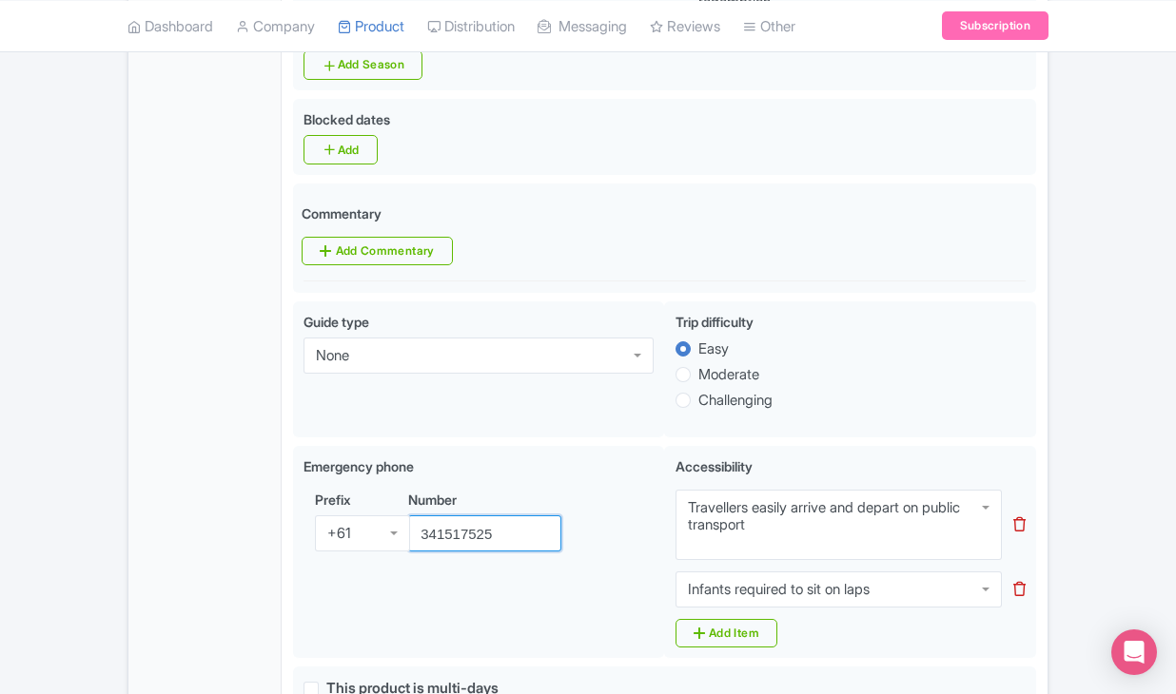
type input "341517525"
click at [1121, 377] on div "Success Product updated successfully ← Back to Products San Francisco 49ers Foo…" at bounding box center [588, 465] width 1176 height 2370
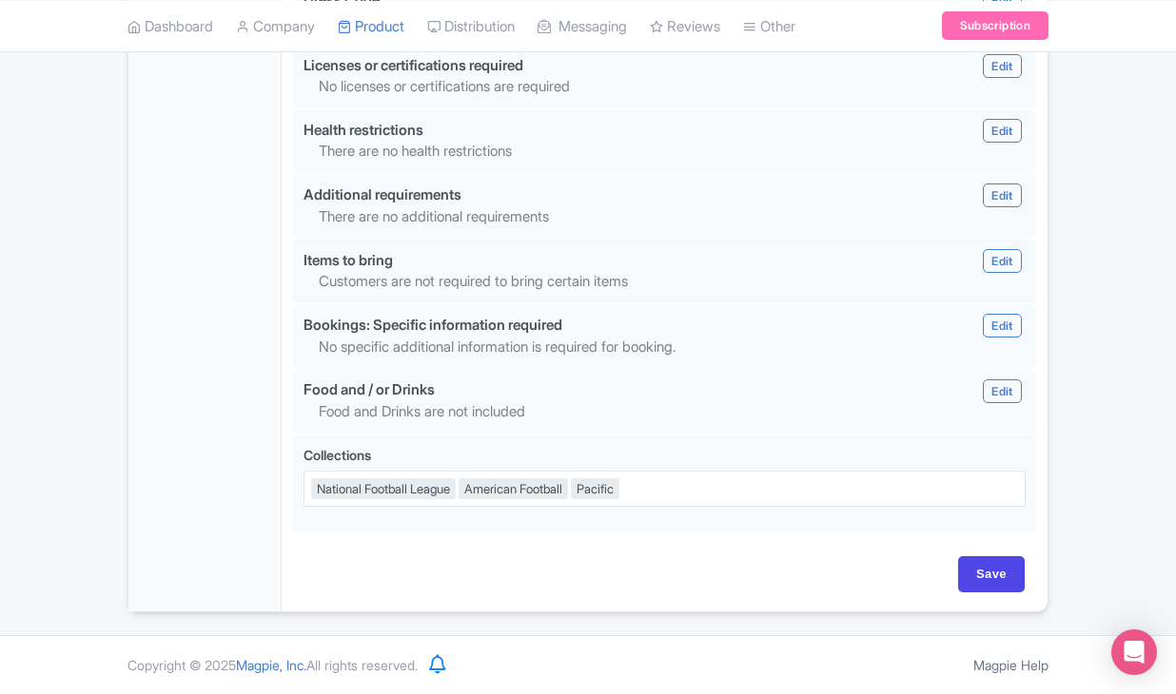
scroll to position [1960, 0]
click at [983, 578] on input "Save" at bounding box center [991, 574] width 67 height 36
type input "Saving..."
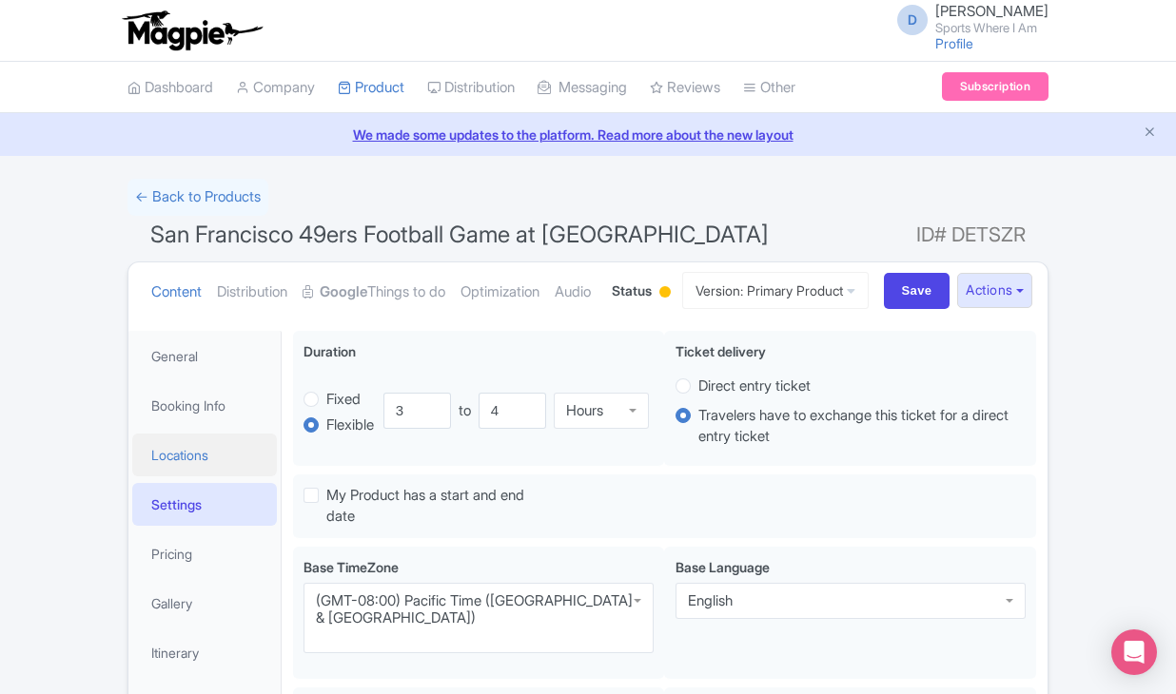
click at [188, 476] on link "Locations" at bounding box center [204, 455] width 145 height 43
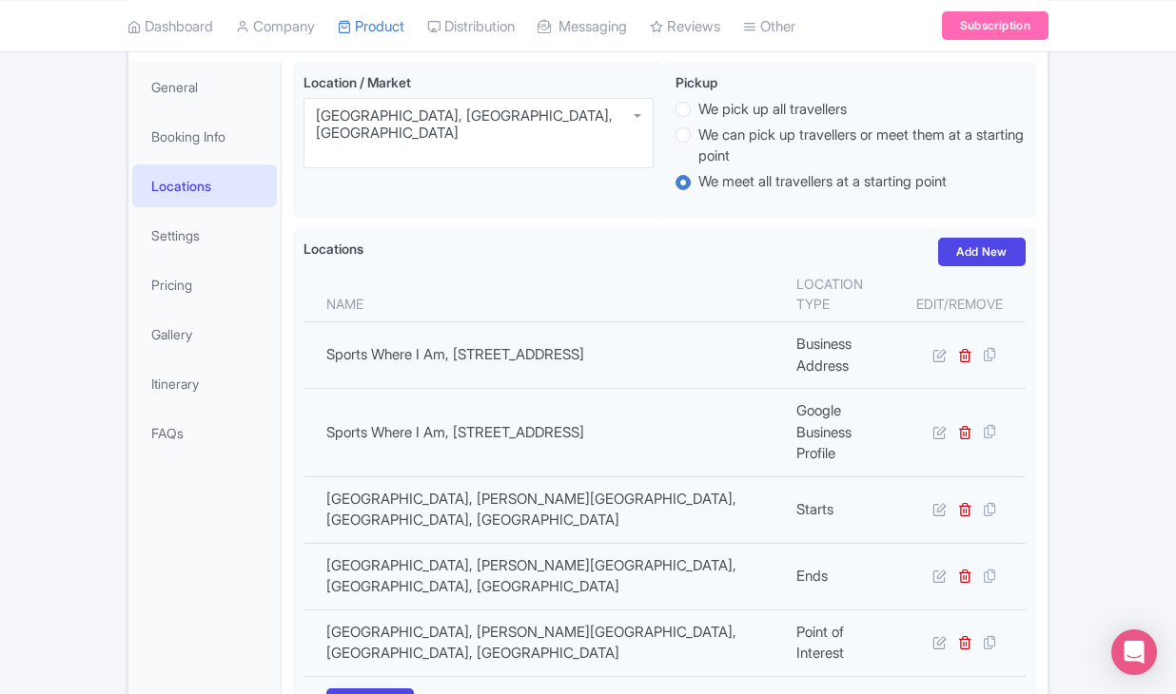
scroll to position [244, 0]
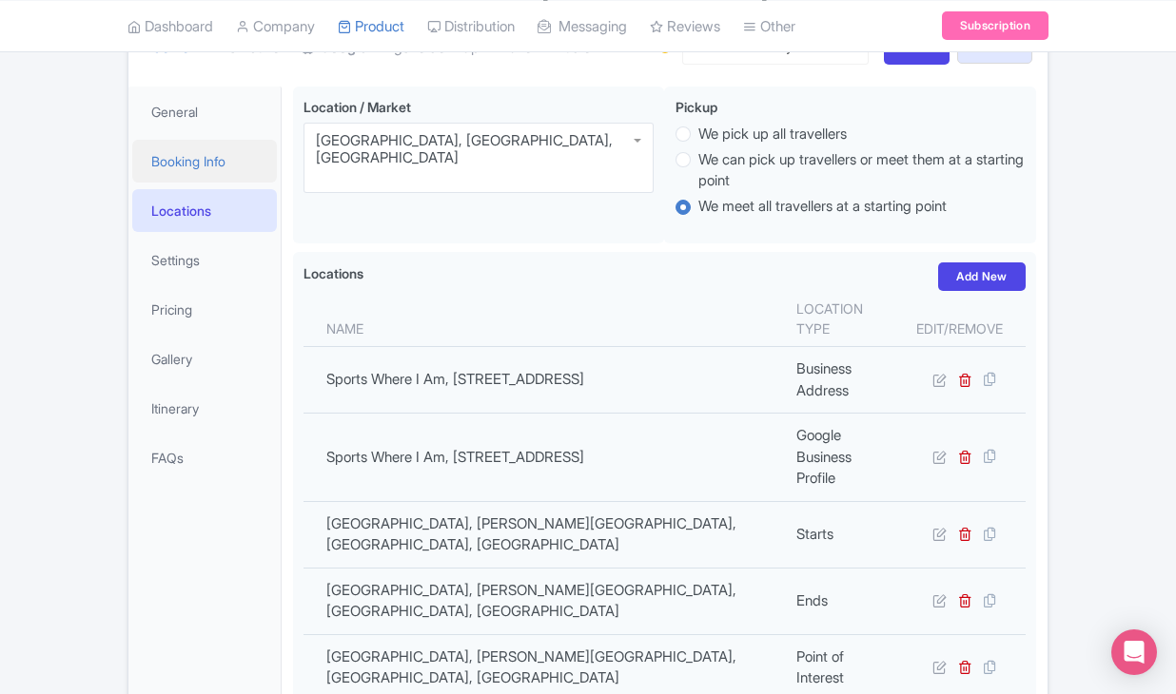
click at [211, 183] on link "Booking Info" at bounding box center [204, 161] width 145 height 43
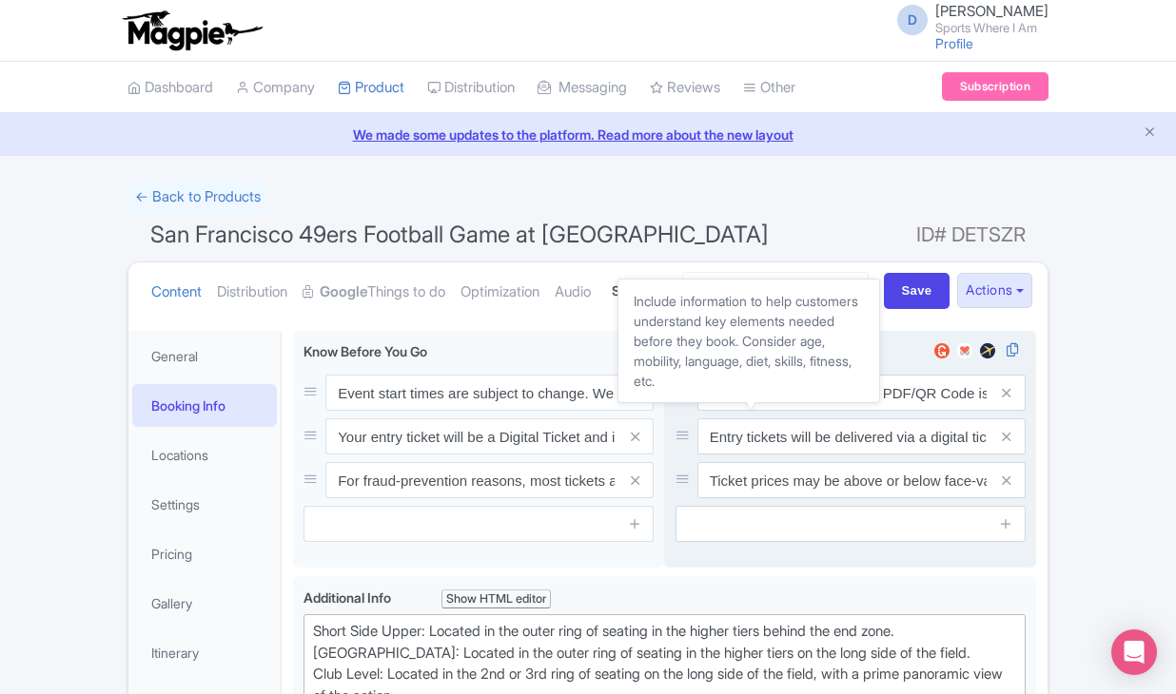
scroll to position [0, 0]
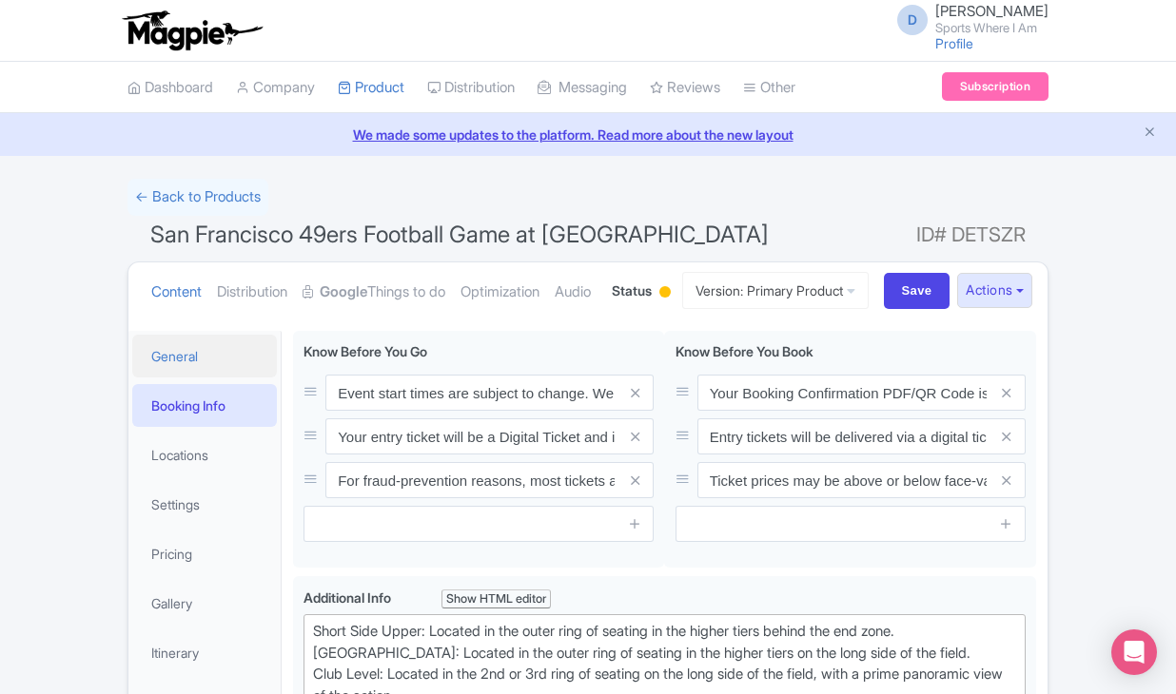
click at [169, 378] on link "General" at bounding box center [204, 356] width 145 height 43
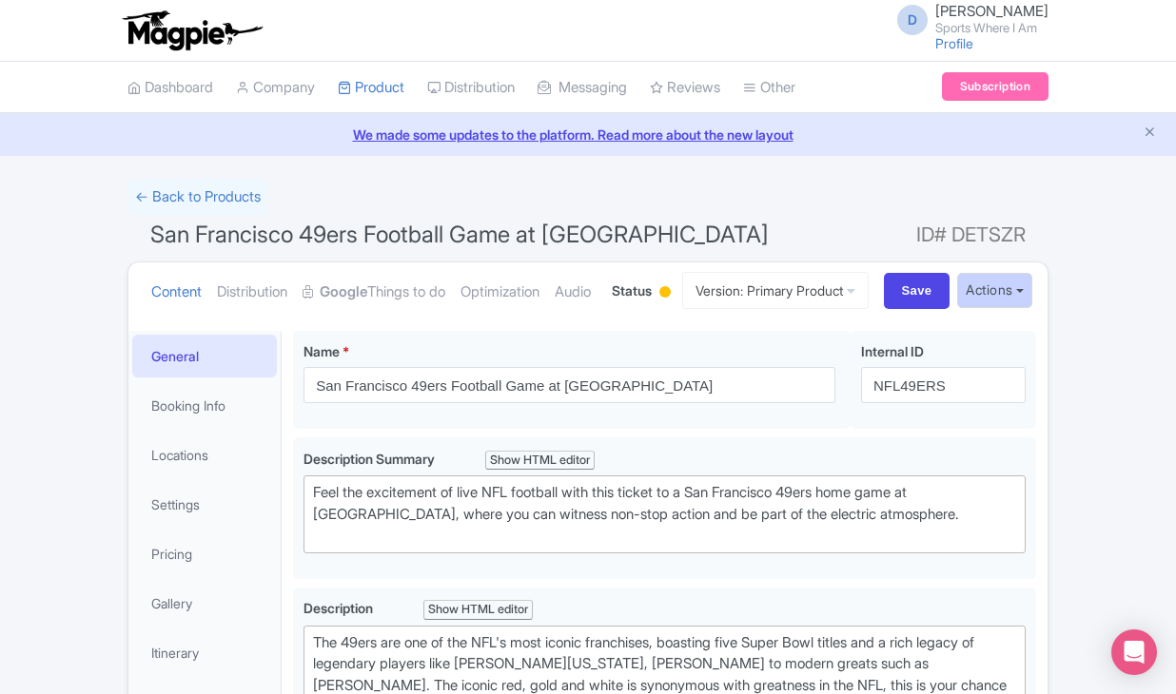
click at [994, 308] on button "Actions" at bounding box center [994, 290] width 75 height 35
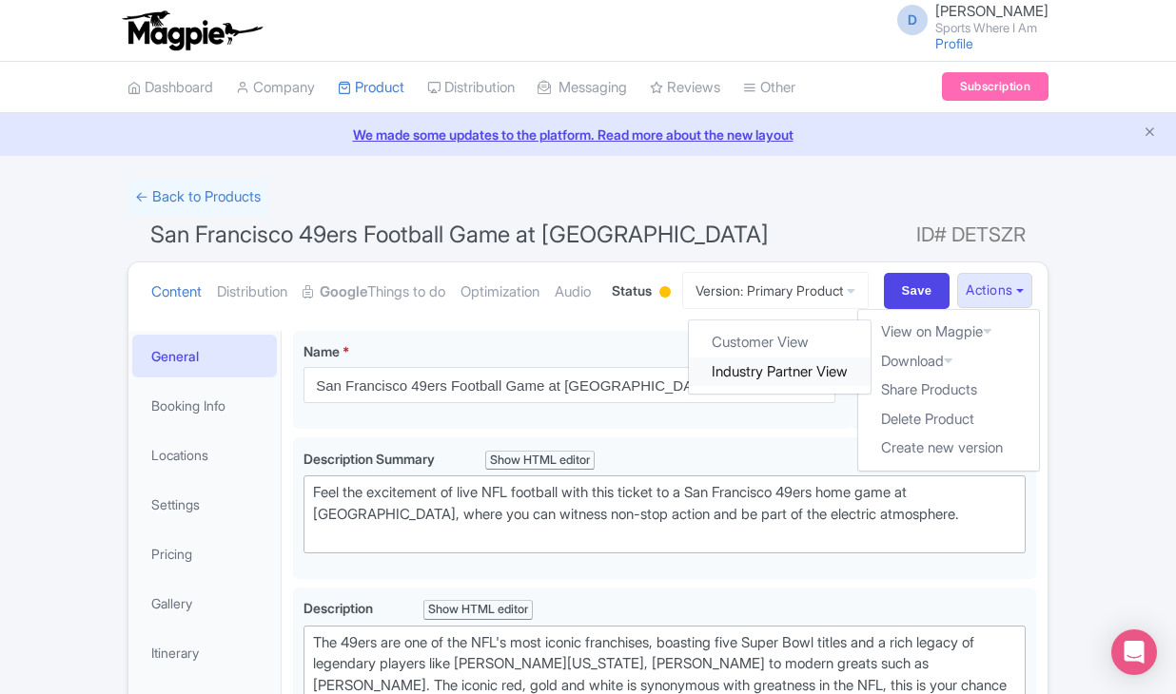
click at [823, 387] on link "Industry Partner View" at bounding box center [781, 372] width 182 height 29
